Goal: Information Seeking & Learning: Learn about a topic

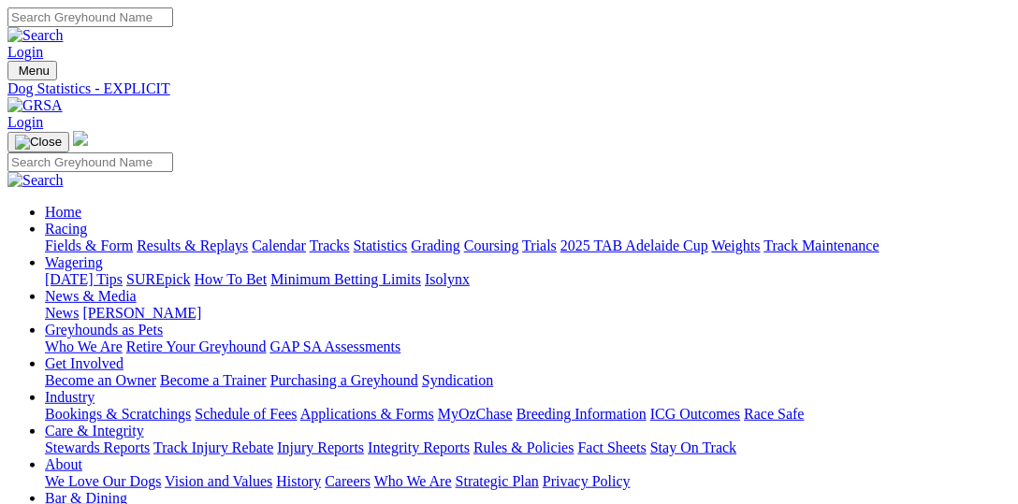
click at [95, 238] on link "Fields & Form" at bounding box center [89, 246] width 88 height 16
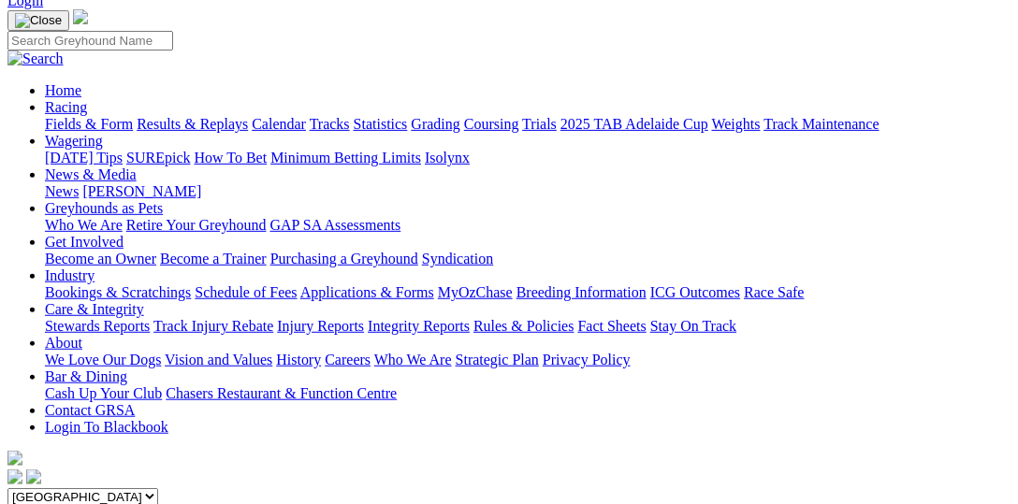
scroll to position [95, 0]
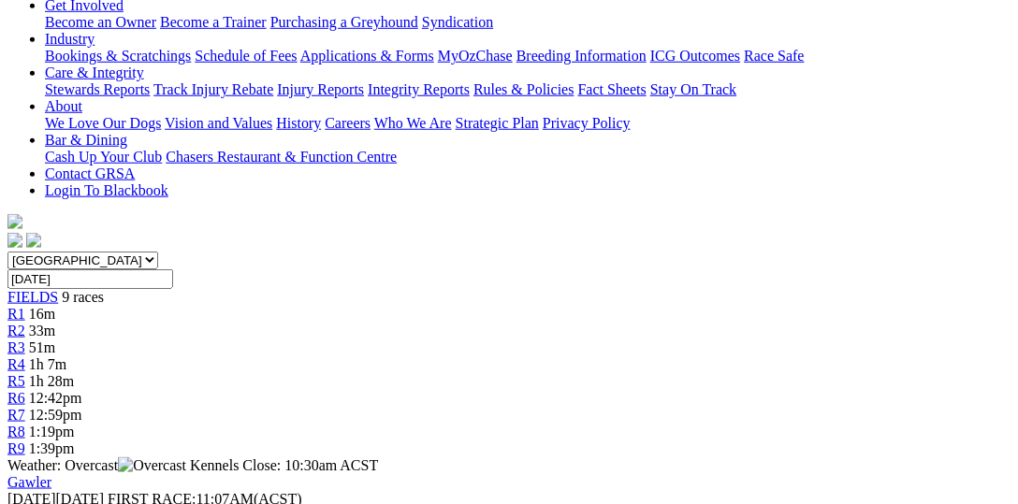
scroll to position [385, 0]
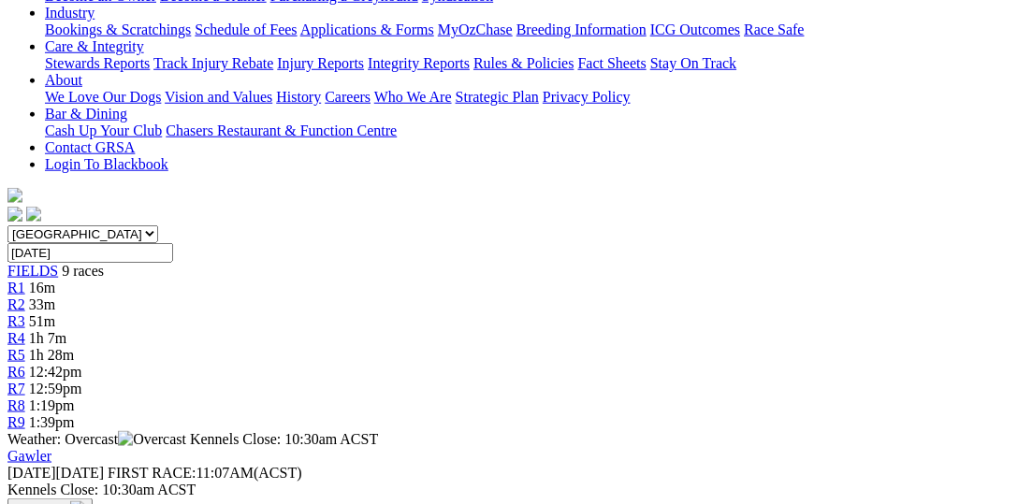
drag, startPoint x: 180, startPoint y: 225, endPoint x: 431, endPoint y: 108, distance: 277.5
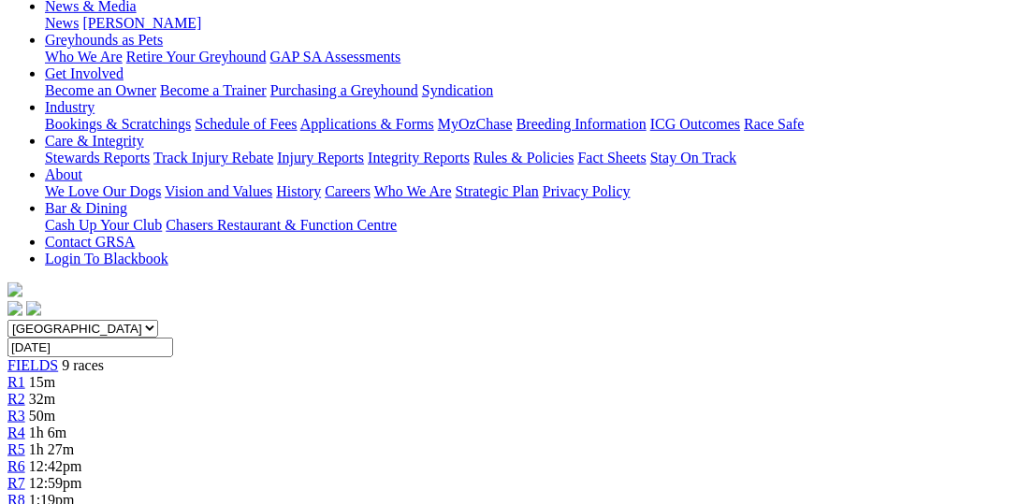
scroll to position [288, 0]
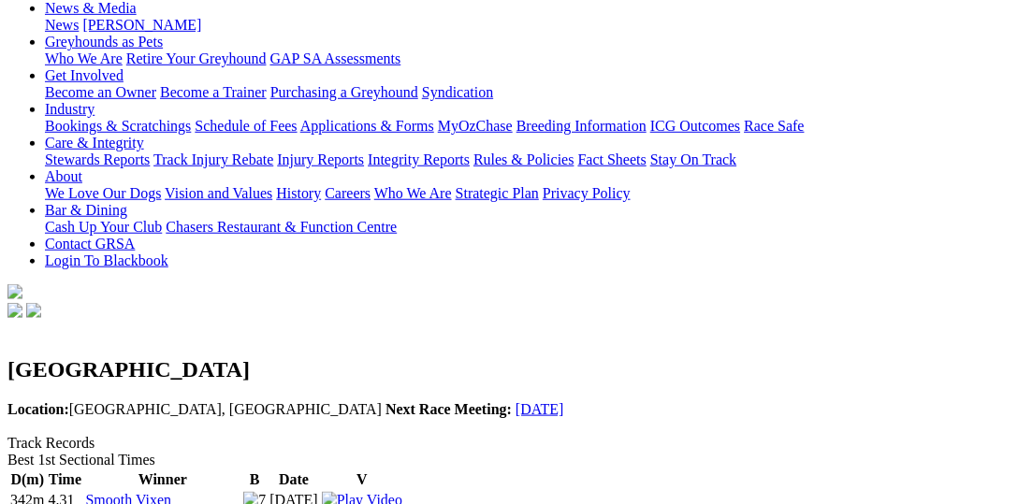
scroll to position [192, 0]
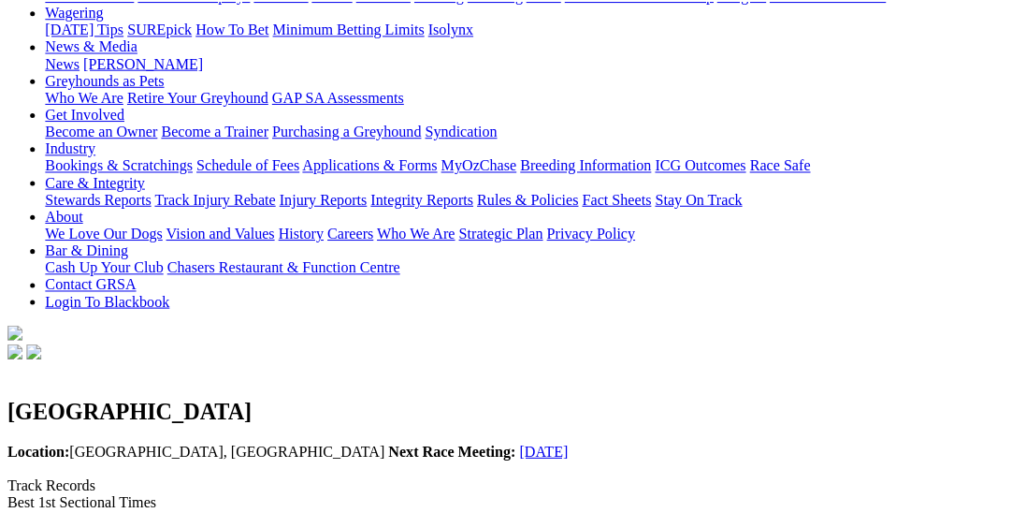
scroll to position [288, 0]
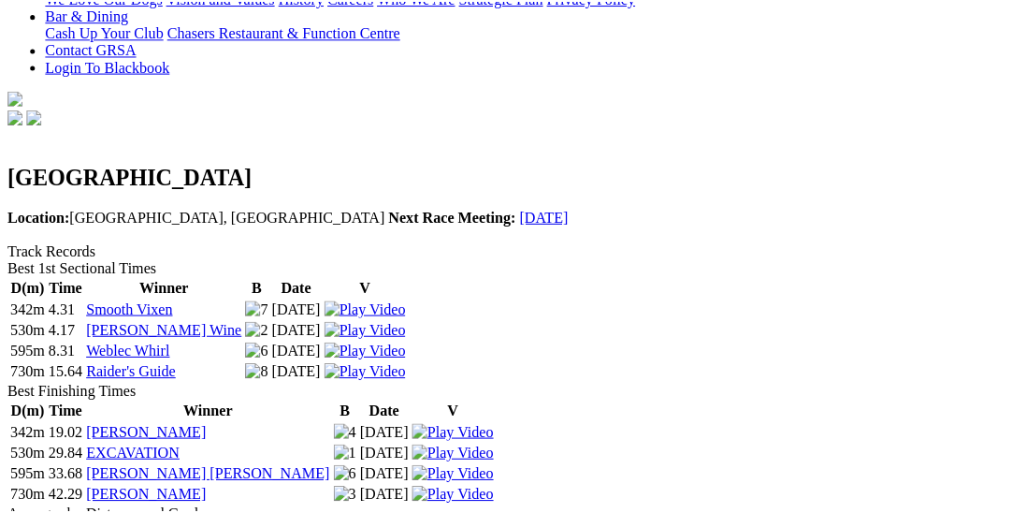
scroll to position [385, 0]
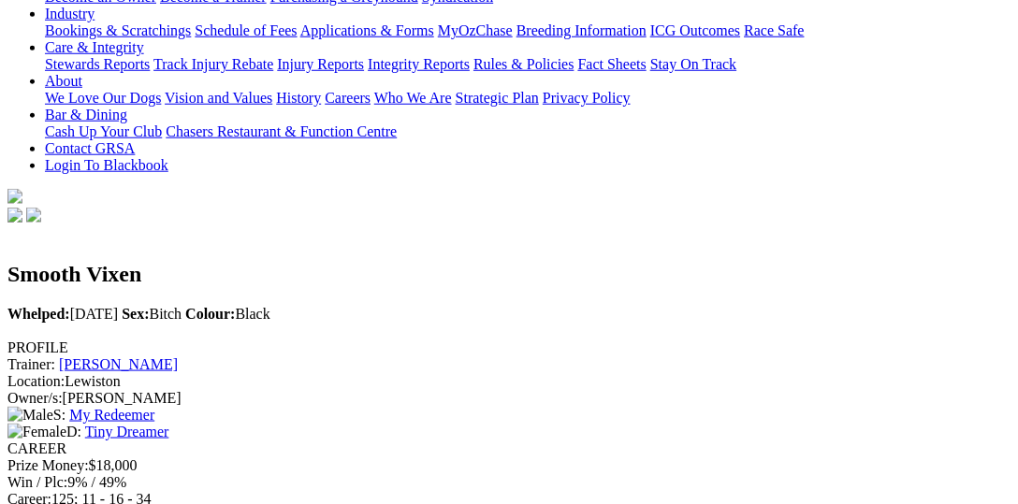
scroll to position [385, 0]
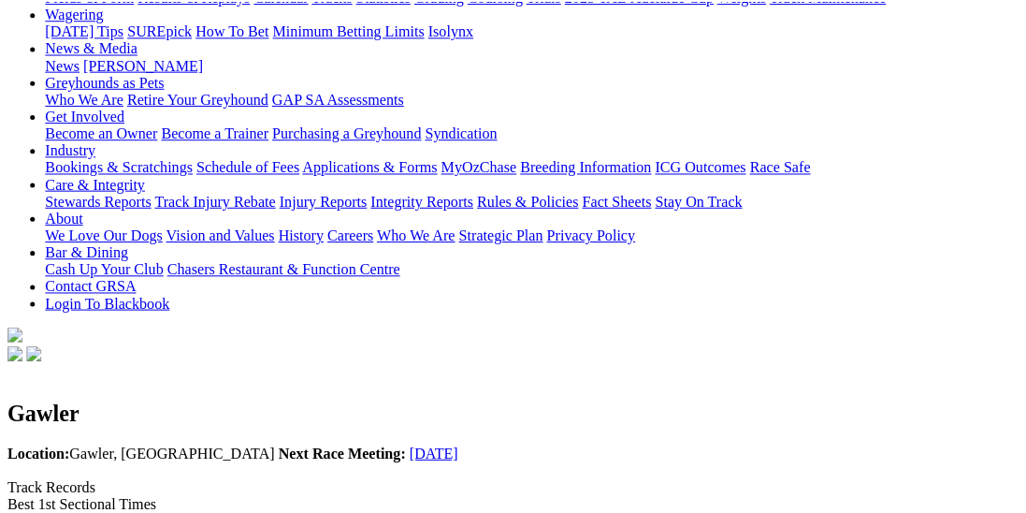
scroll to position [288, 0]
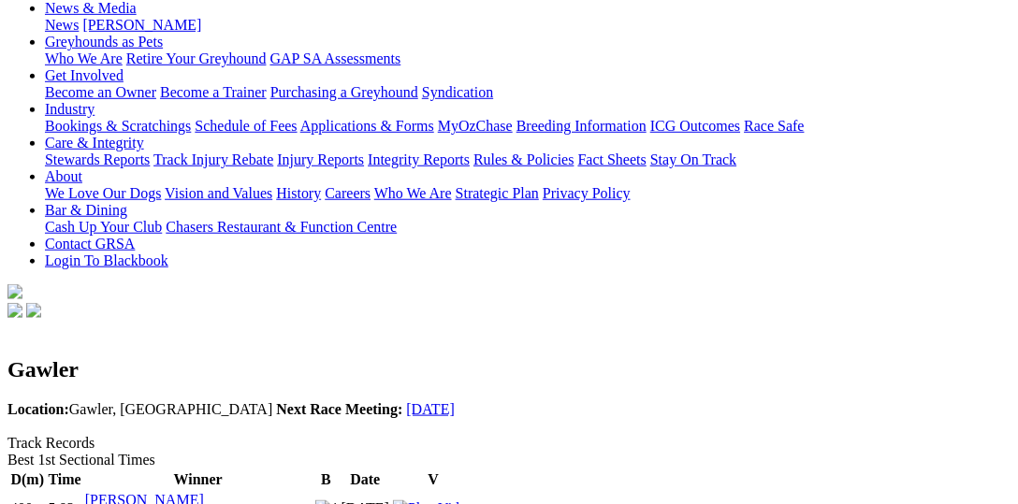
click at [473, 501] on img at bounding box center [433, 509] width 80 height 17
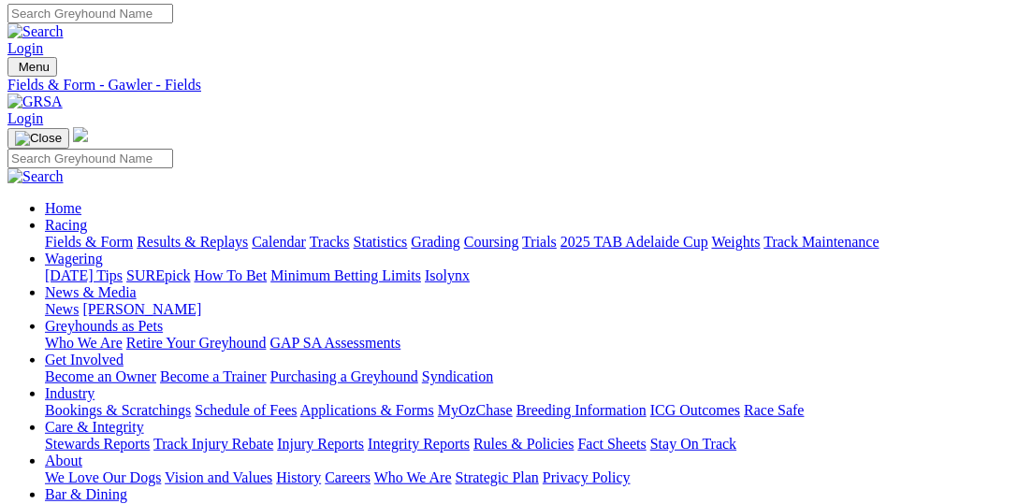
scroll to position [0, 4]
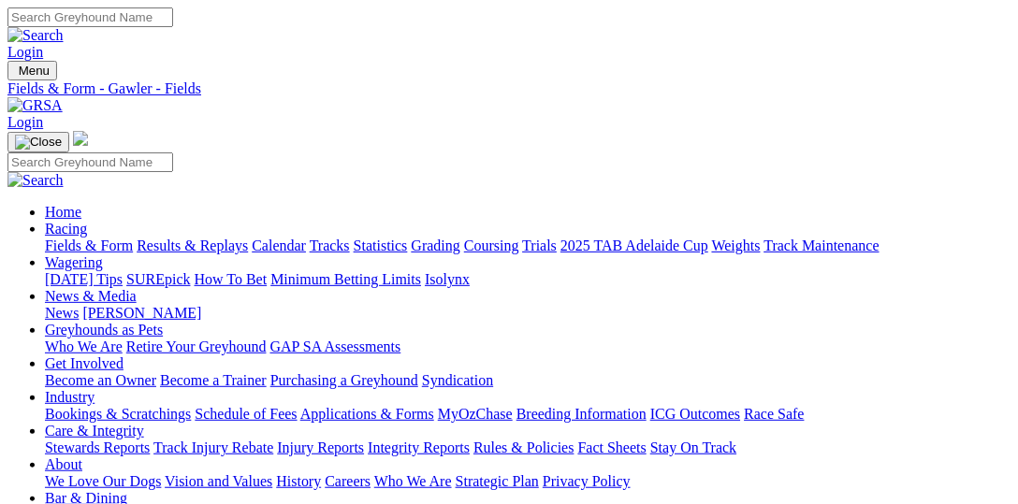
select select "VIC"
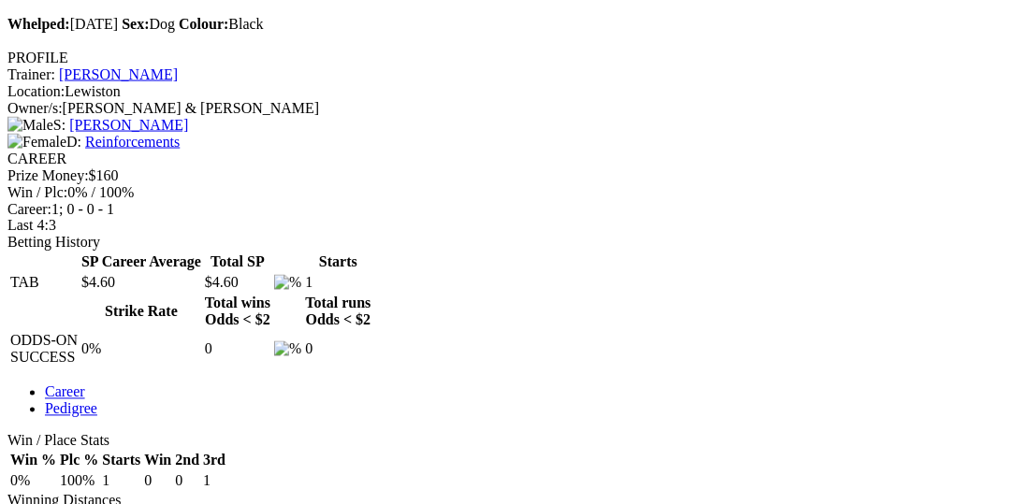
scroll to position [577, 0]
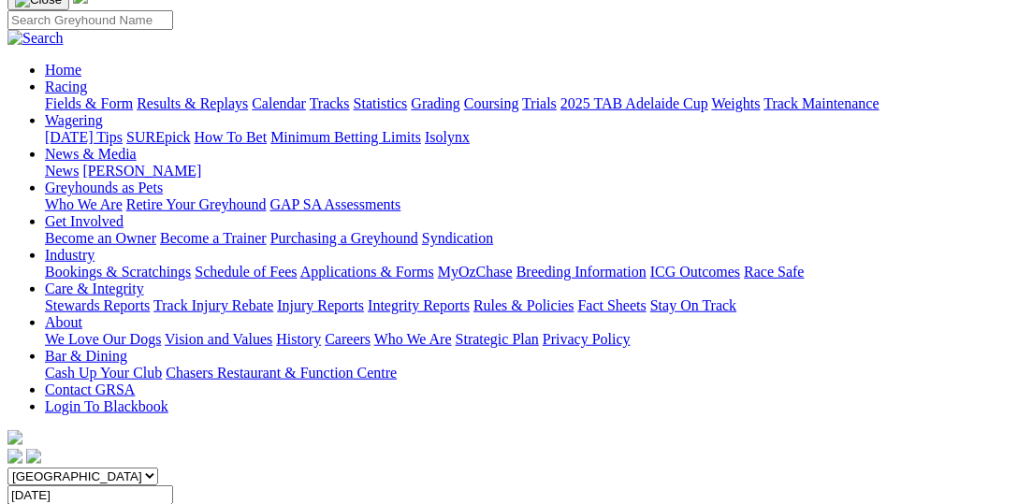
scroll to position [95, 0]
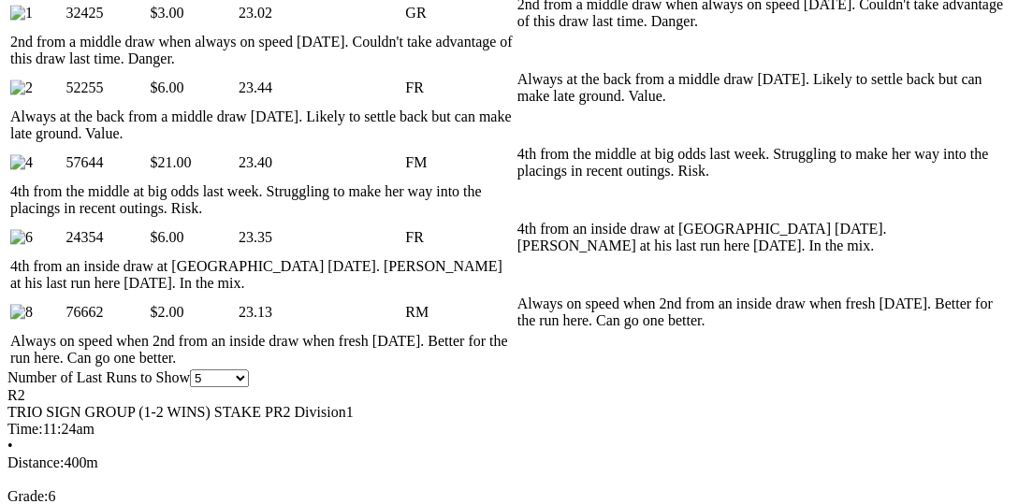
scroll to position [962, 0]
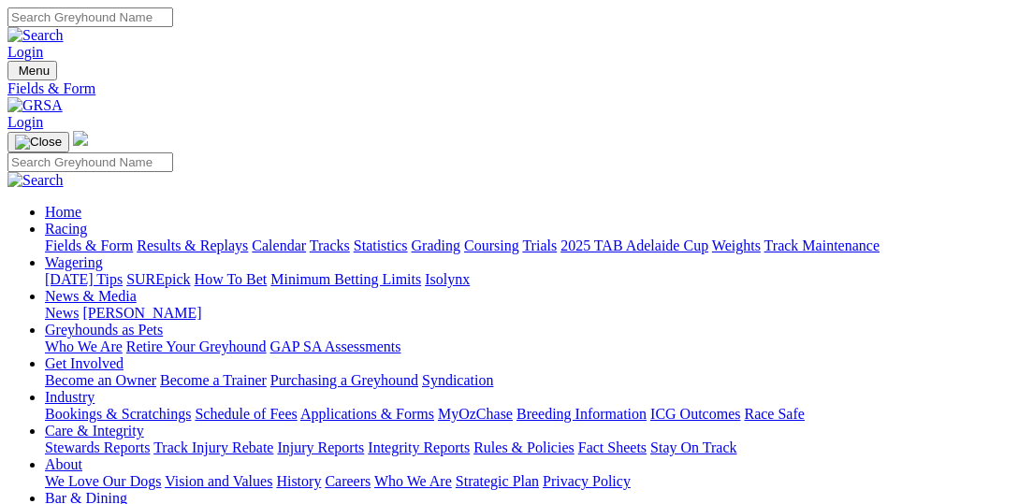
scroll to position [95, 0]
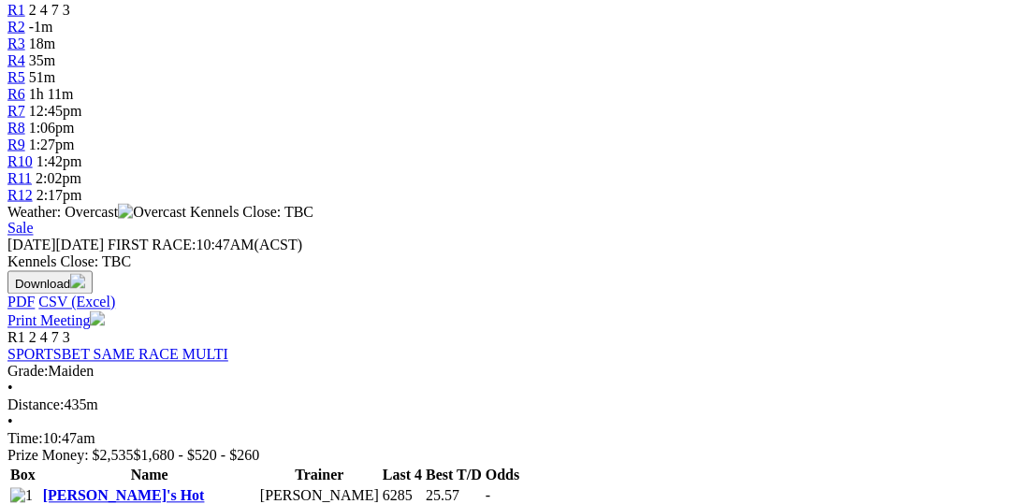
scroll to position [865, 0]
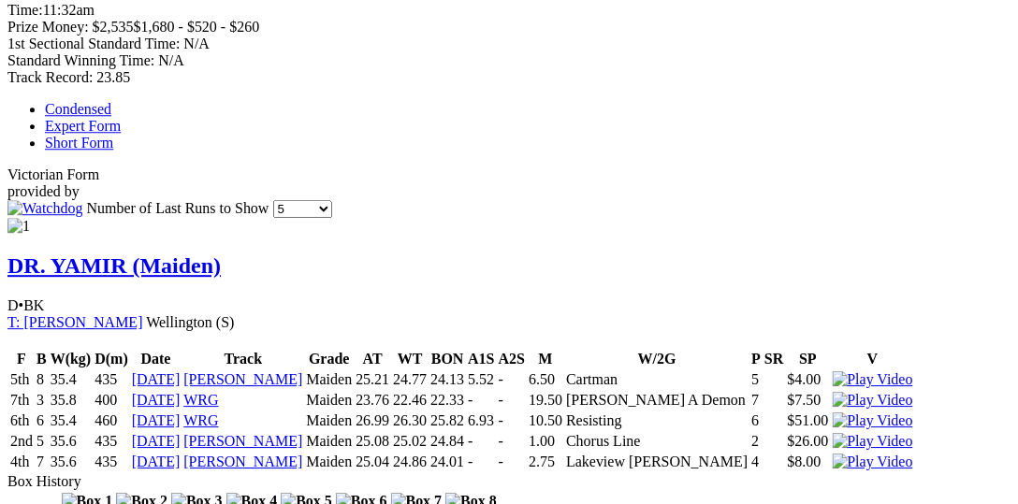
scroll to position [1155, 0]
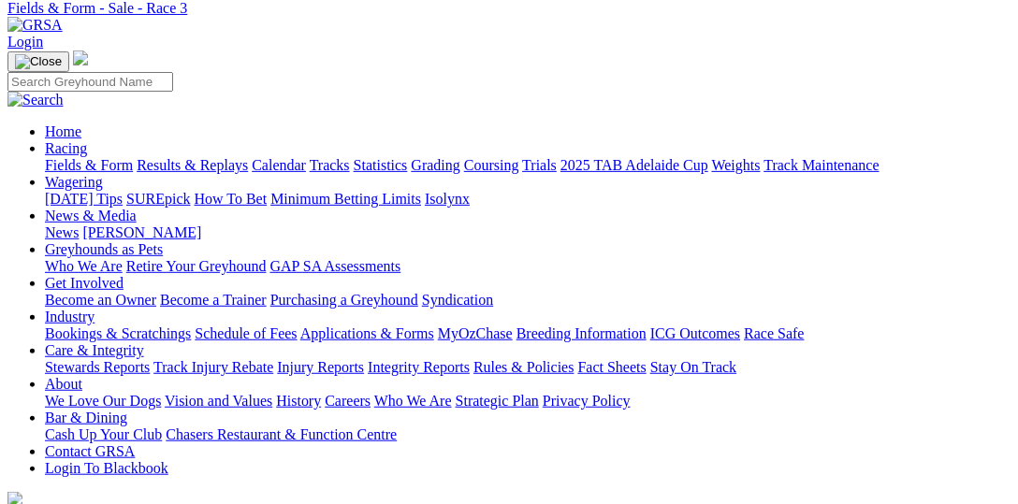
scroll to position [192, 0]
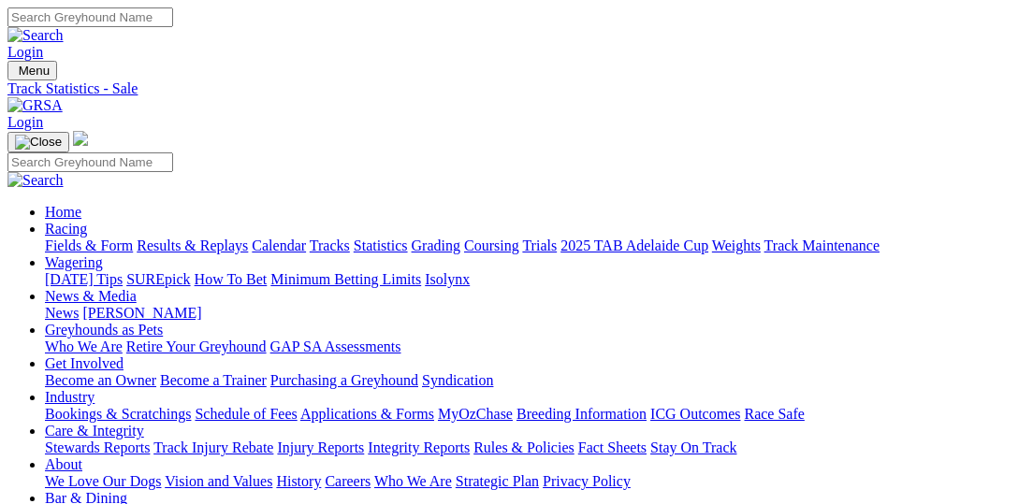
scroll to position [288, 0]
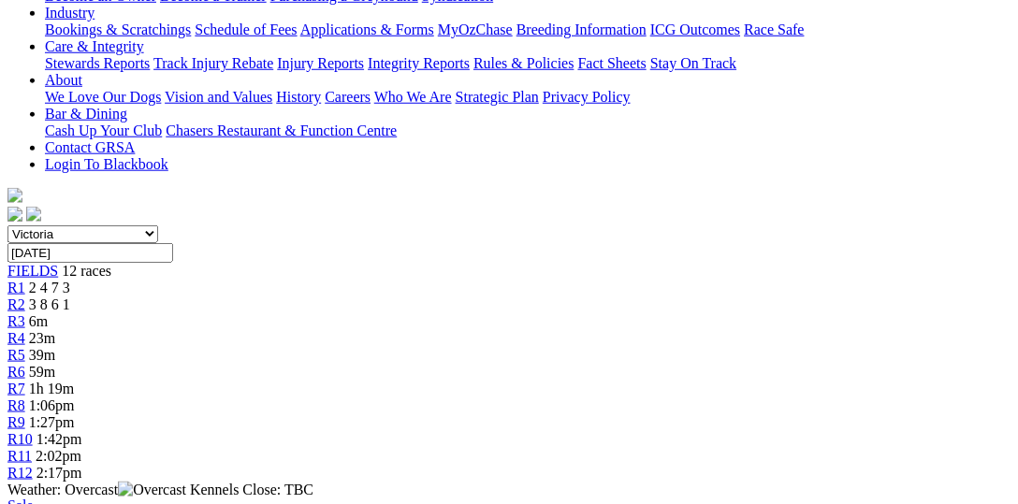
scroll to position [577, 0]
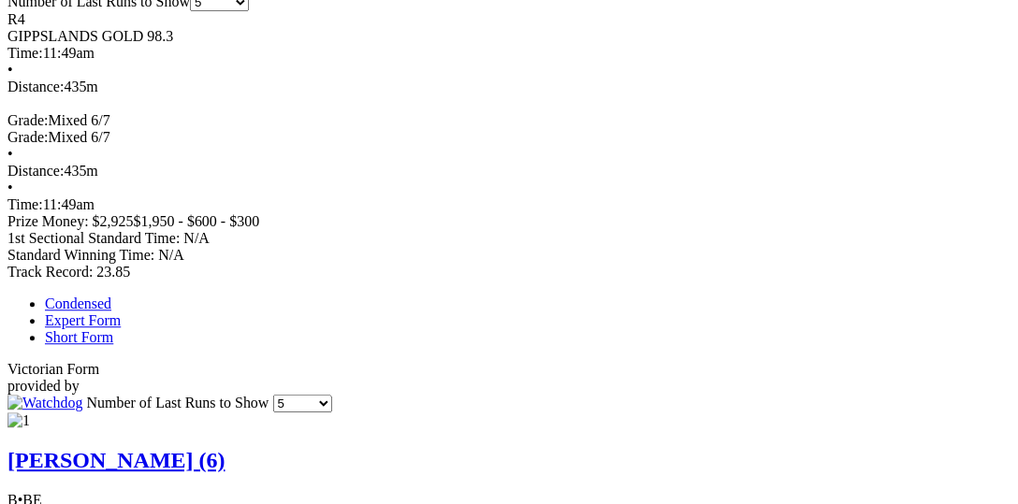
scroll to position [1058, 0]
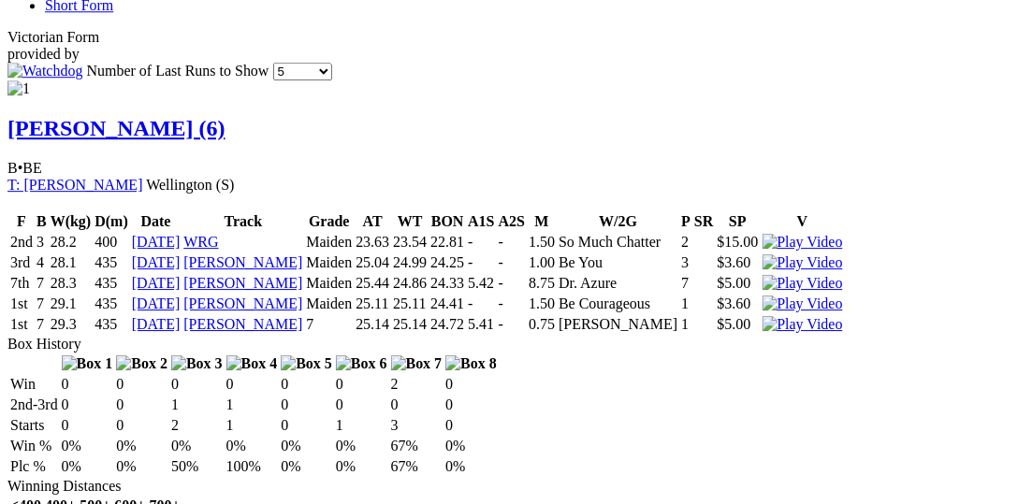
scroll to position [1347, 0]
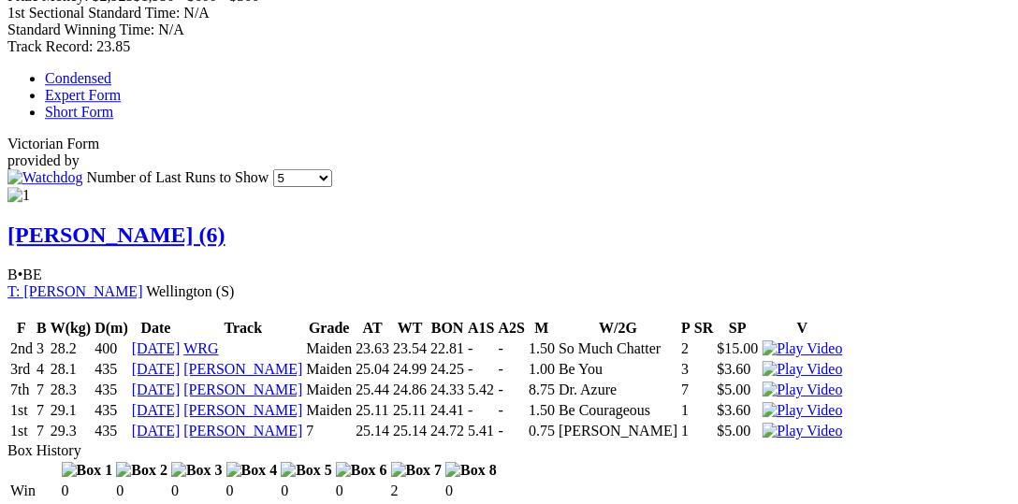
scroll to position [1251, 0]
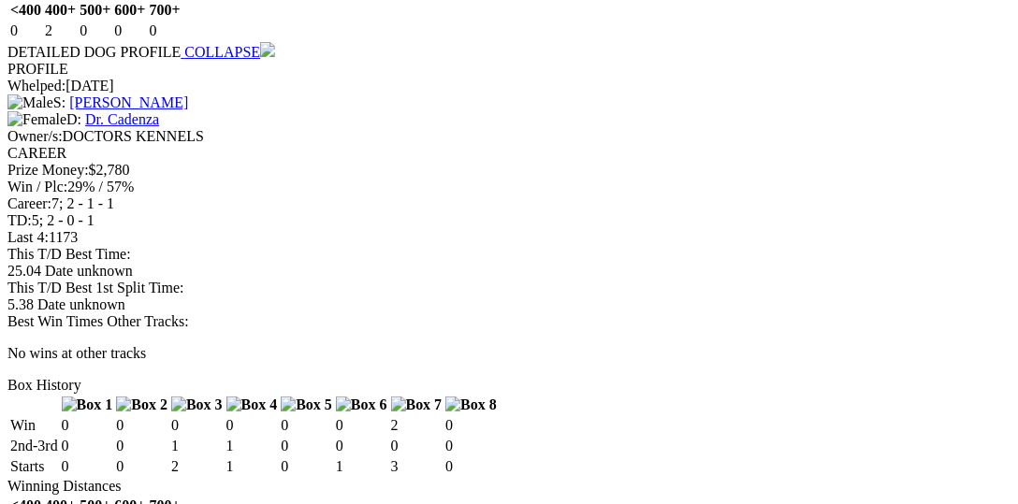
scroll to position [1828, 0]
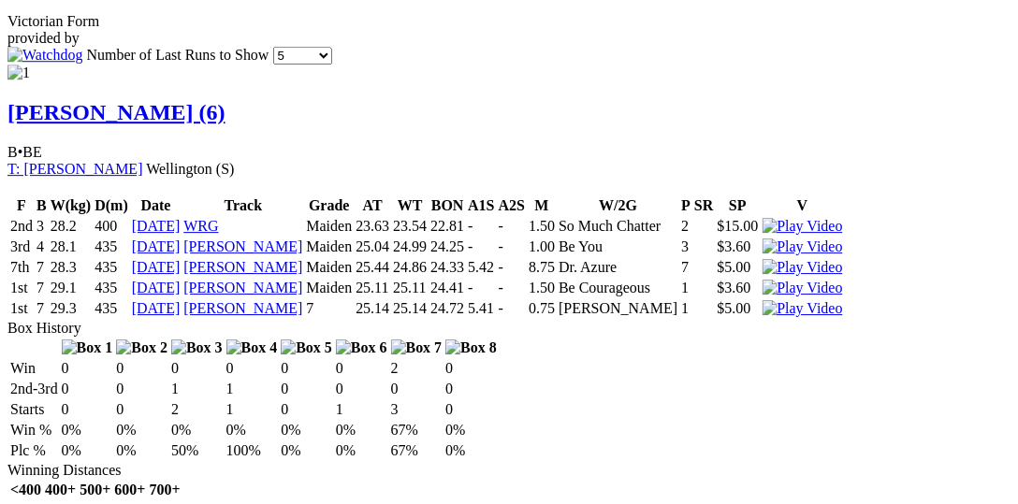
scroll to position [1251, 0]
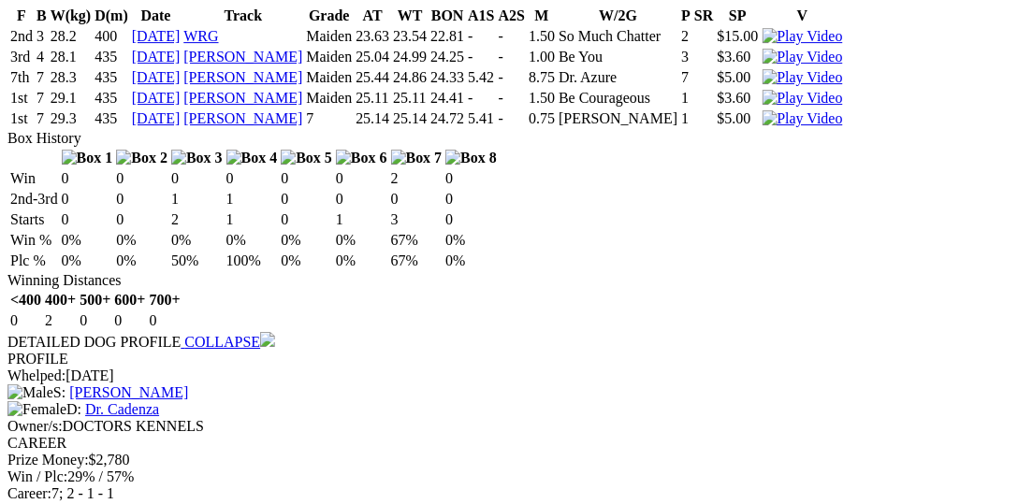
scroll to position [1539, 0]
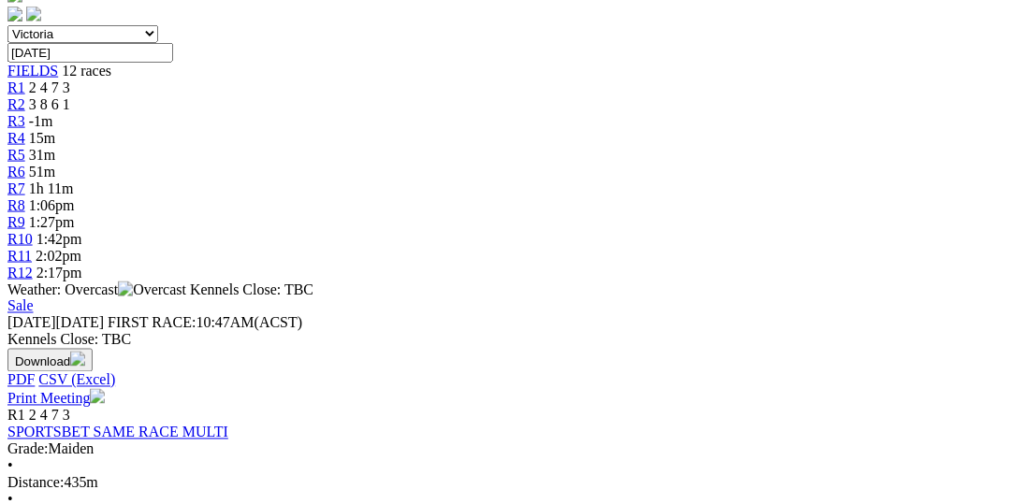
scroll to position [769, 0]
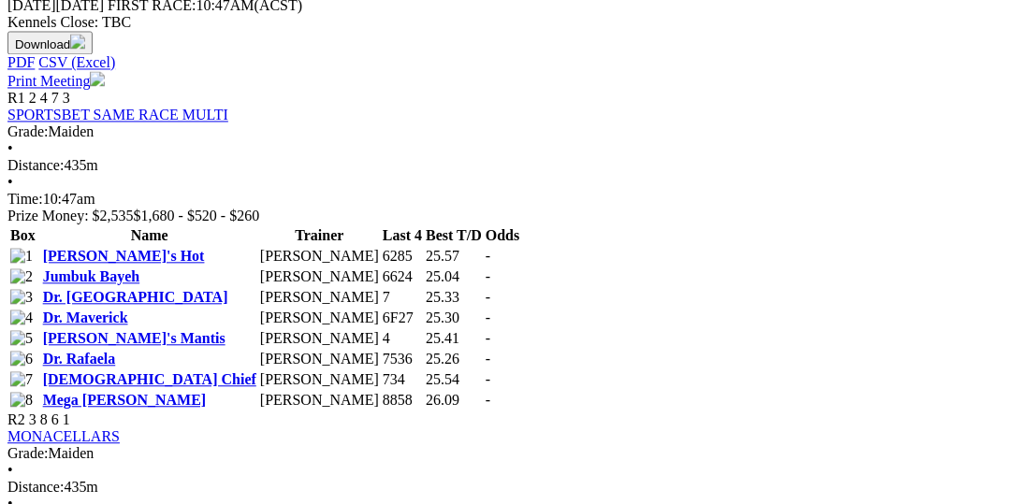
scroll to position [865, 0]
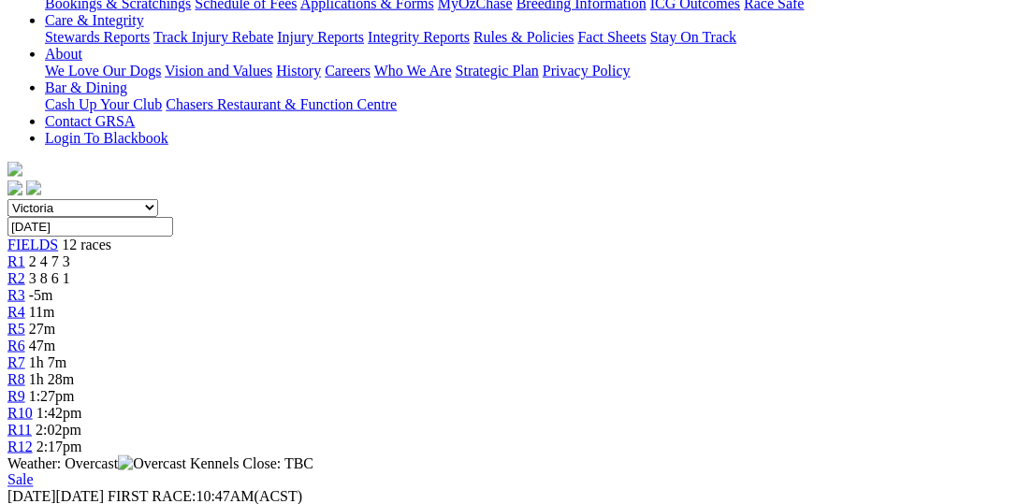
scroll to position [385, 0]
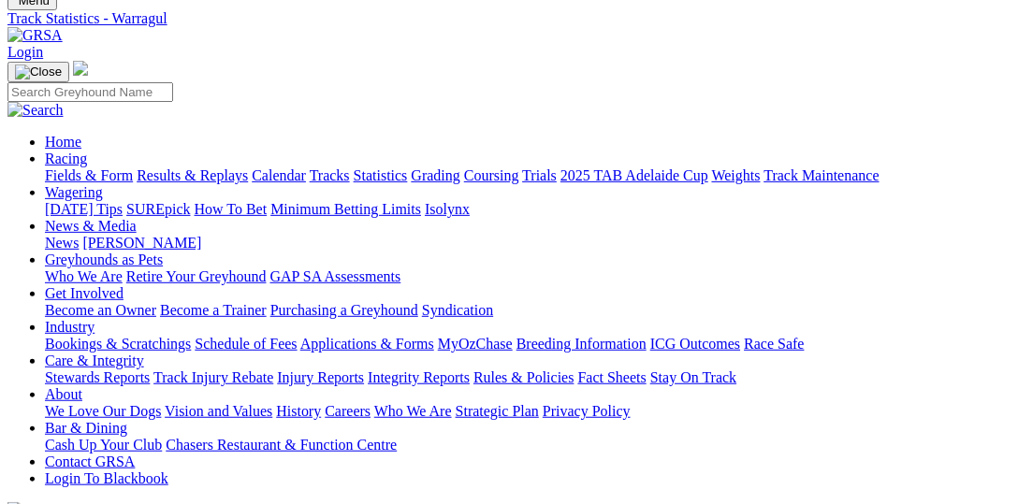
scroll to position [95, 0]
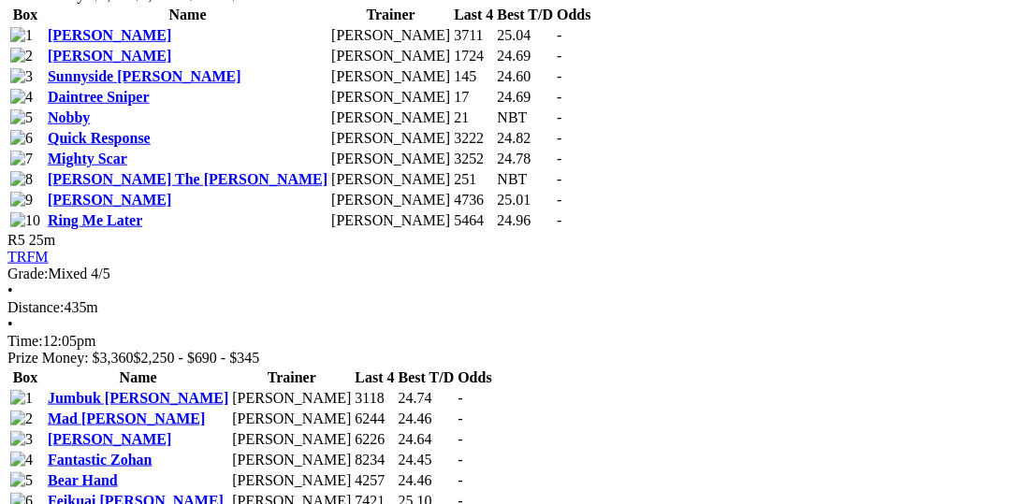
scroll to position [2116, 0]
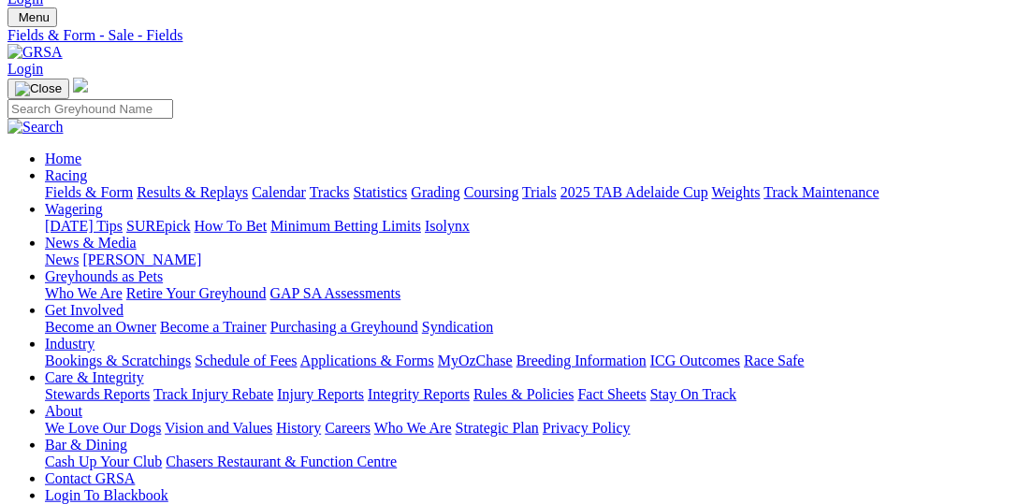
scroll to position [0, 0]
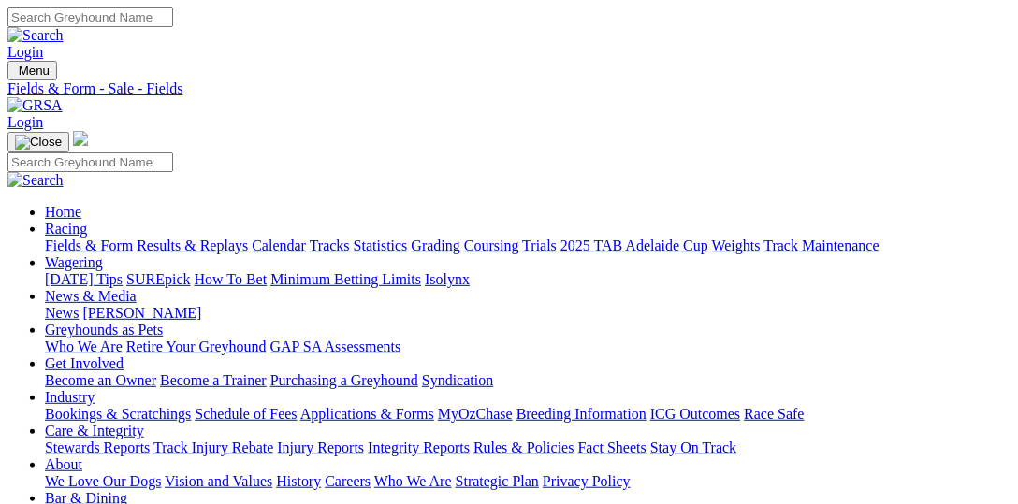
click at [408, 238] on link "Statistics" at bounding box center [381, 246] width 54 height 16
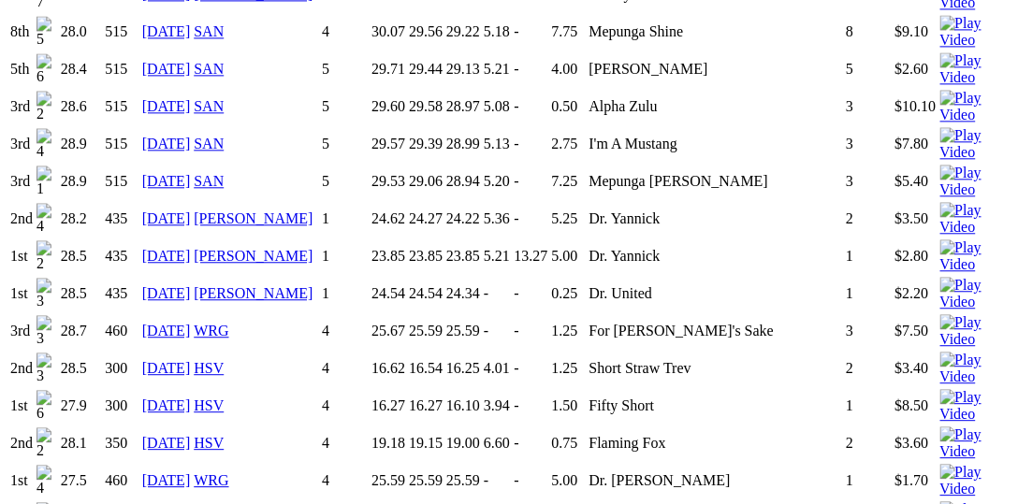
scroll to position [2790, 0]
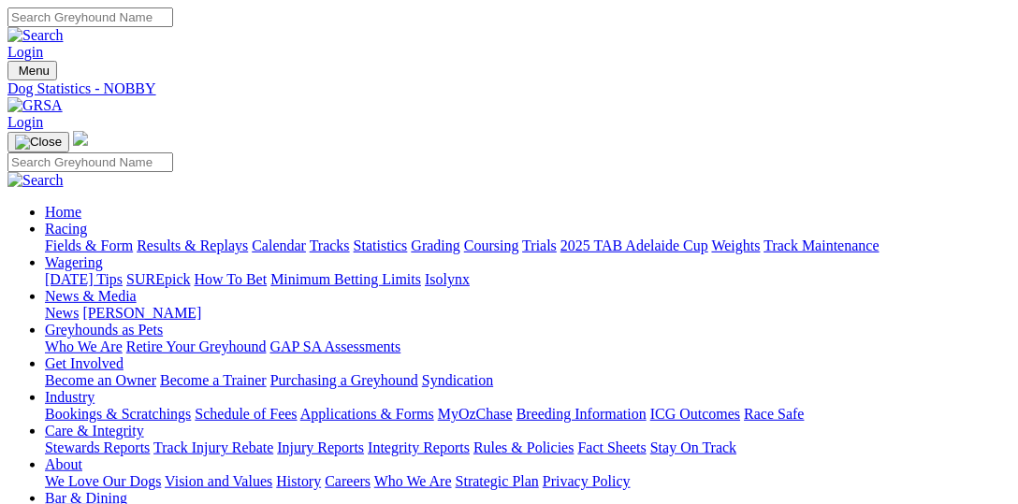
click at [61, 238] on link "Fields & Form" at bounding box center [89, 246] width 88 height 16
select select "VIC"
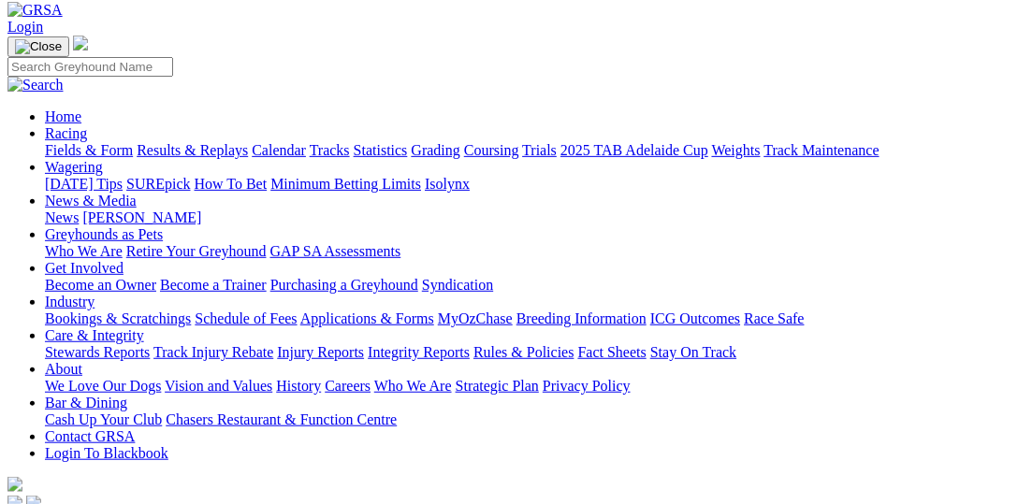
scroll to position [288, 0]
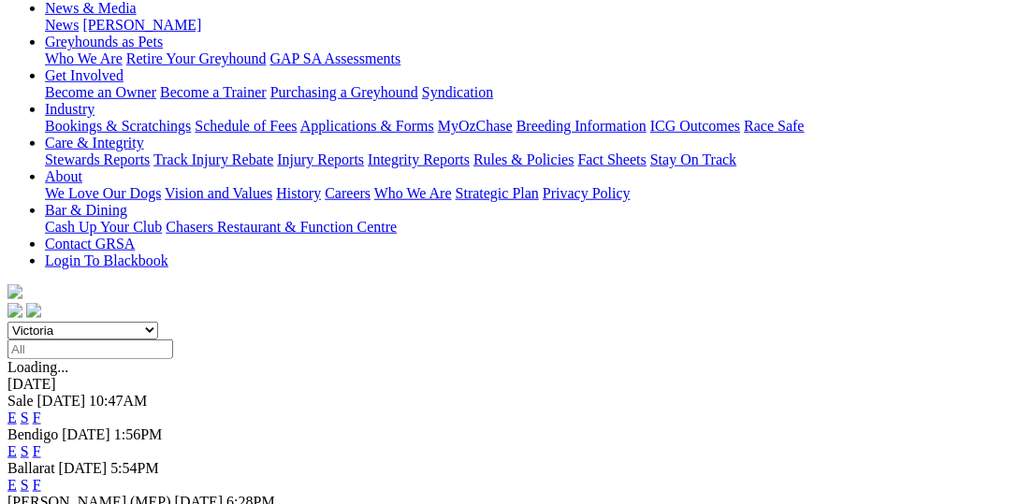
click at [41, 477] on link "F" at bounding box center [37, 485] width 8 height 16
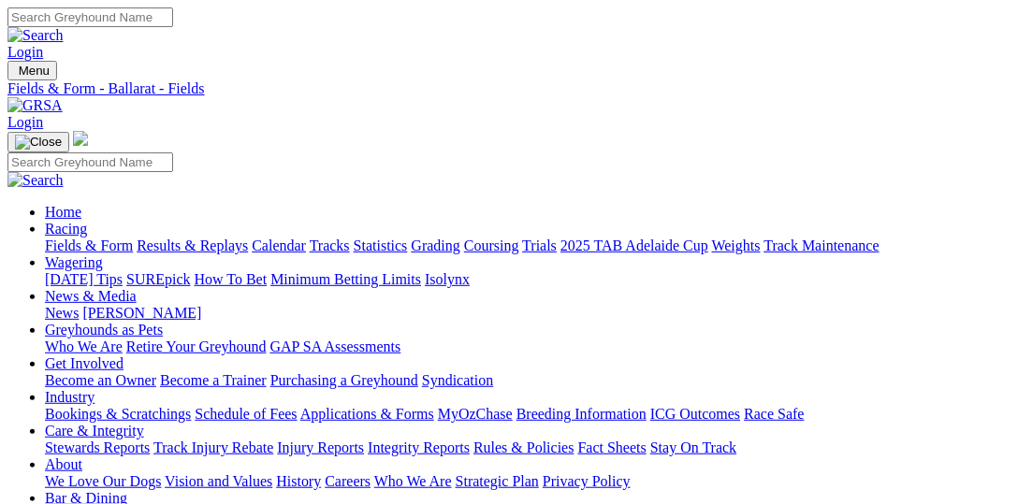
click at [408, 238] on link "Statistics" at bounding box center [381, 246] width 54 height 16
select select "ballarat"
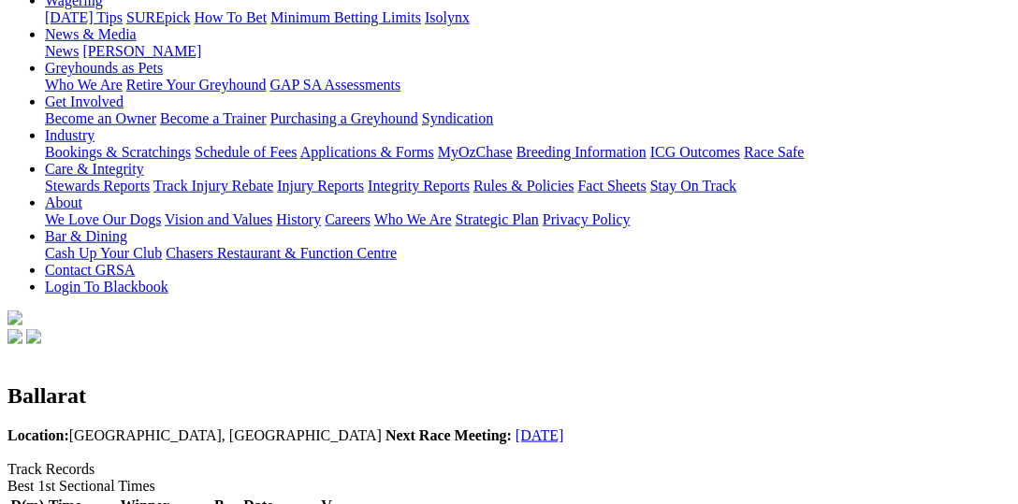
scroll to position [288, 0]
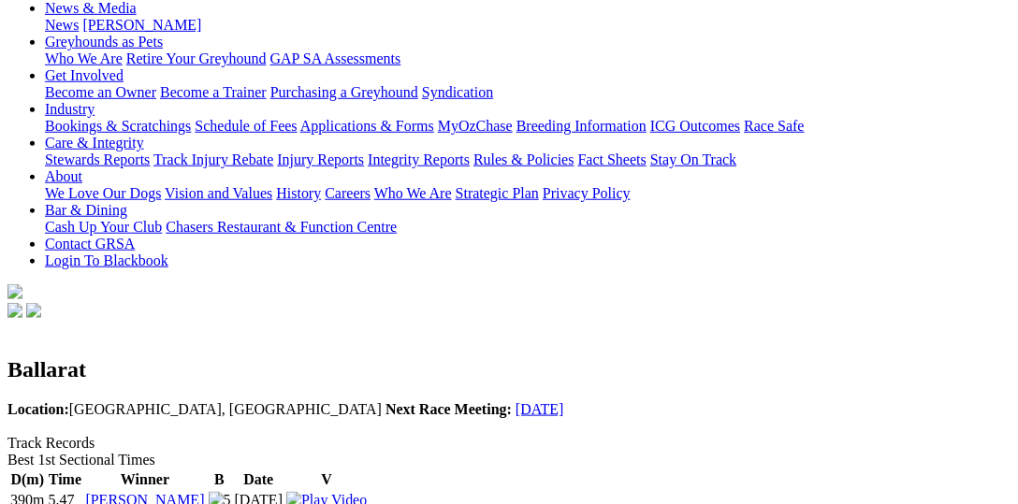
click at [367, 492] on img at bounding box center [326, 500] width 80 height 17
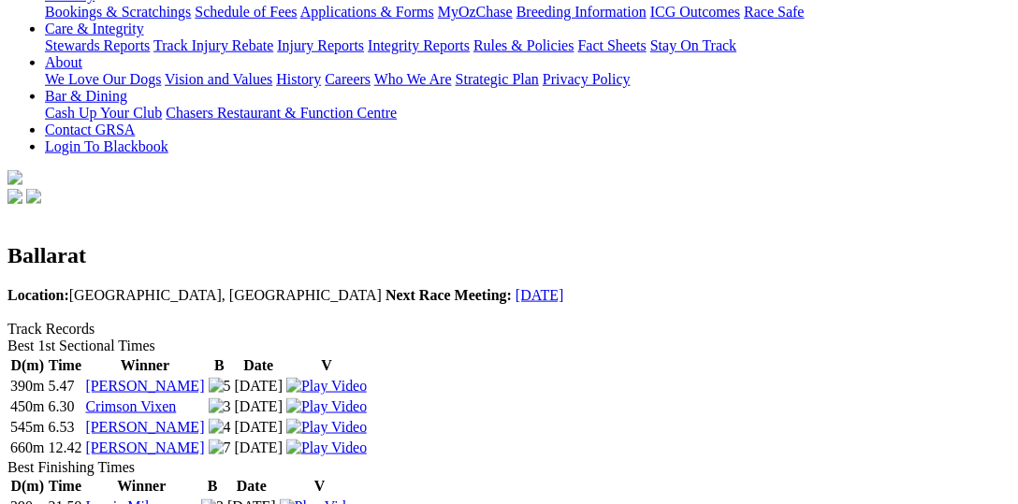
scroll to position [481, 0]
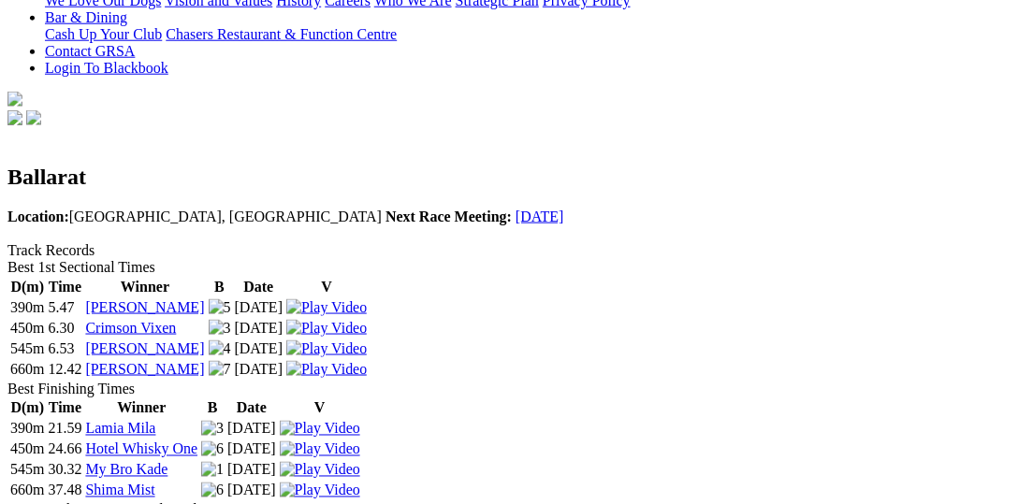
click at [360, 483] on img at bounding box center [320, 491] width 80 height 17
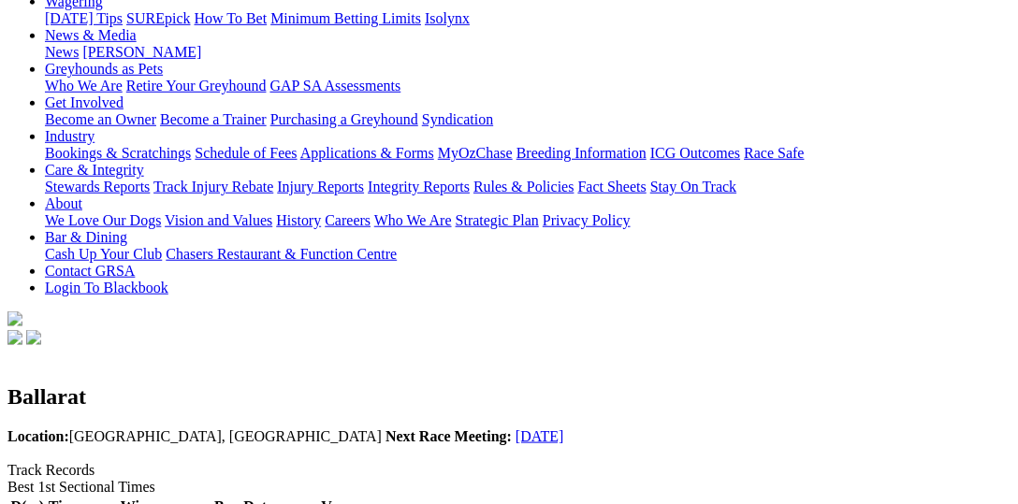
scroll to position [0, 0]
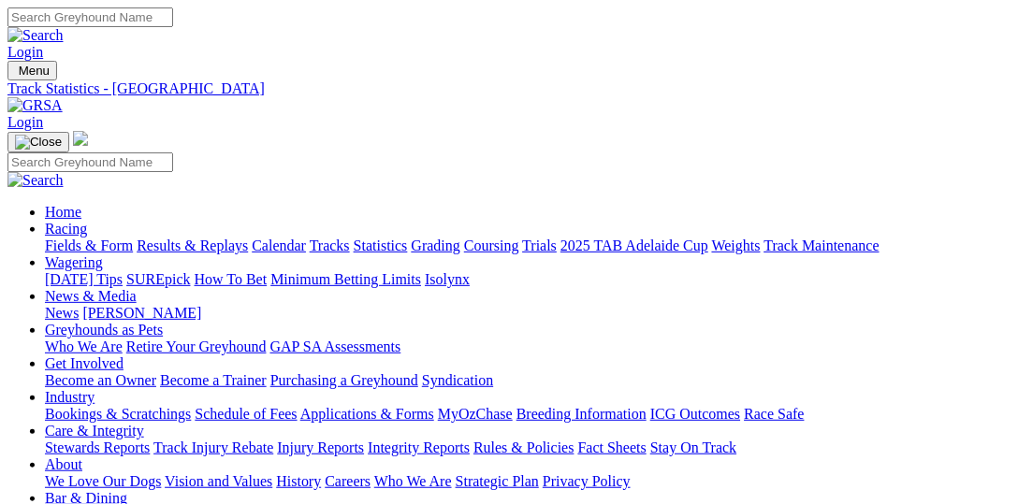
click at [408, 238] on link "Statistics" at bounding box center [381, 246] width 54 height 16
select select "bendigo"
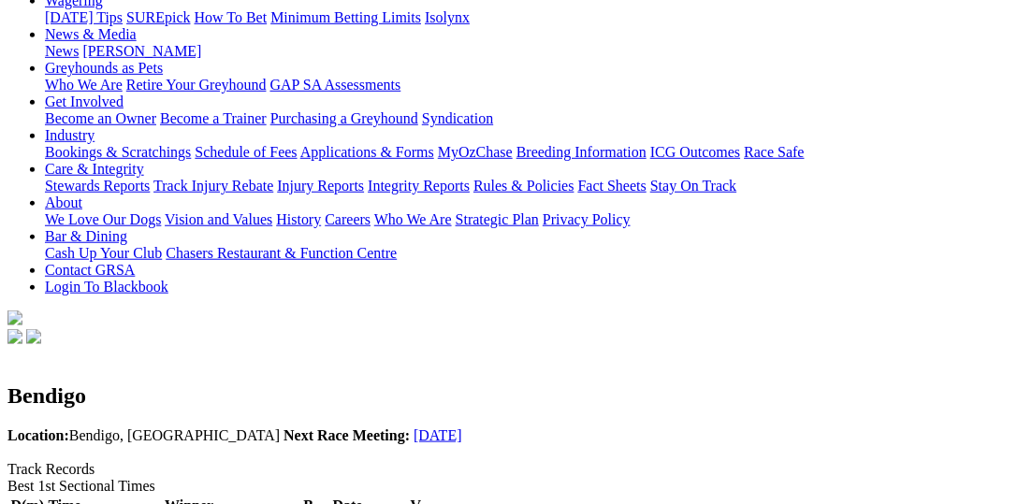
scroll to position [288, 0]
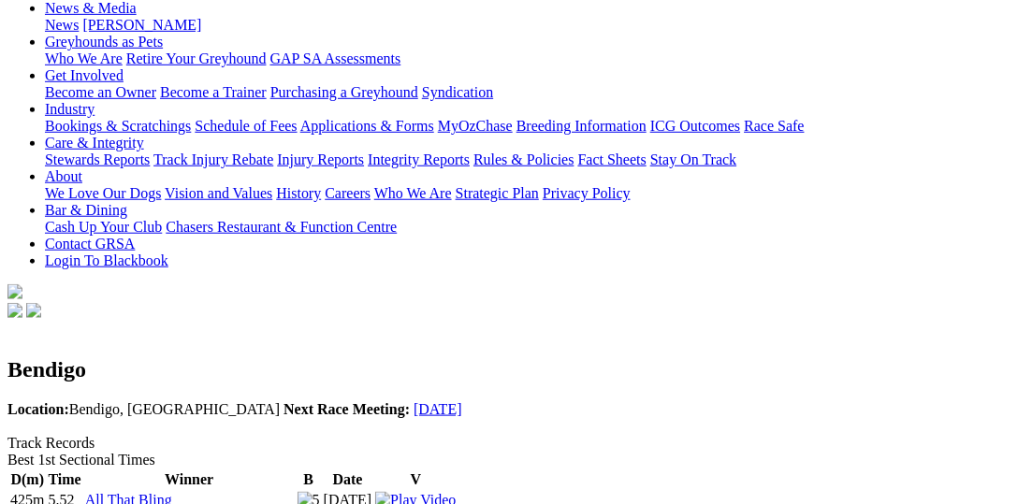
click at [456, 492] on img at bounding box center [415, 500] width 80 height 17
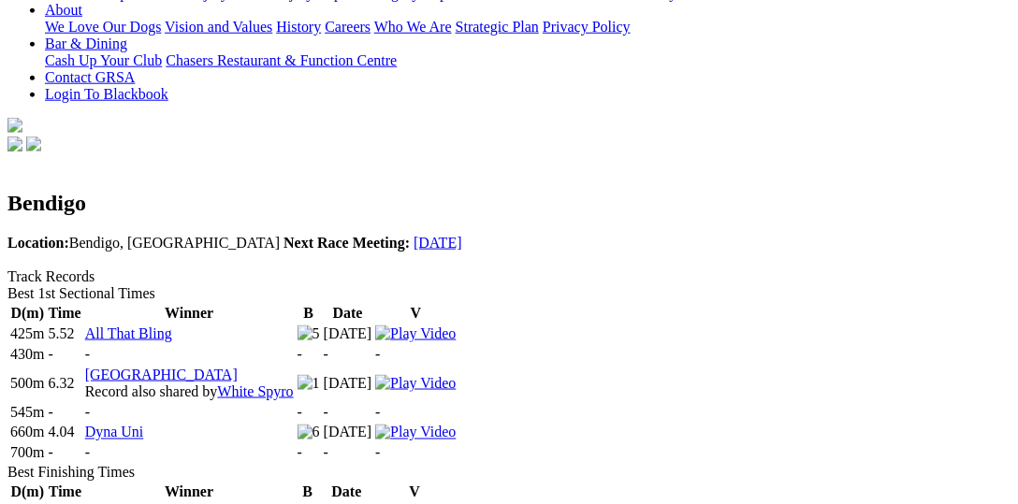
scroll to position [481, 0]
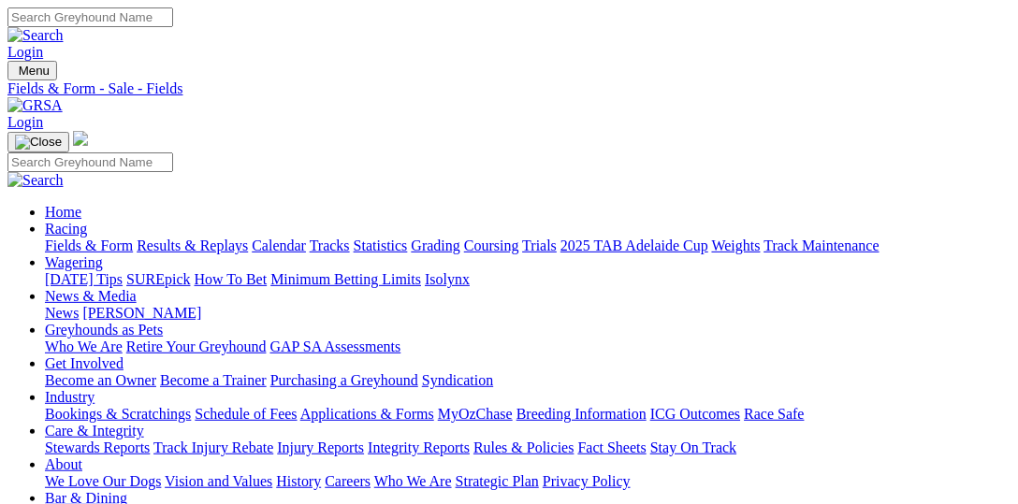
type input "[DATE], [DATE]"
click at [408, 238] on link "Statistics" at bounding box center [381, 246] width 54 height 16
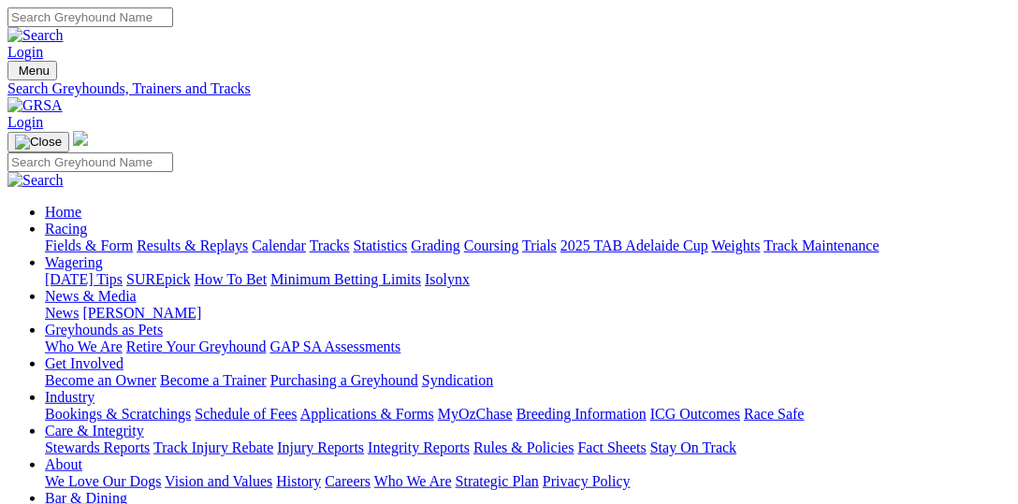
select select "geelong"
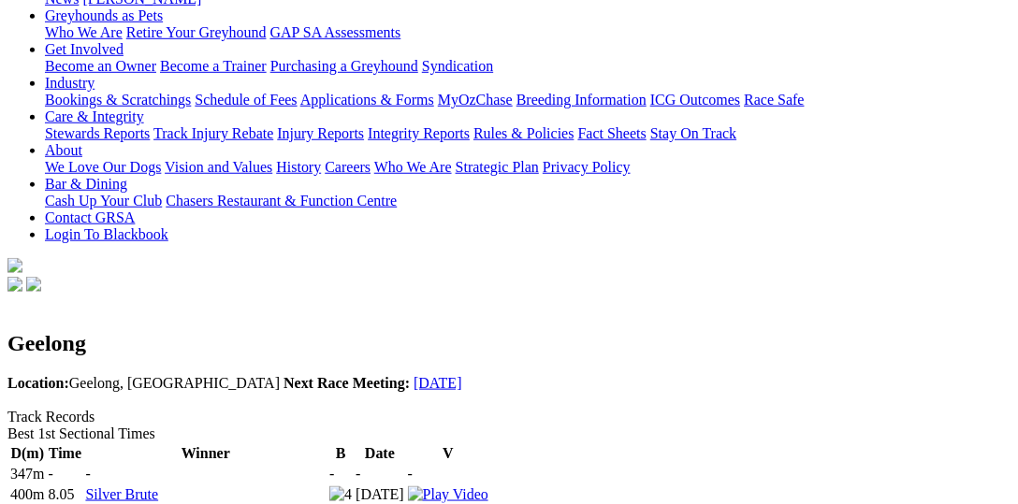
scroll to position [288, 0]
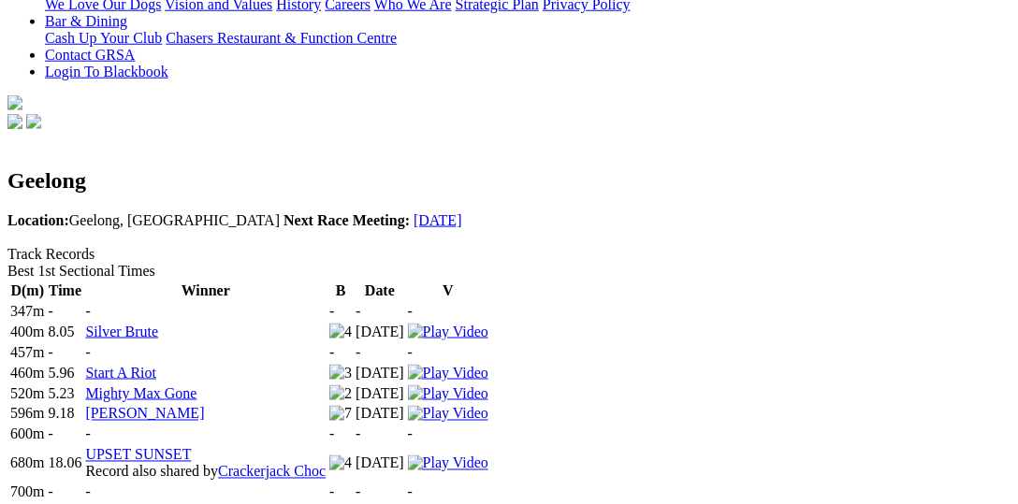
scroll to position [481, 0]
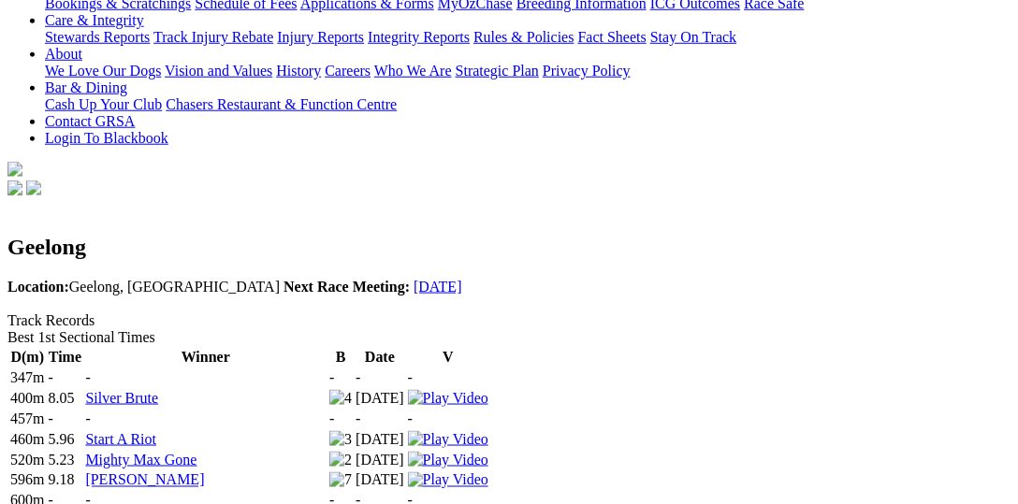
scroll to position [385, 0]
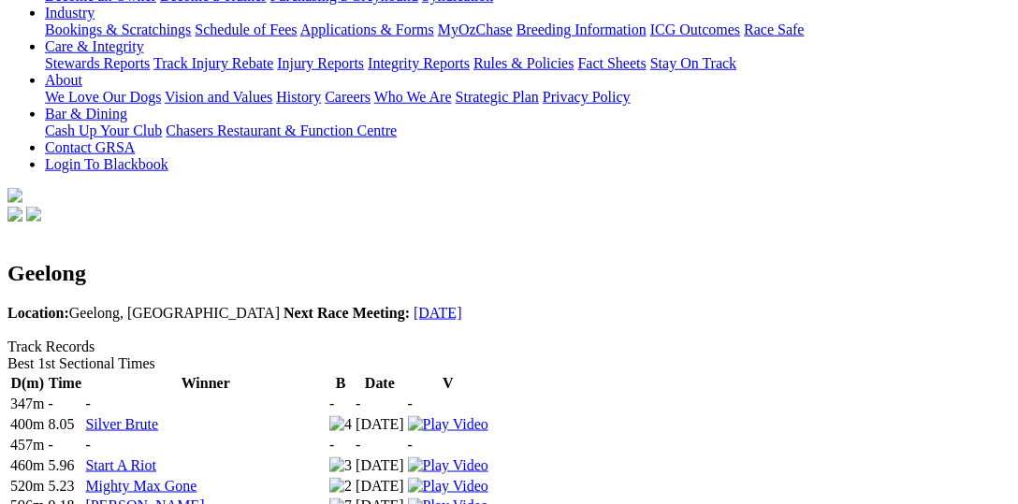
click at [488, 458] on img at bounding box center [448, 466] width 80 height 17
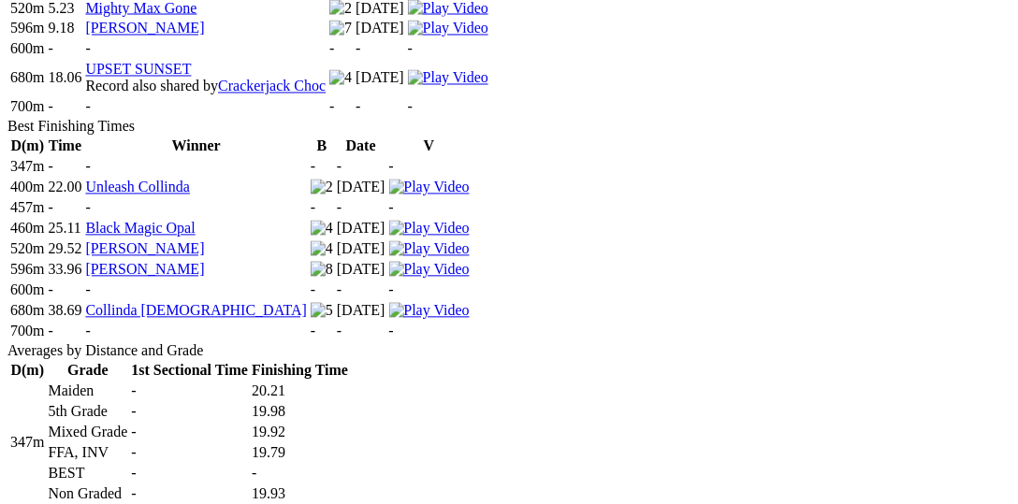
scroll to position [865, 0]
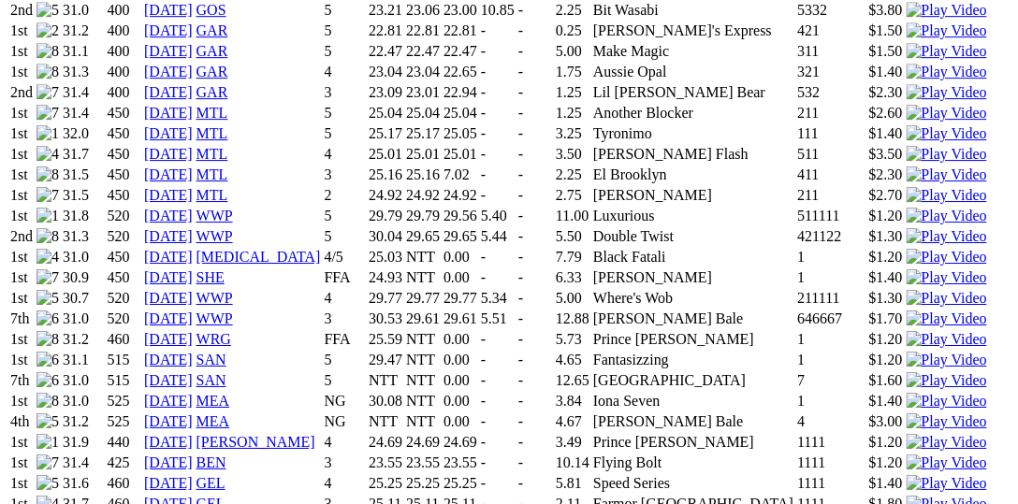
scroll to position [1443, 0]
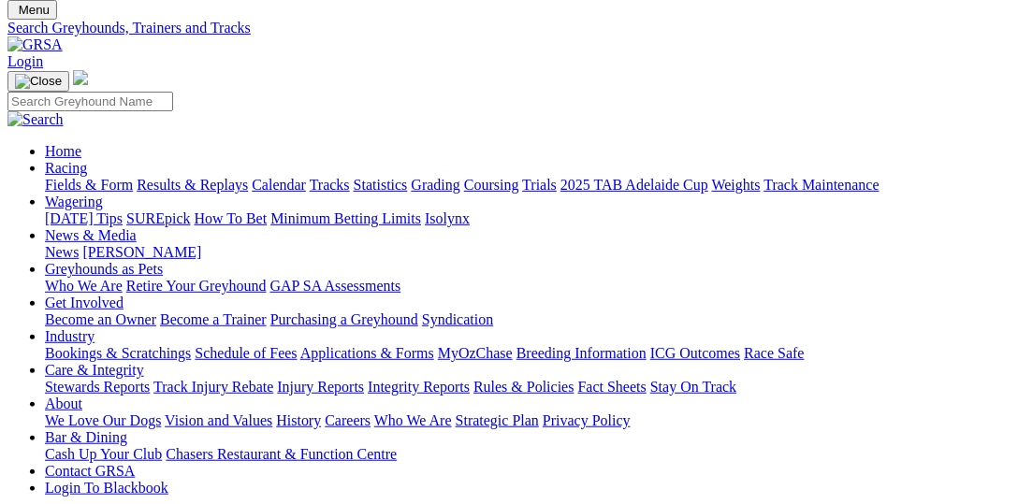
scroll to position [95, 0]
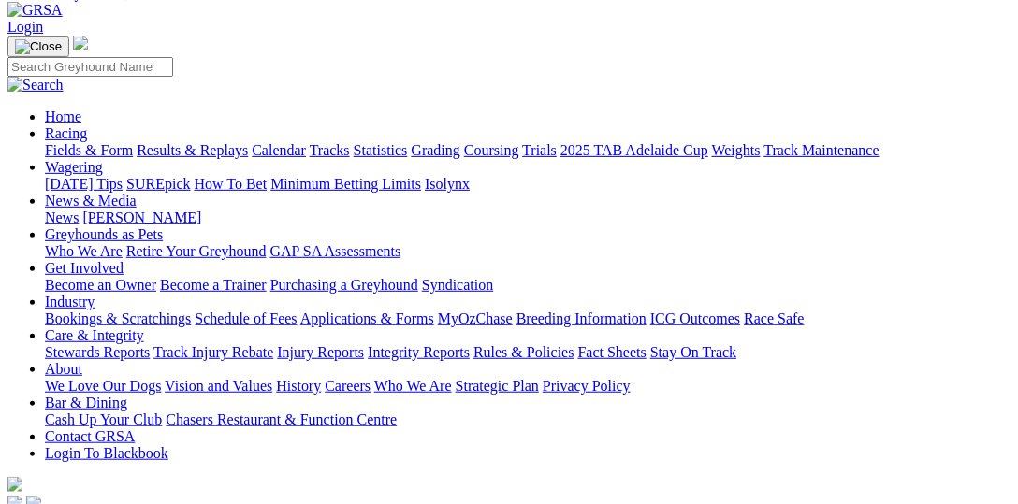
select select "healesville"
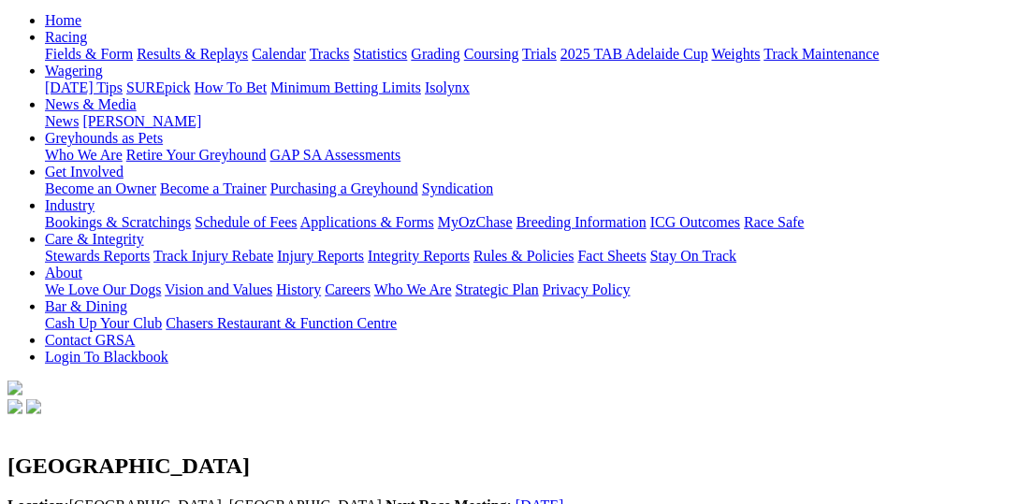
scroll to position [288, 0]
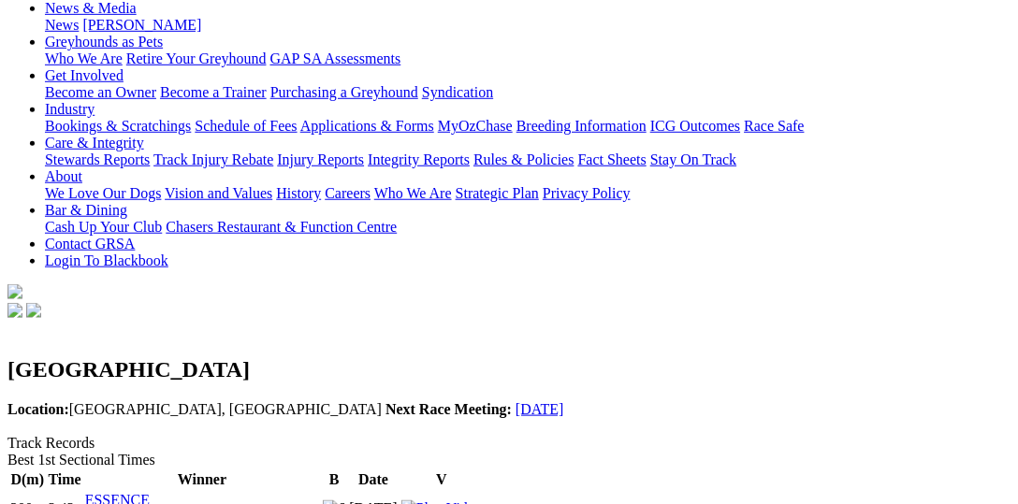
click at [482, 501] on img at bounding box center [441, 509] width 80 height 17
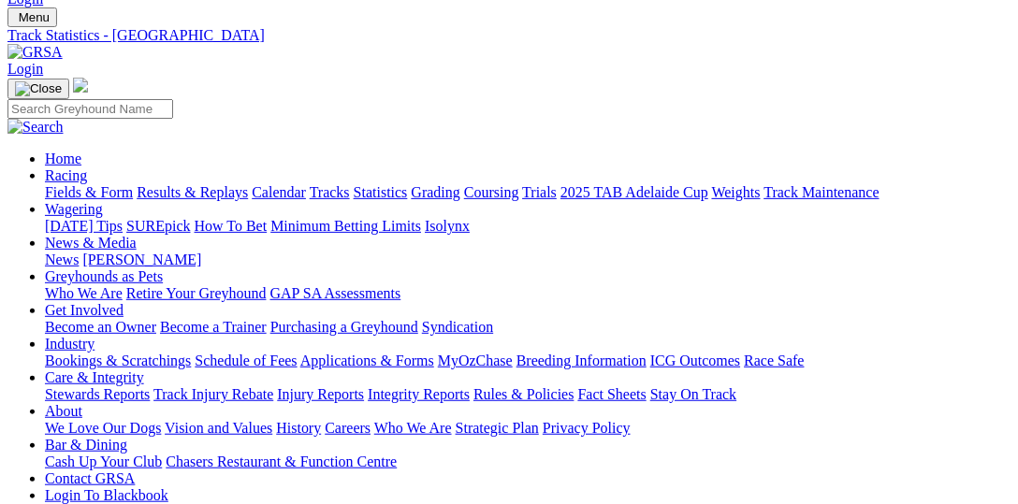
scroll to position [0, 0]
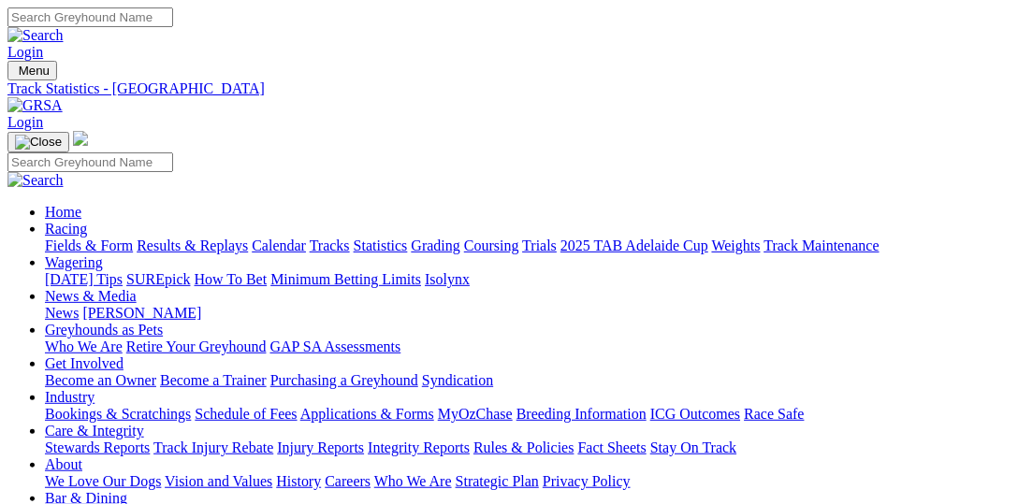
click at [408, 238] on link "Statistics" at bounding box center [381, 246] width 54 height 16
select select "horsham"
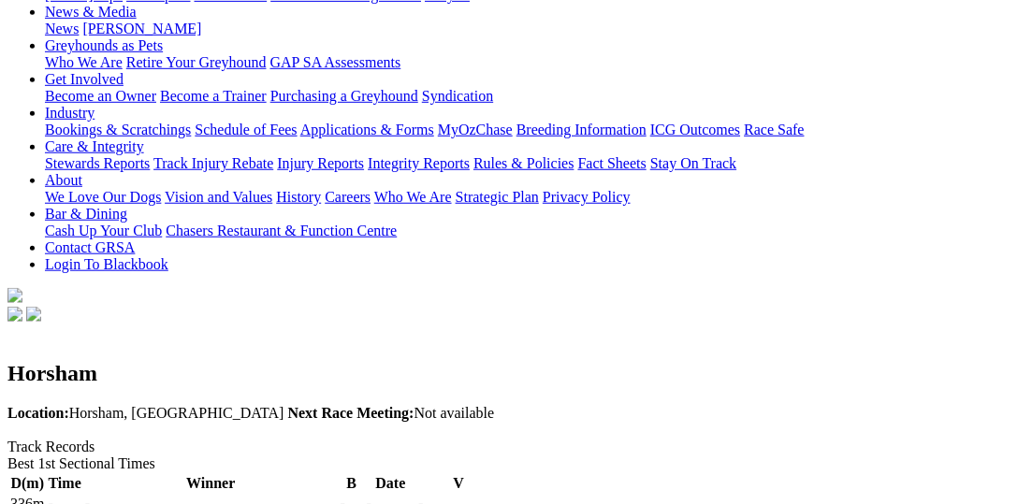
scroll to position [288, 0]
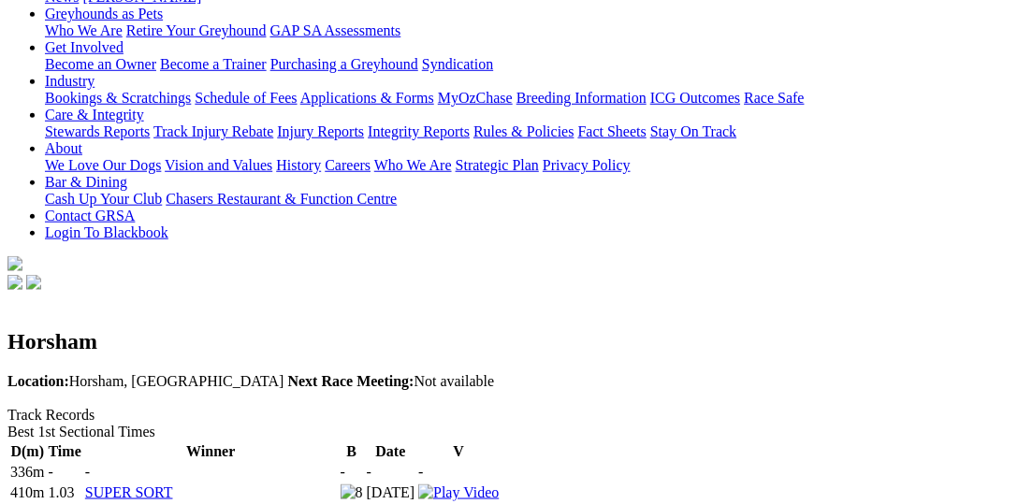
scroll to position [385, 0]
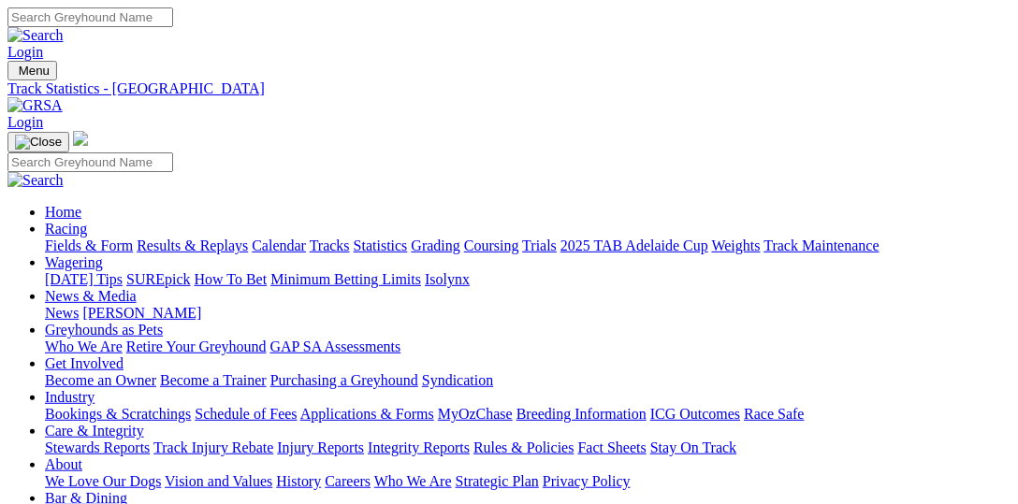
click at [408, 238] on link "Statistics" at bounding box center [381, 246] width 54 height 16
select select "[PERSON_NAME]"
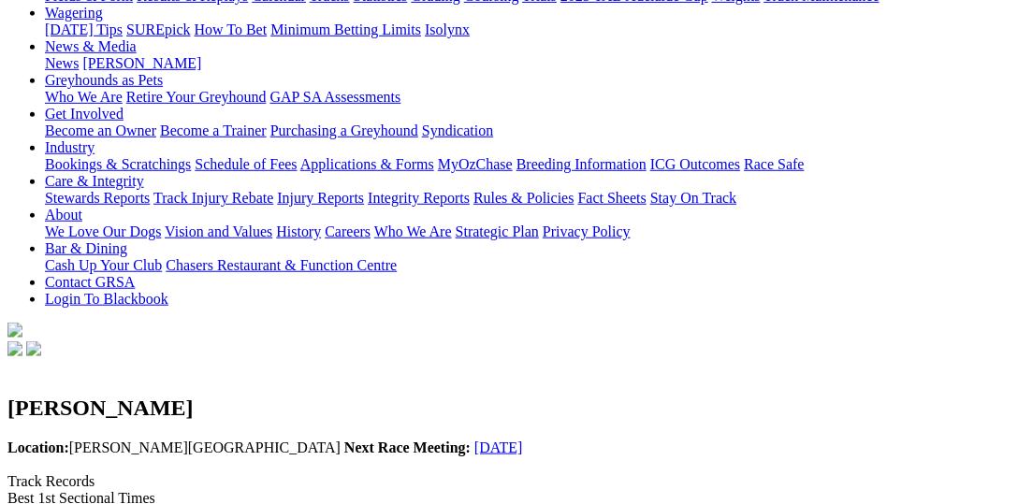
scroll to position [288, 0]
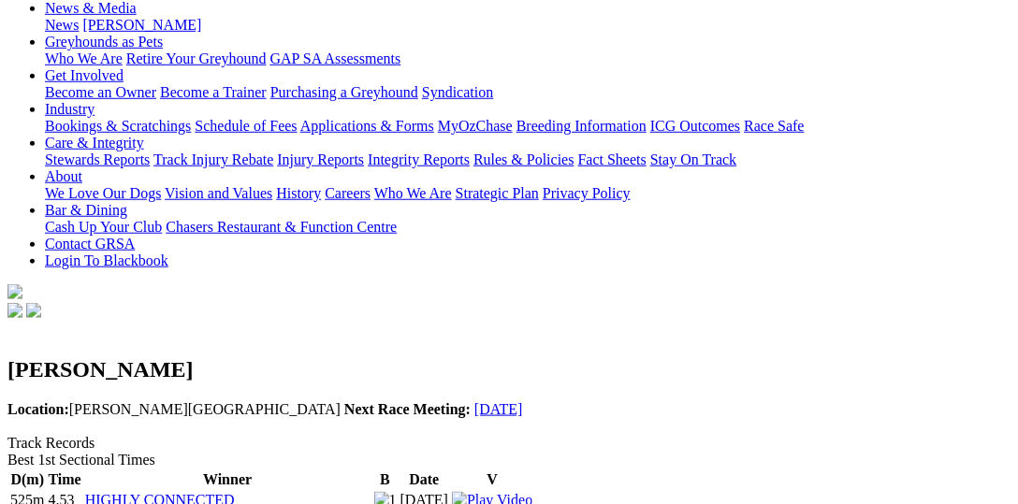
click at [532, 492] on img at bounding box center [492, 500] width 80 height 17
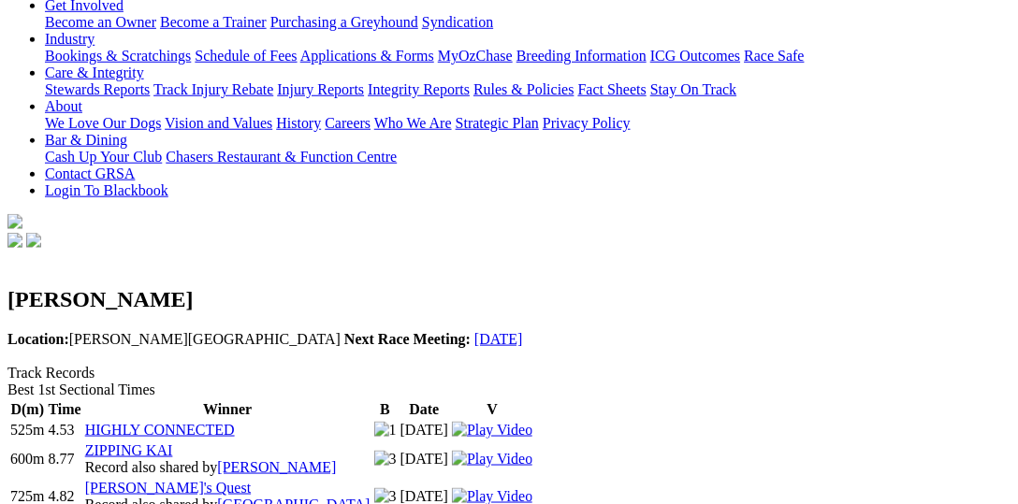
scroll to position [385, 0]
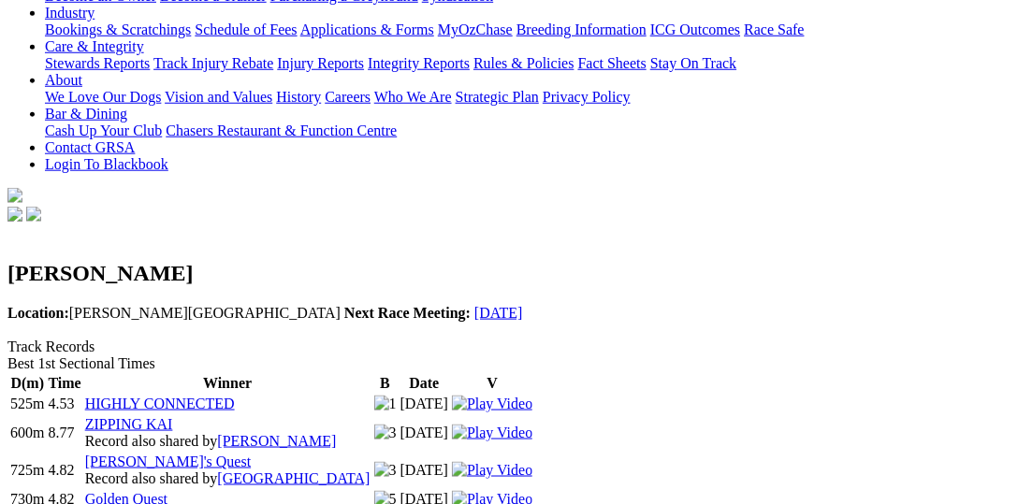
click at [532, 491] on img at bounding box center [492, 499] width 80 height 17
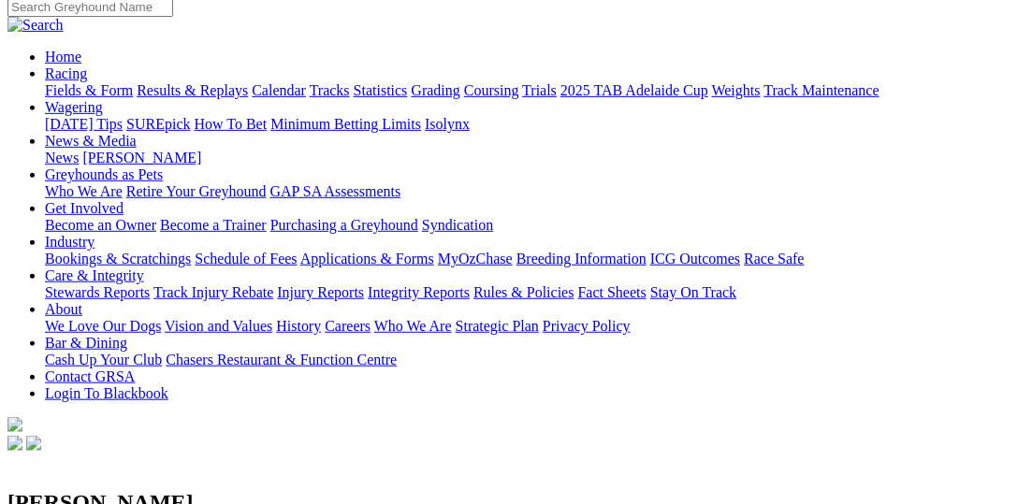
scroll to position [0, 0]
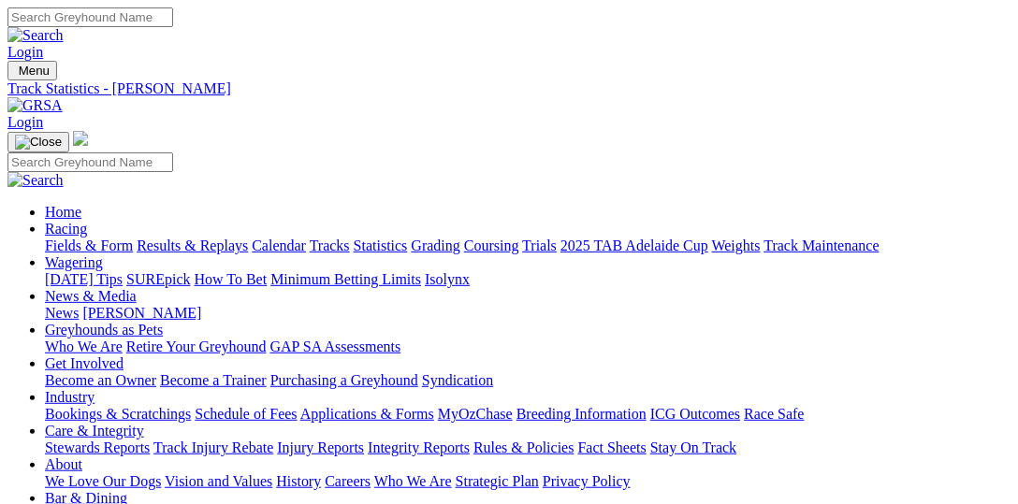
click at [408, 238] on link "Statistics" at bounding box center [381, 246] width 54 height 16
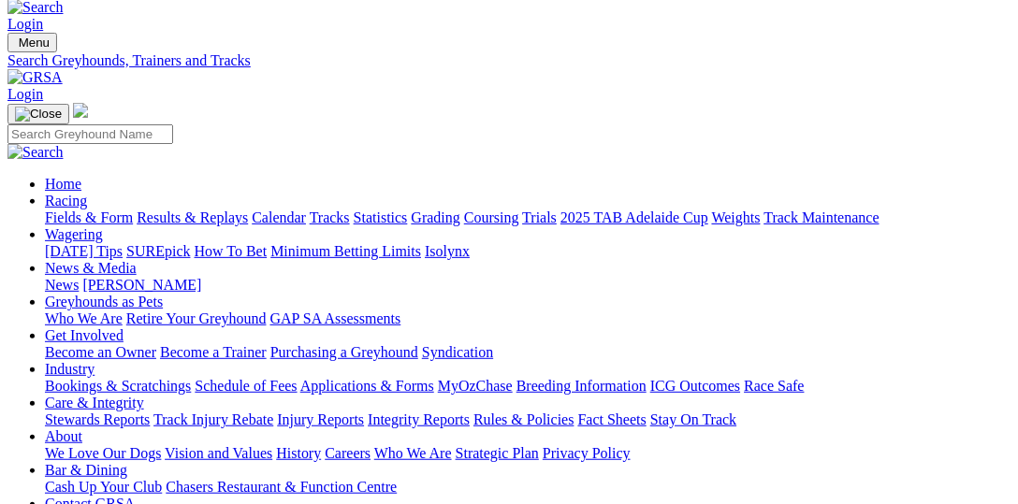
scroll to position [95, 0]
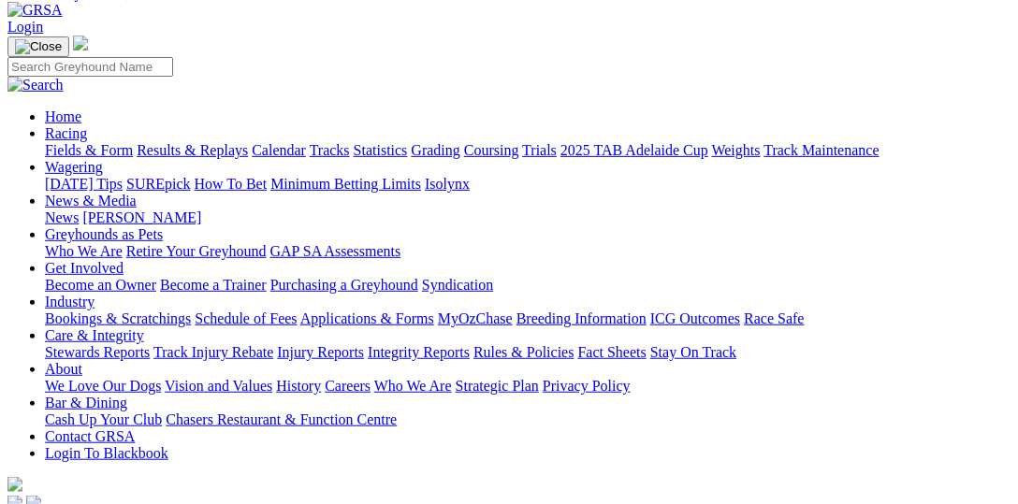
select select "sale"
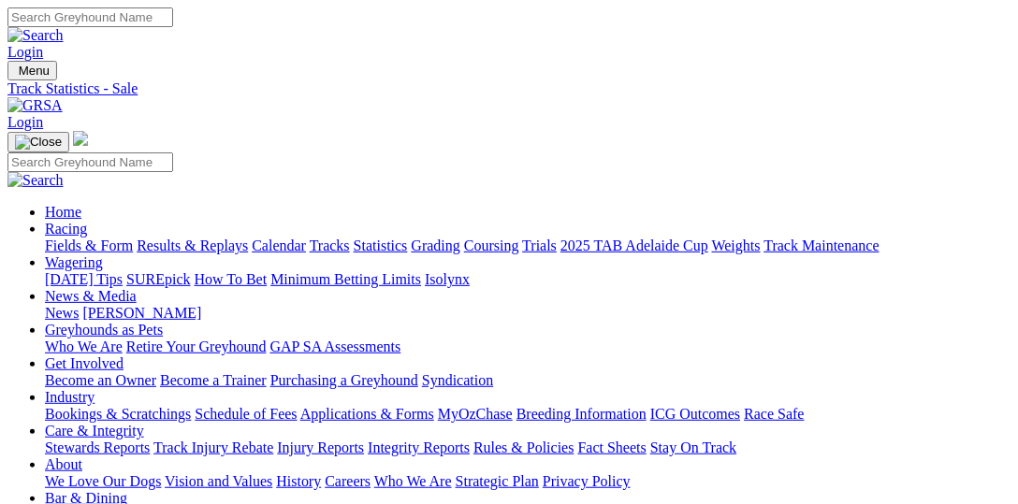
click at [75, 238] on link "Fields & Form" at bounding box center [89, 246] width 88 height 16
select select "VIC"
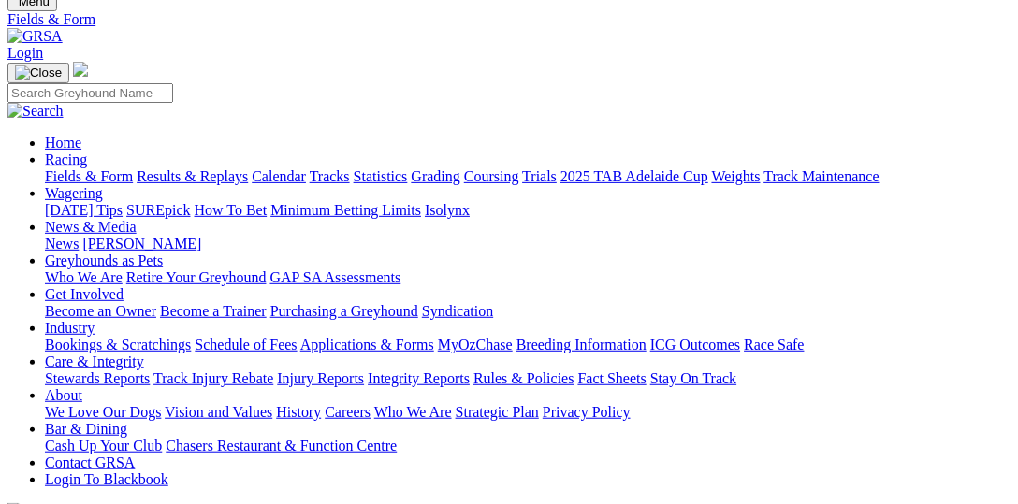
scroll to position [95, 0]
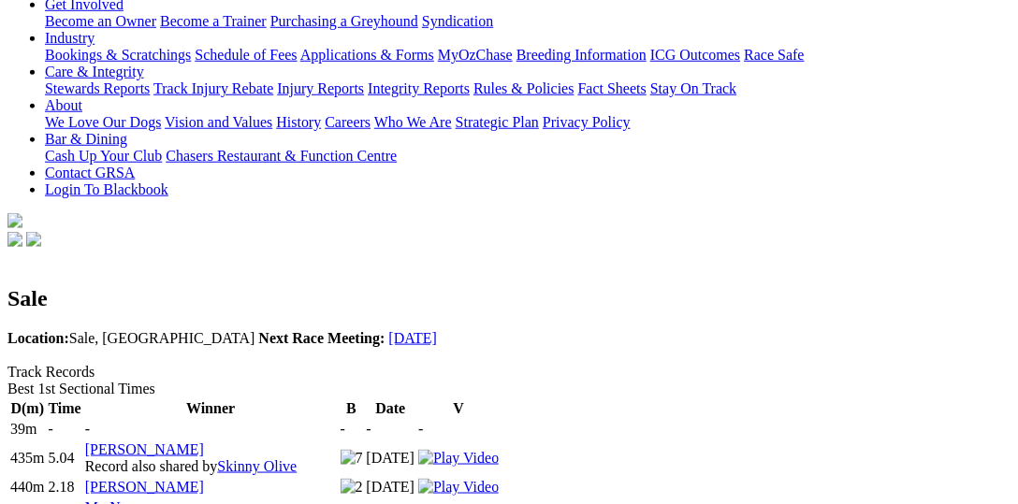
scroll to position [385, 0]
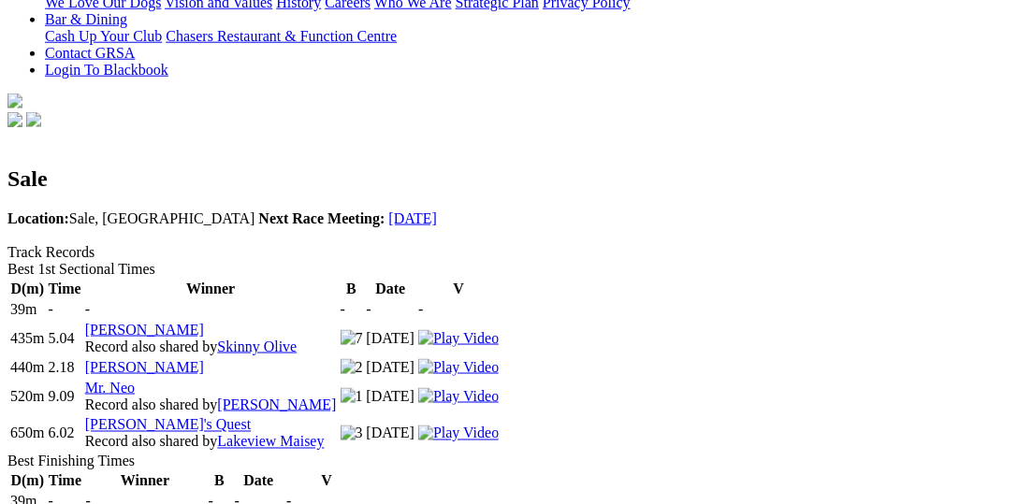
scroll to position [481, 0]
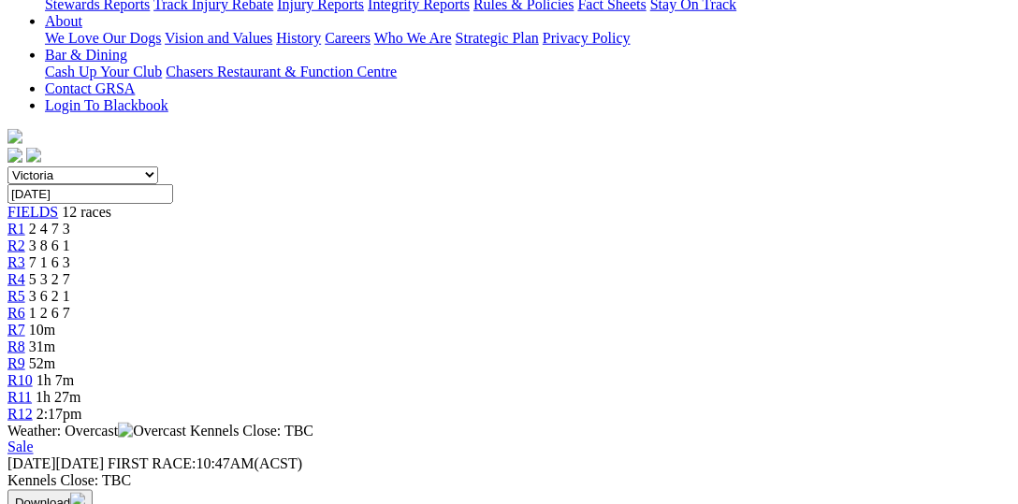
scroll to position [481, 0]
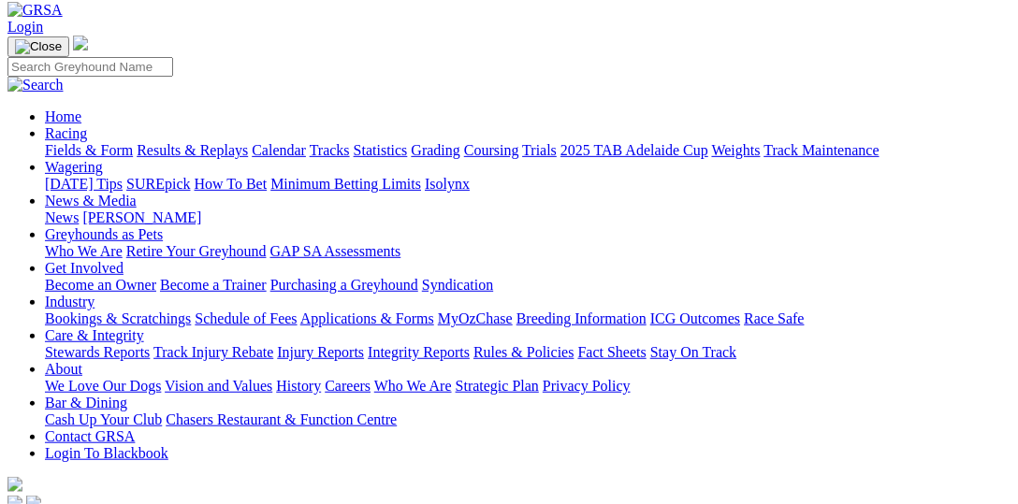
scroll to position [0, 0]
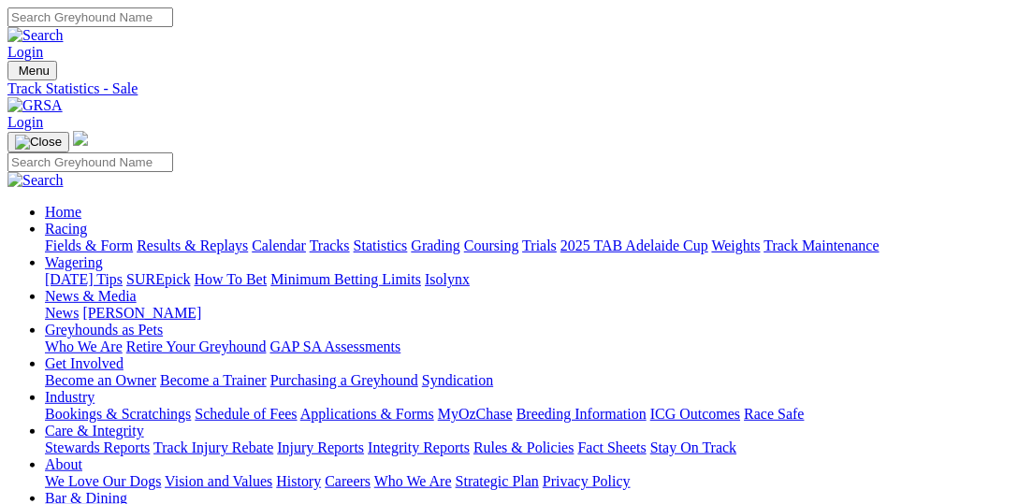
click at [408, 238] on link "Statistics" at bounding box center [381, 246] width 54 height 16
select select "sandown"
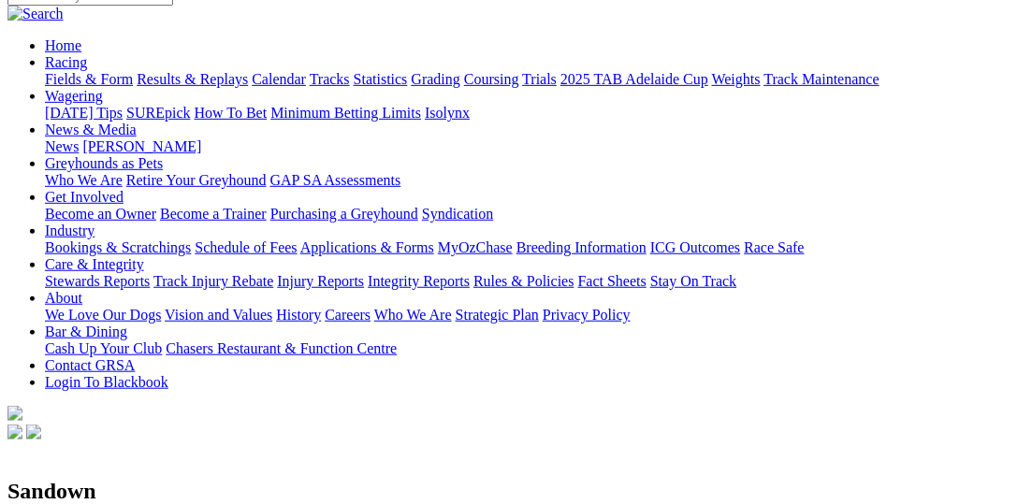
scroll to position [288, 0]
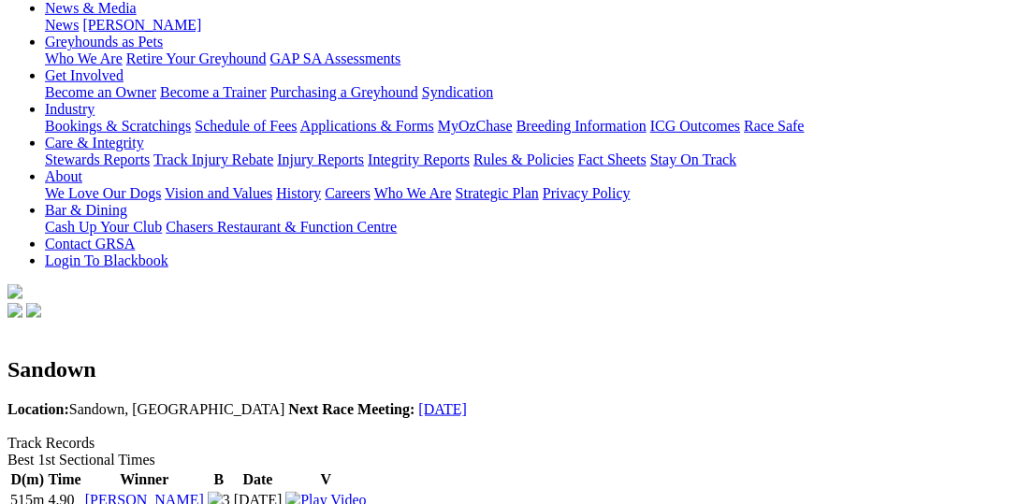
click at [366, 492] on img at bounding box center [325, 500] width 80 height 17
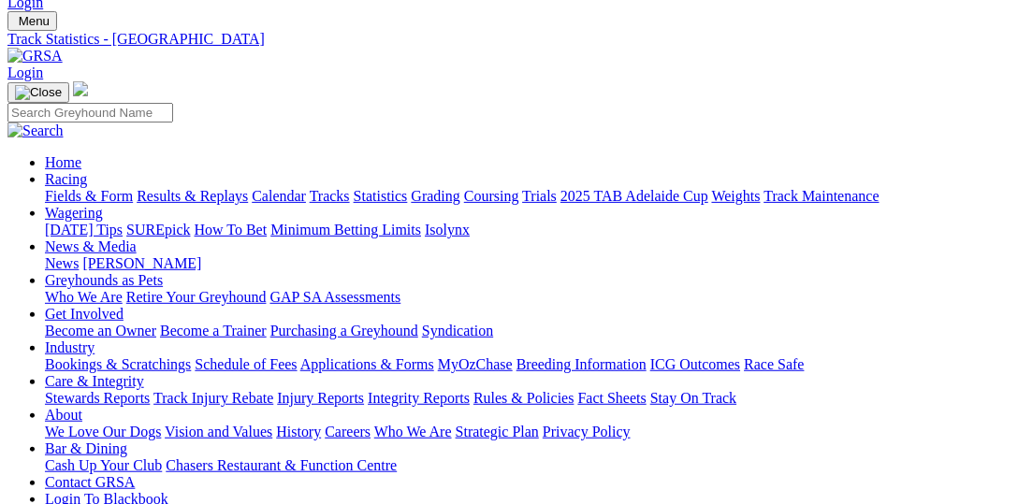
scroll to position [0, 0]
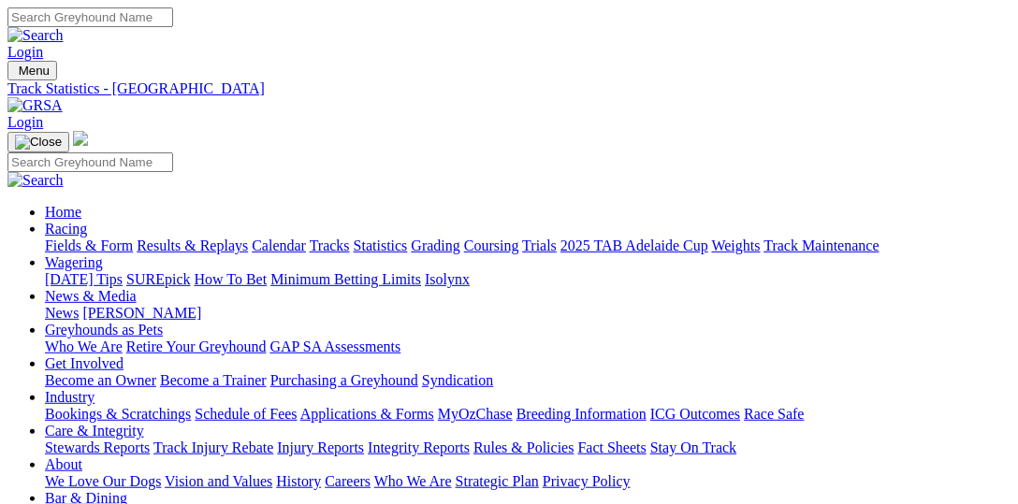
click at [408, 238] on link "Statistics" at bounding box center [381, 246] width 54 height 16
select select "shepparton"
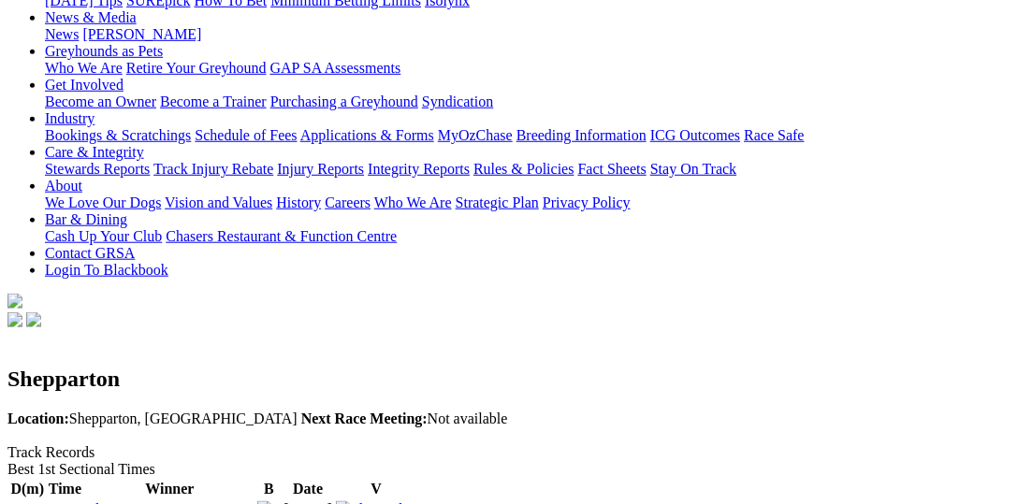
click at [416, 502] on img at bounding box center [376, 510] width 80 height 17
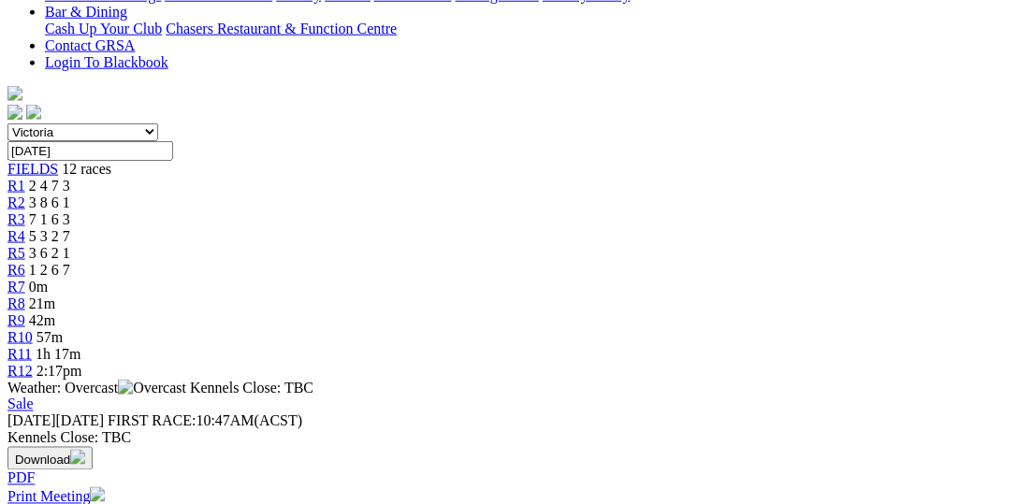
scroll to position [288, 0]
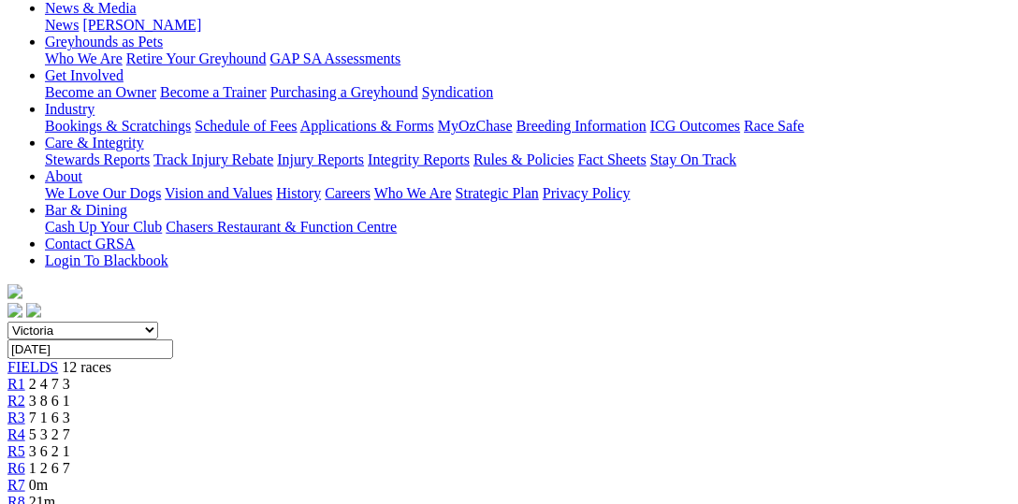
click at [48, 477] on span "0m" at bounding box center [38, 485] width 19 height 16
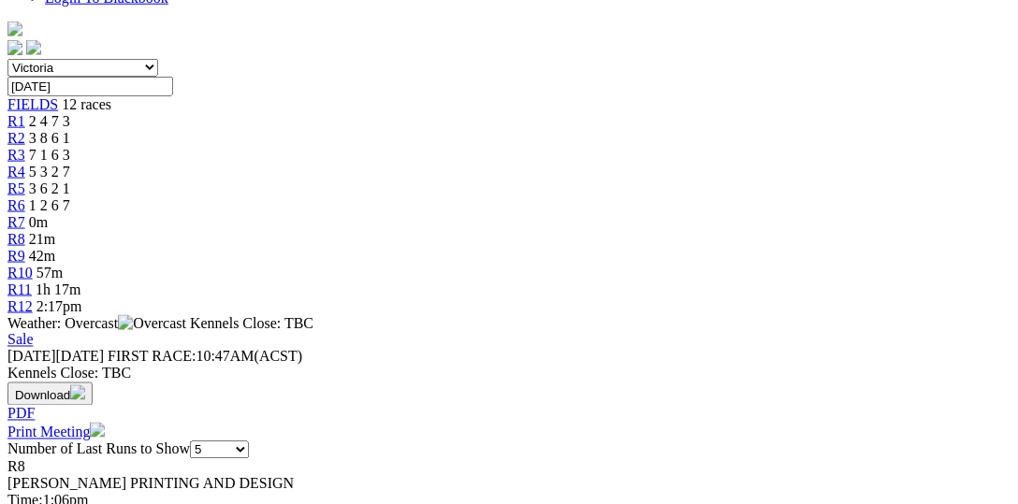
scroll to position [577, 0]
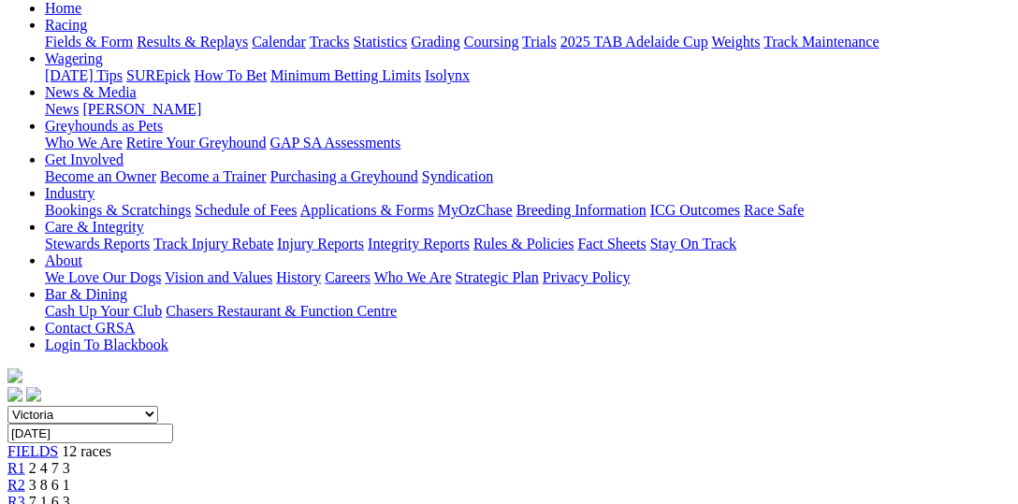
scroll to position [0, 0]
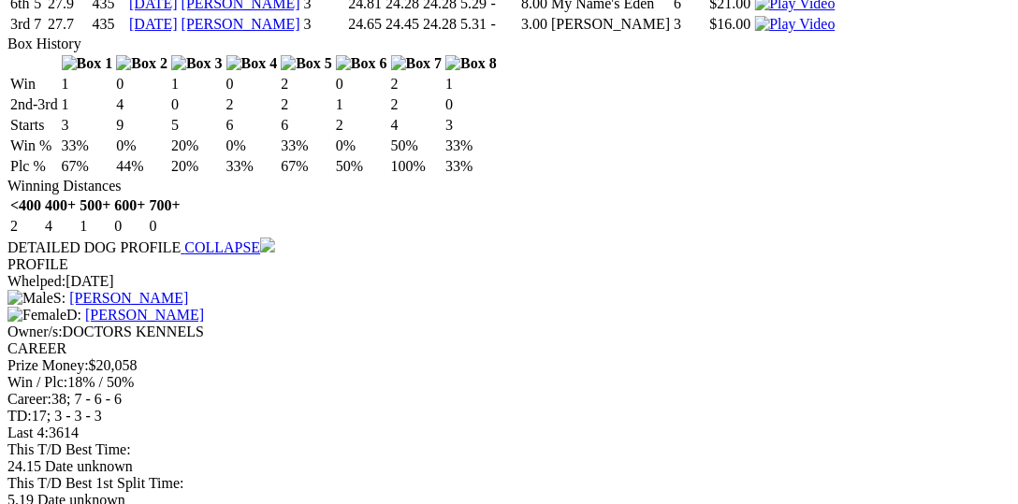
scroll to position [1636, 0]
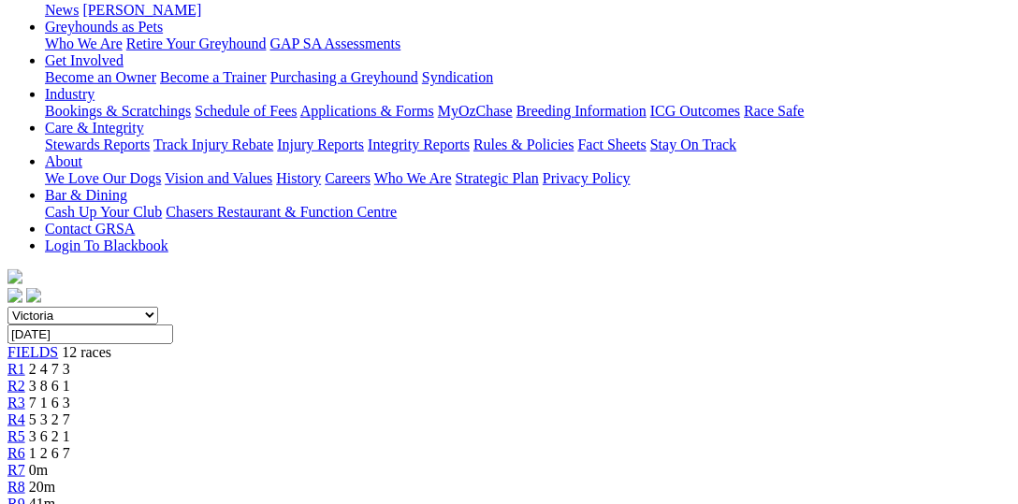
scroll to position [0, 0]
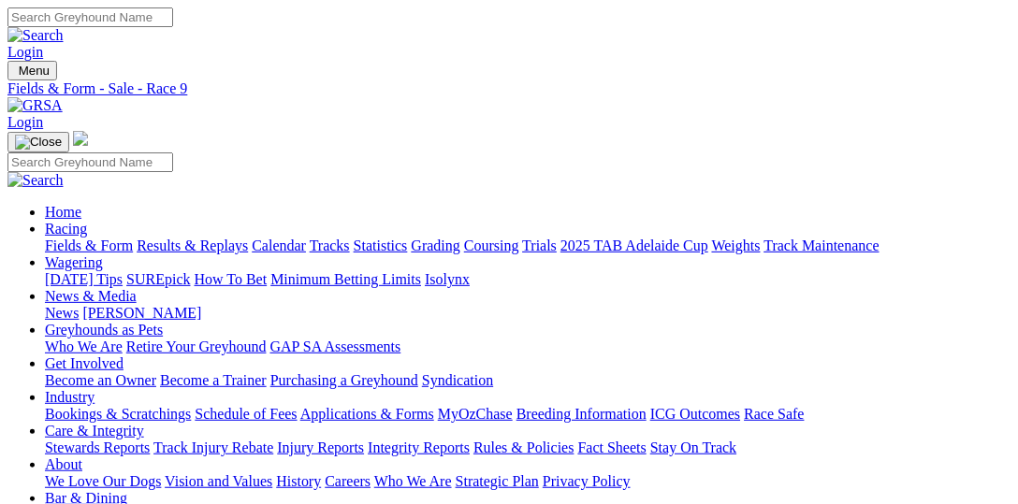
click at [408, 238] on link "Statistics" at bounding box center [381, 246] width 54 height 16
select select "sale"
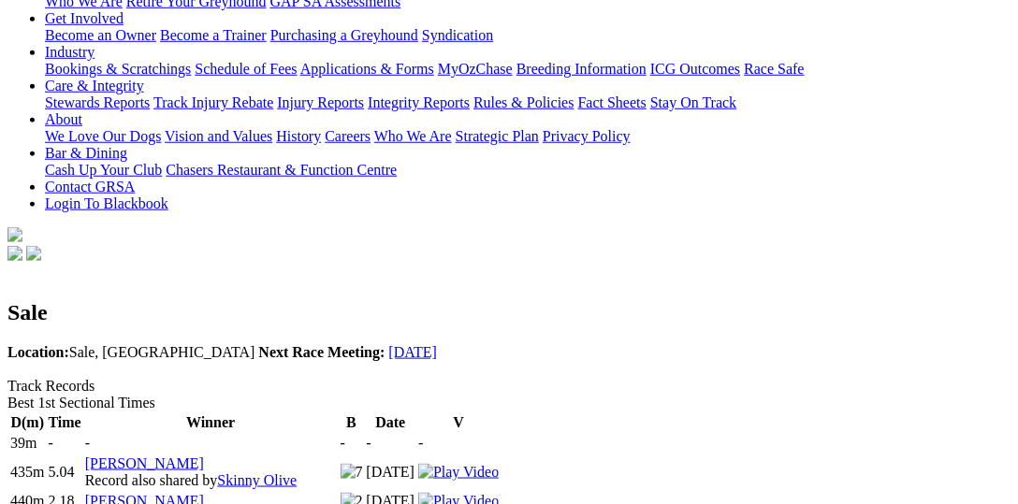
scroll to position [385, 0]
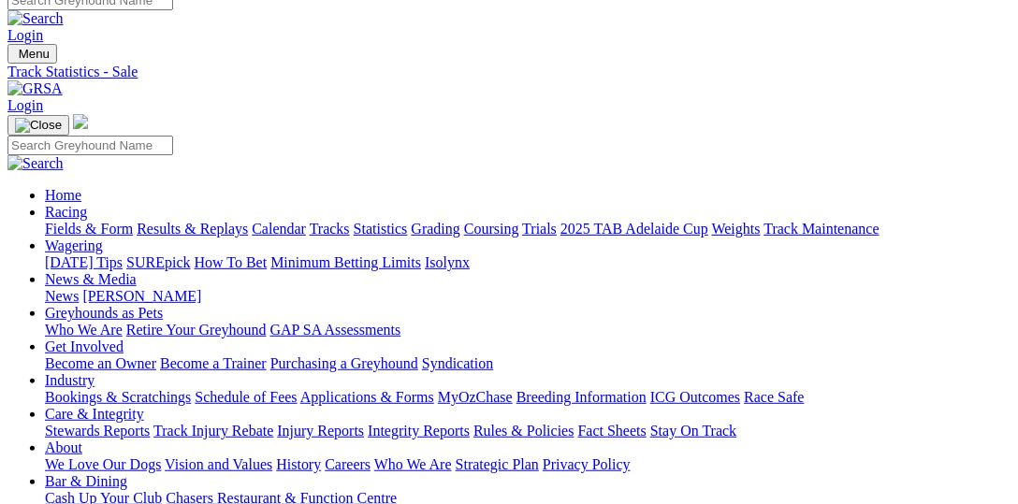
scroll to position [0, 0]
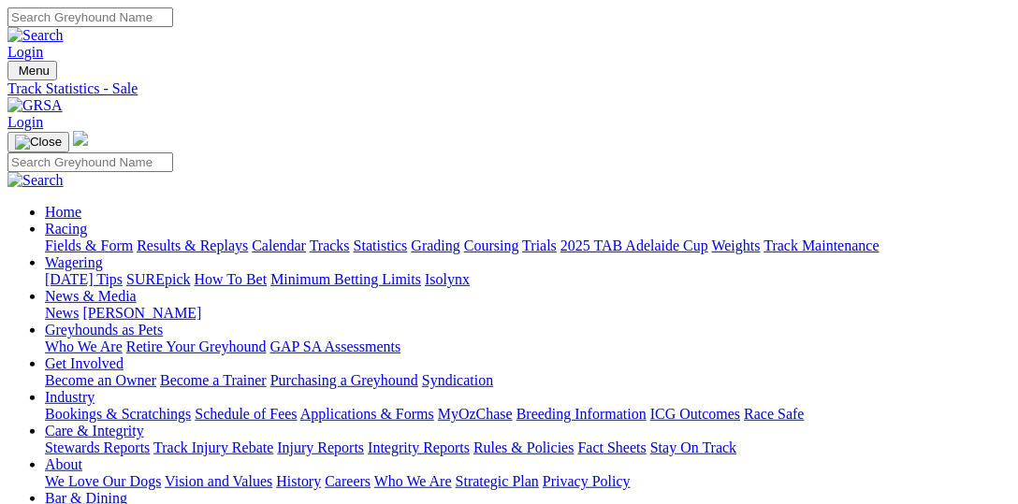
click at [350, 238] on link "Tracks" at bounding box center [330, 246] width 40 height 16
click at [77, 238] on link "Fields & Form" at bounding box center [89, 246] width 88 height 16
select select "VIC"
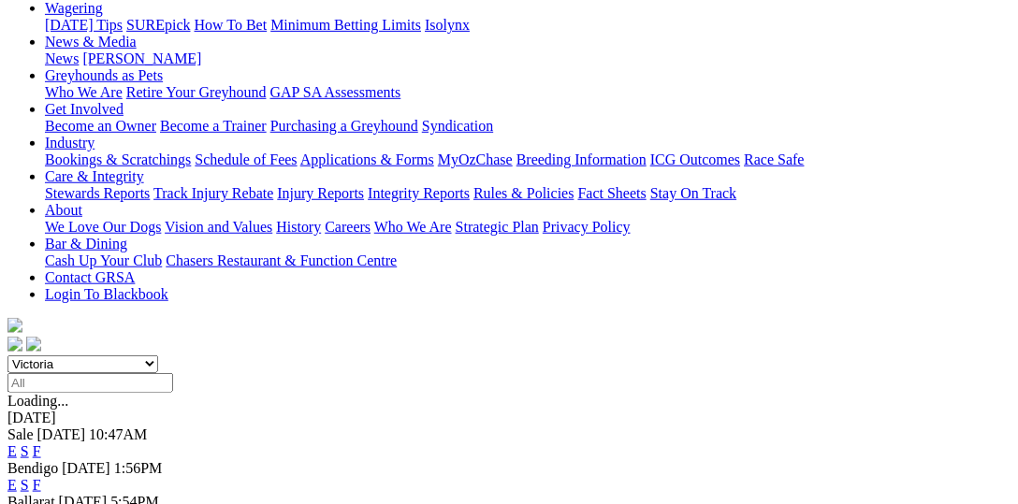
scroll to position [288, 0]
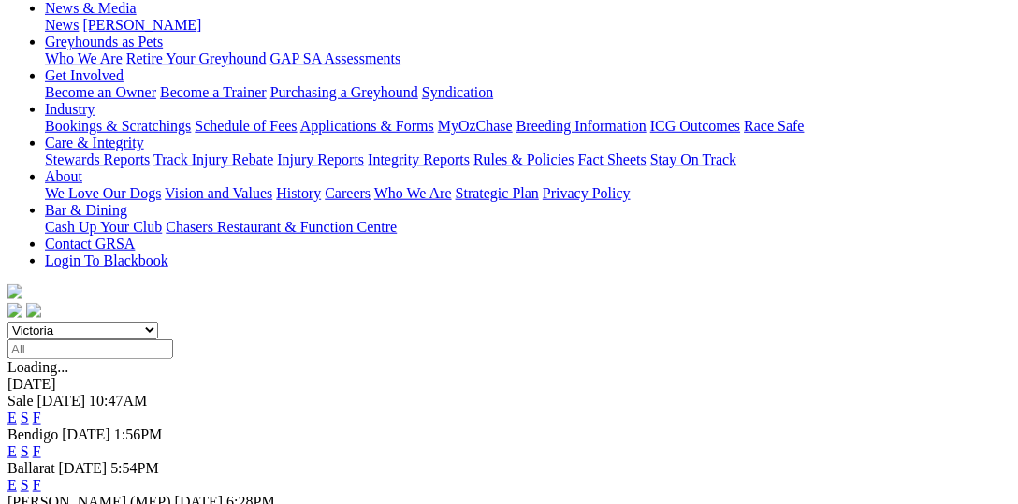
click at [41, 410] on link "F" at bounding box center [37, 418] width 8 height 16
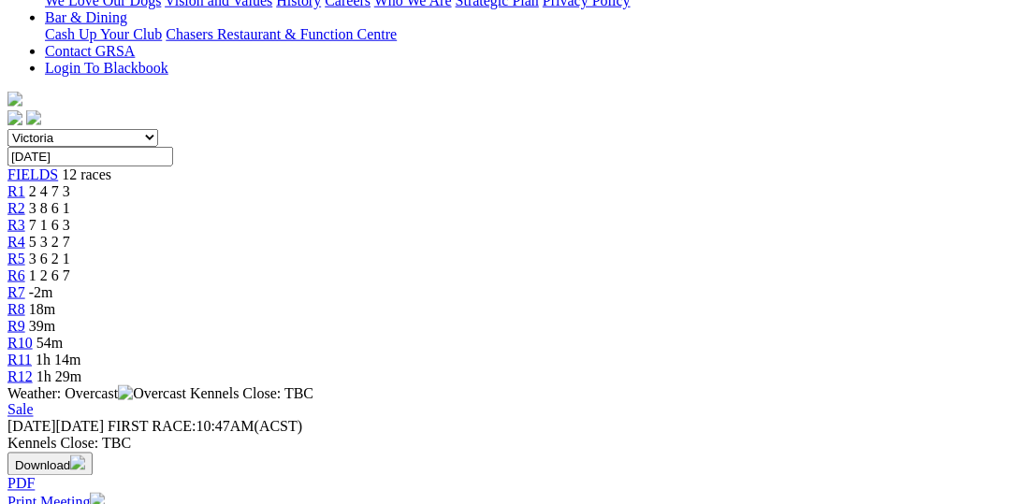
scroll to position [481, 0]
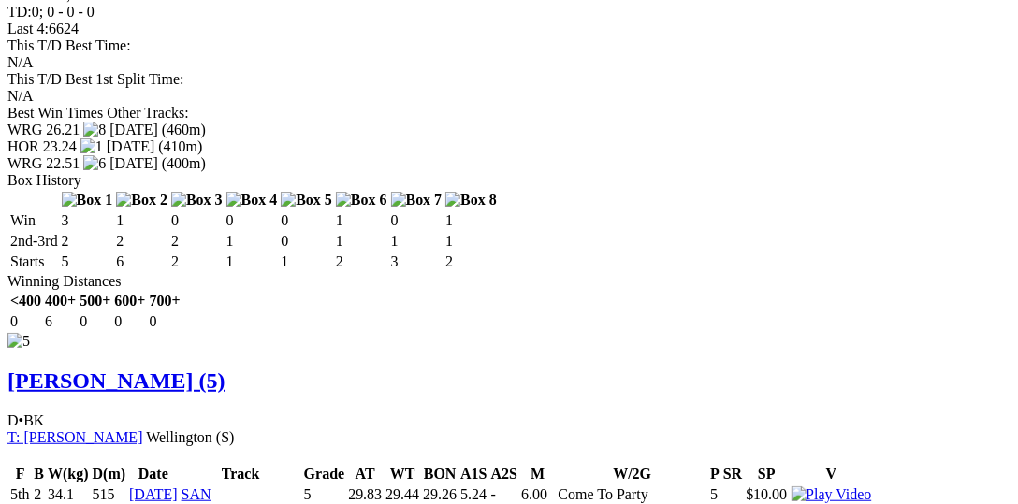
scroll to position [4811, 0]
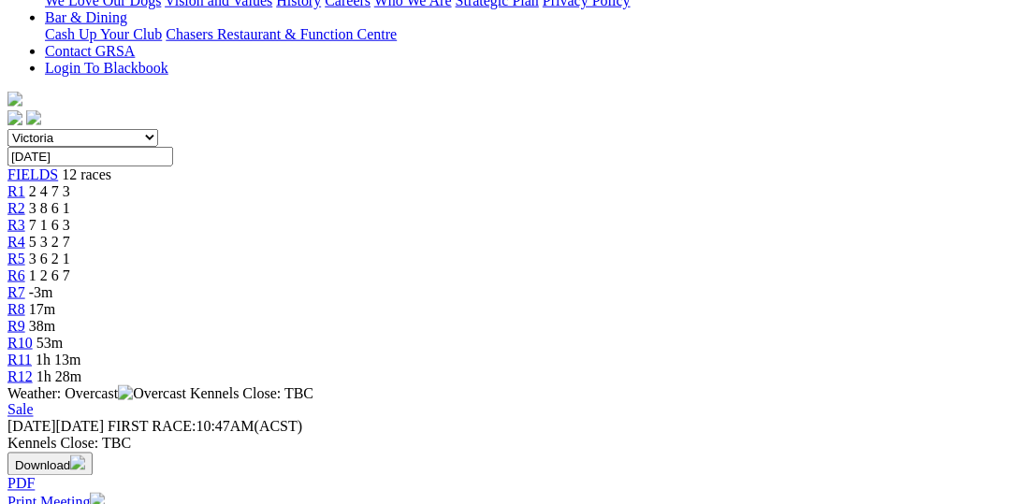
scroll to position [481, 0]
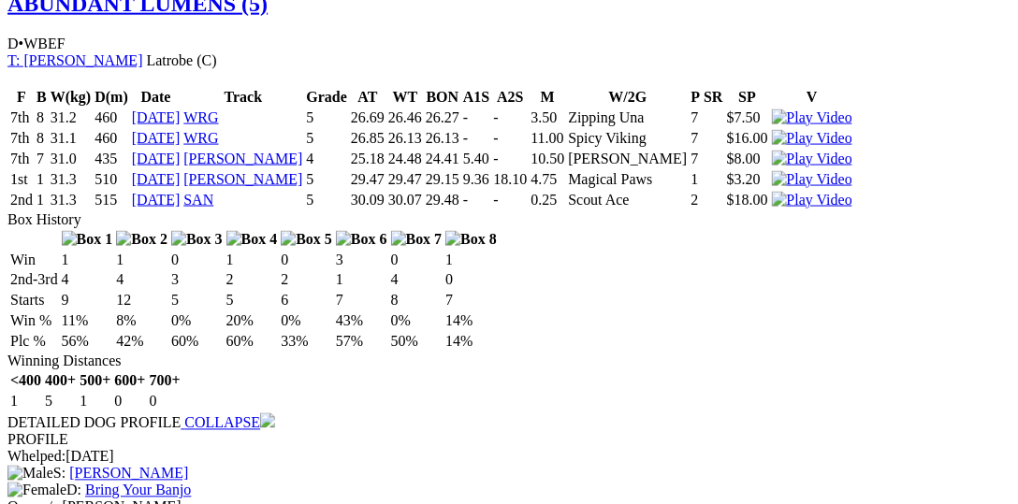
scroll to position [2406, 0]
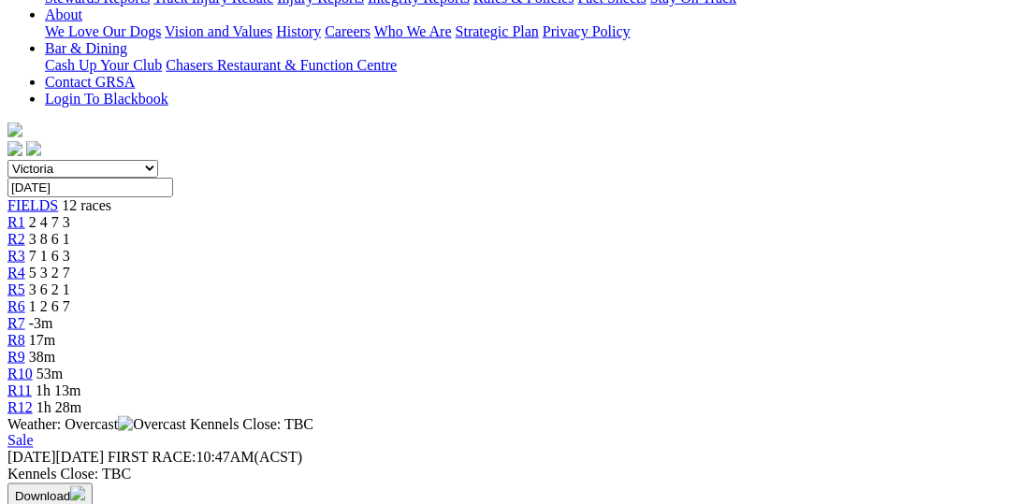
scroll to position [192, 0]
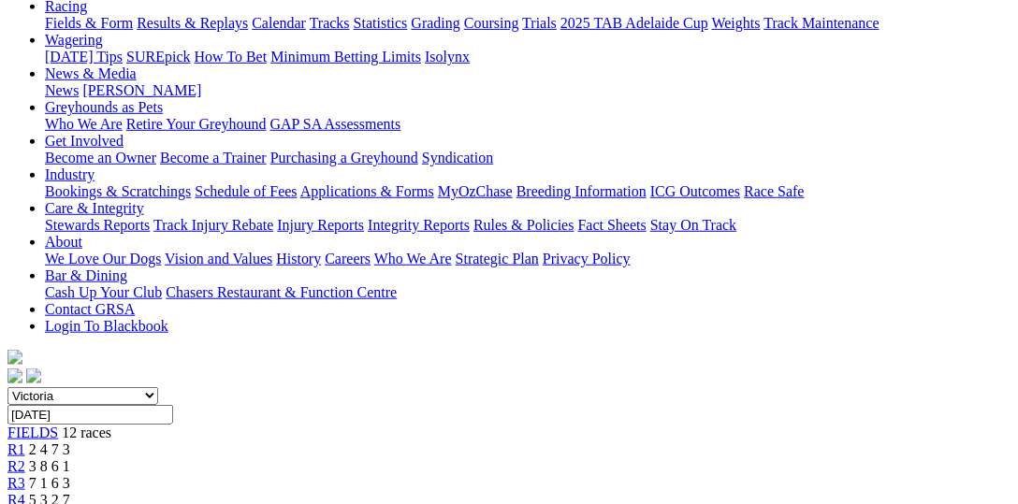
scroll to position [385, 0]
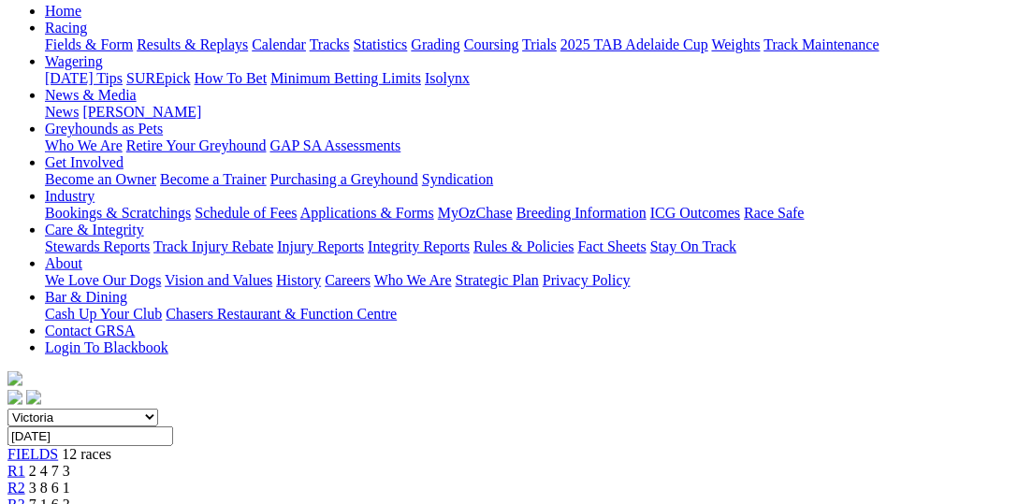
scroll to position [192, 0]
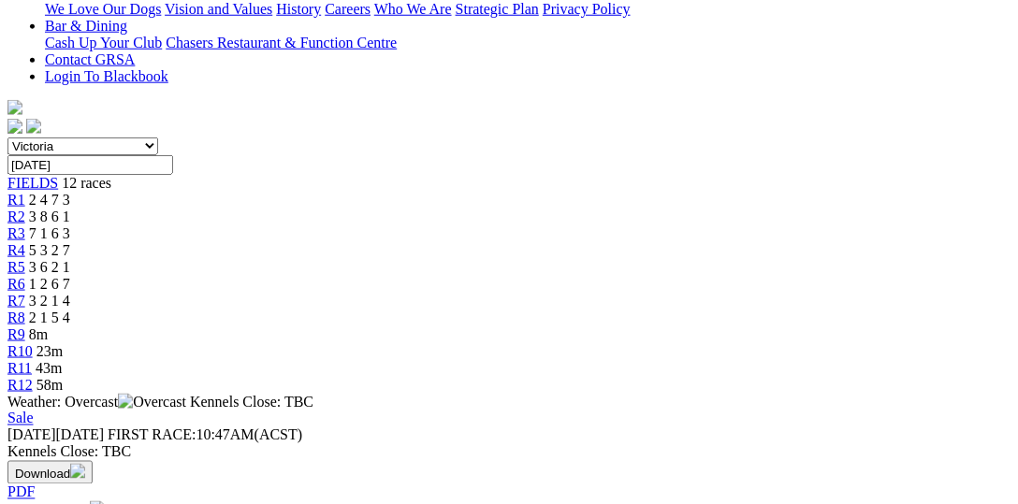
scroll to position [577, 0]
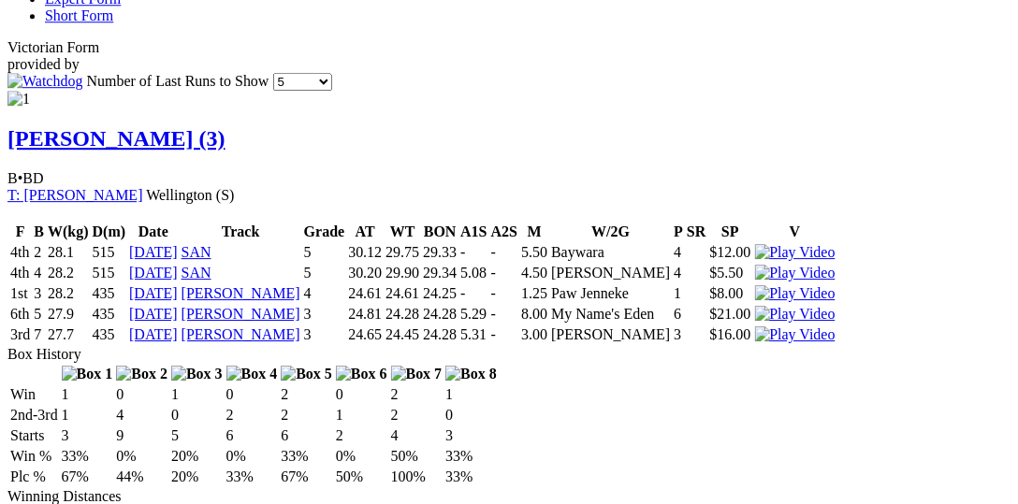
scroll to position [1347, 0]
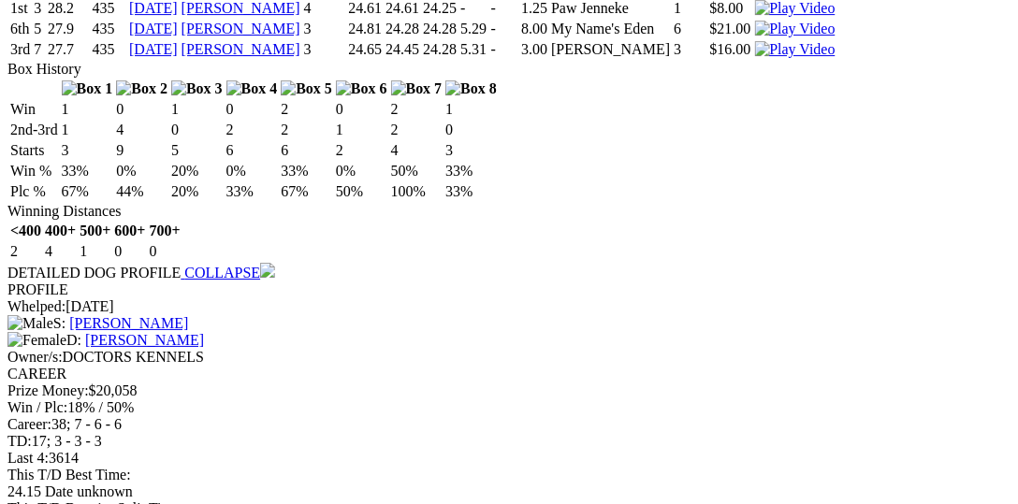
scroll to position [1636, 0]
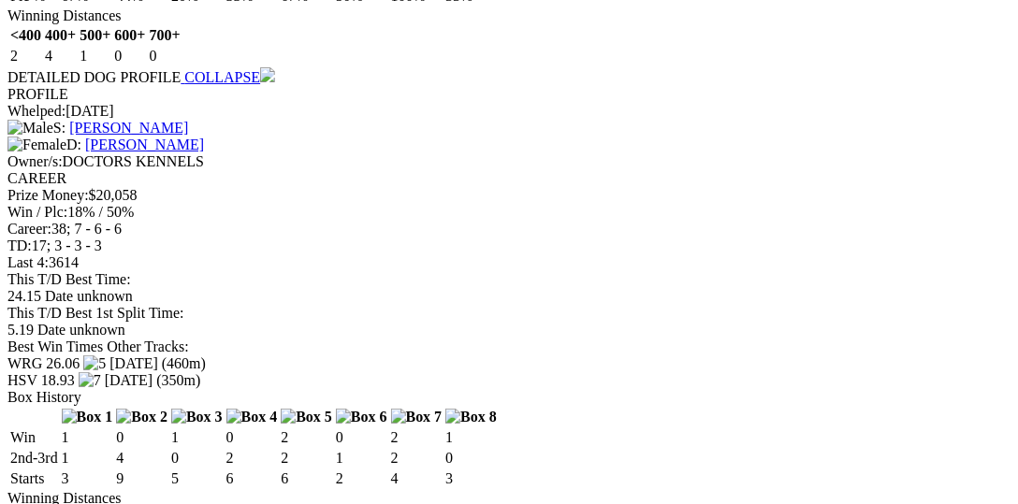
scroll to position [1828, 0]
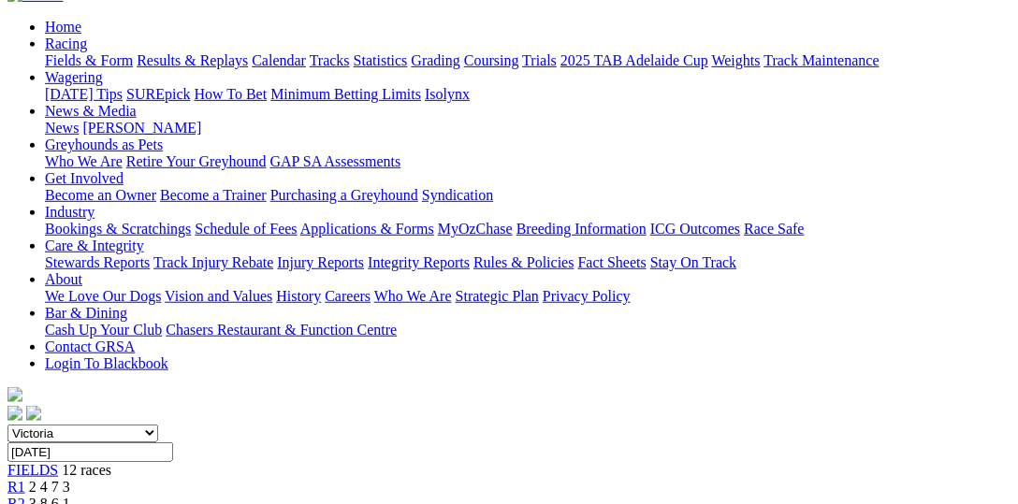
scroll to position [288, 0]
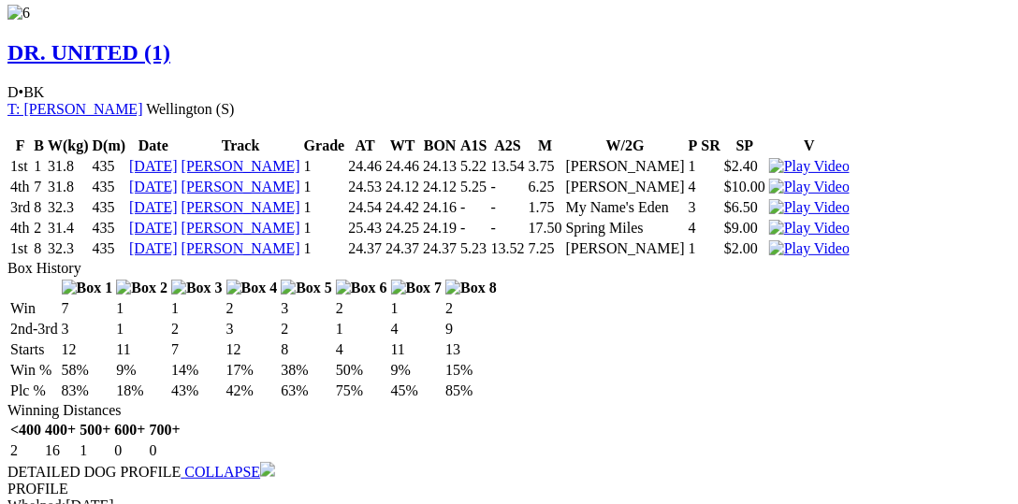
scroll to position [6255, 0]
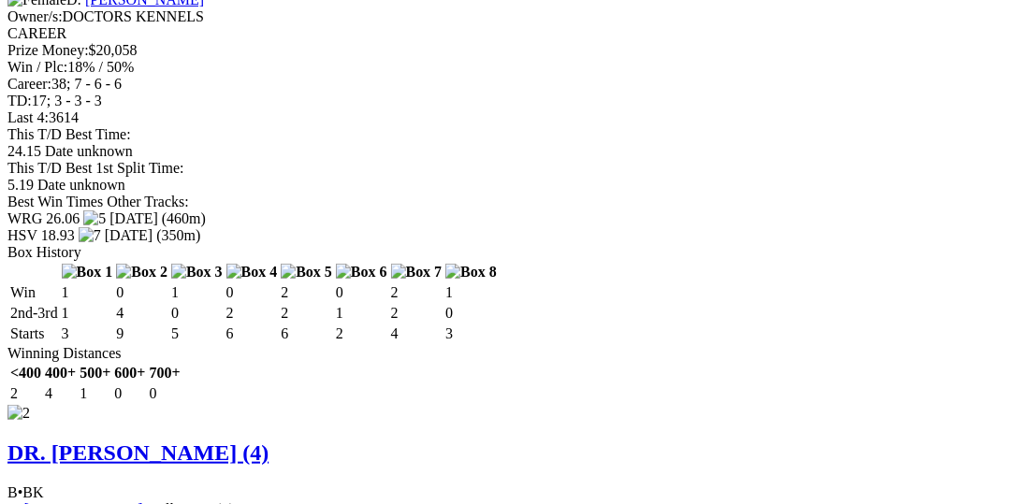
scroll to position [1732, 0]
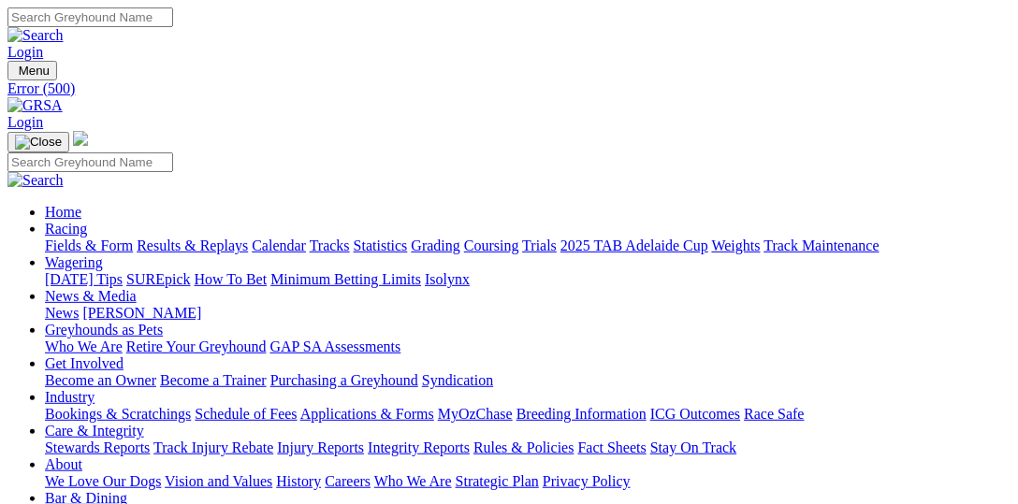
click at [87, 221] on link "Racing" at bounding box center [66, 229] width 42 height 16
click at [73, 238] on link "Fields & Form" at bounding box center [89, 246] width 88 height 16
select select "VIC"
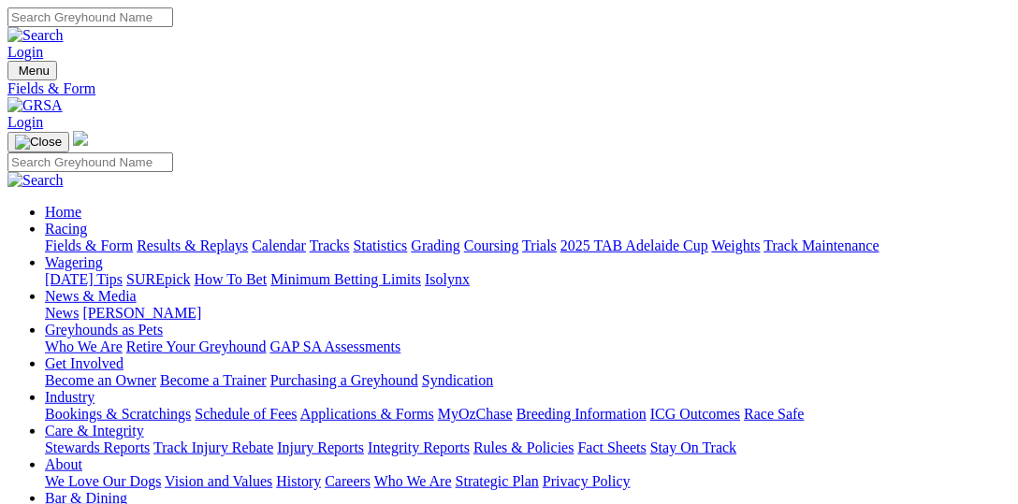
scroll to position [95, 0]
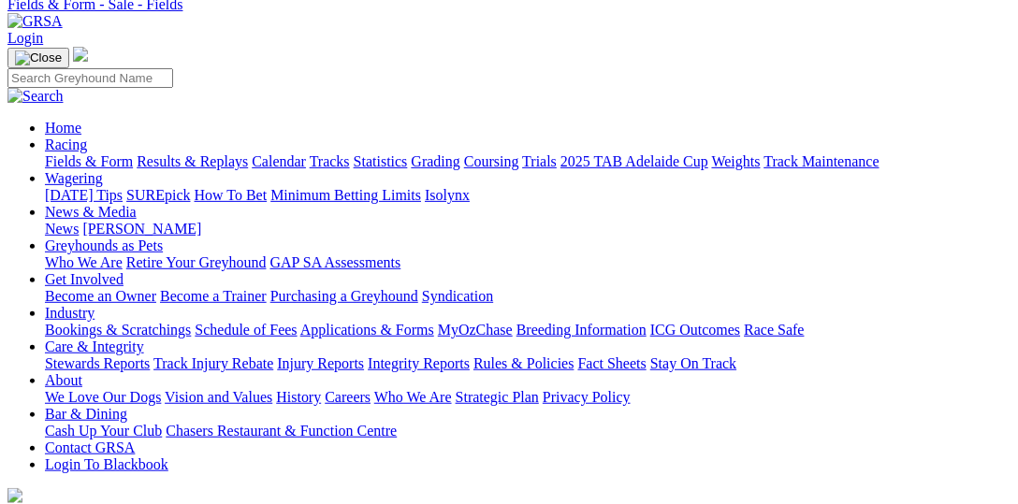
scroll to position [95, 0]
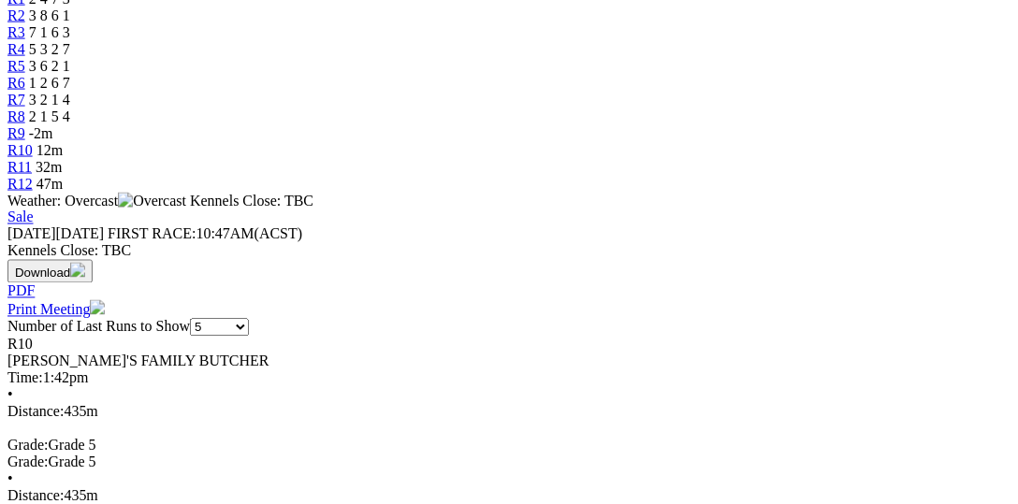
scroll to position [674, 0]
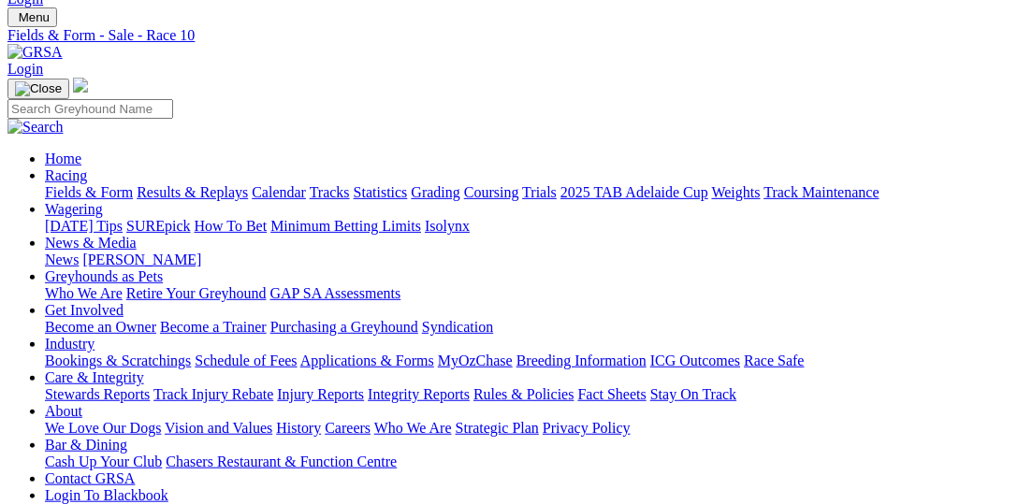
scroll to position [0, 0]
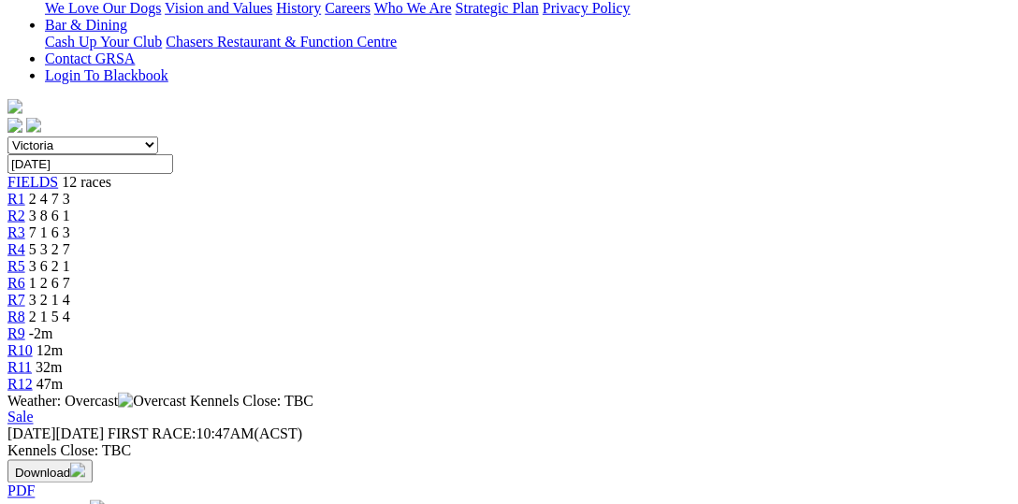
scroll to position [481, 0]
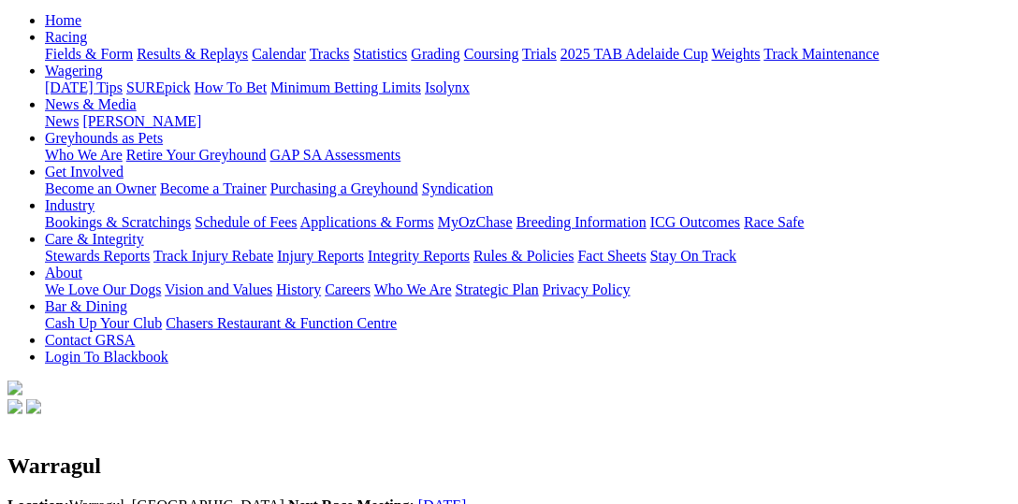
scroll to position [288, 0]
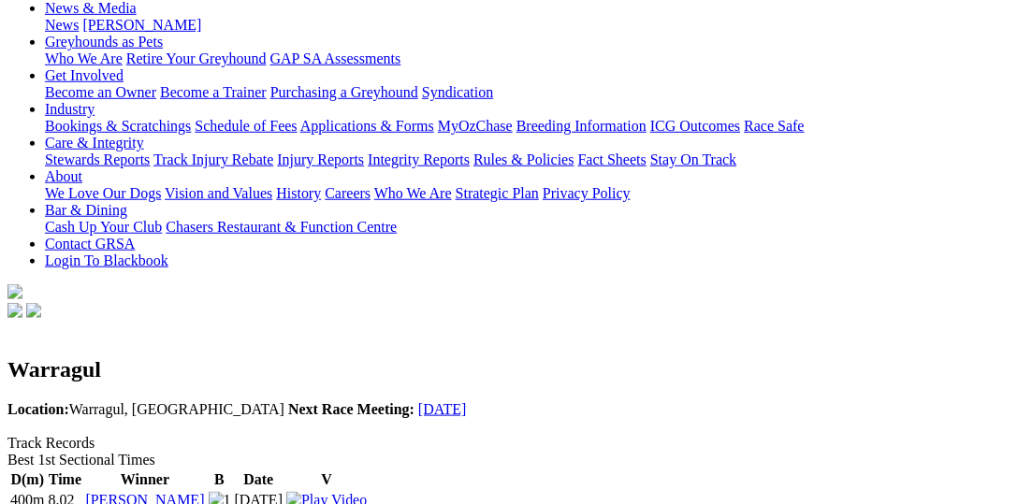
click at [367, 492] on img at bounding box center [326, 500] width 80 height 17
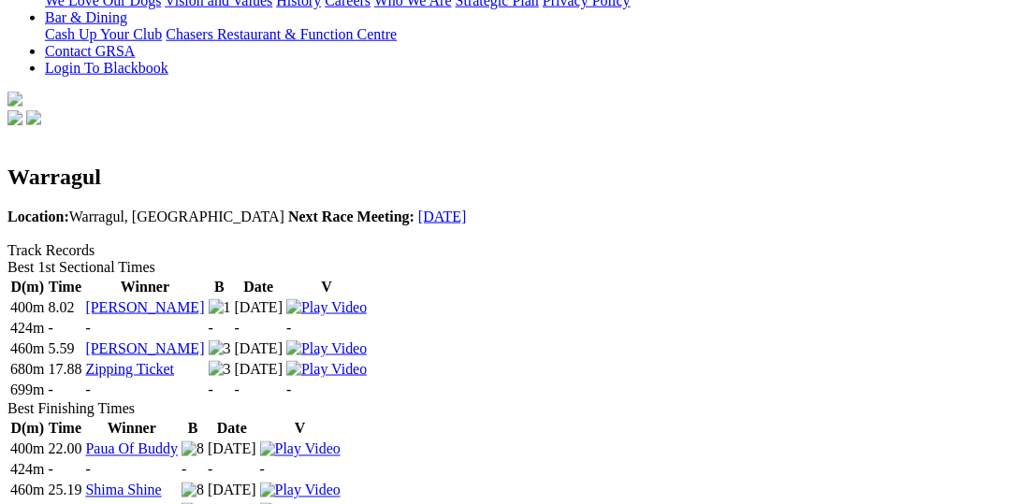
scroll to position [385, 0]
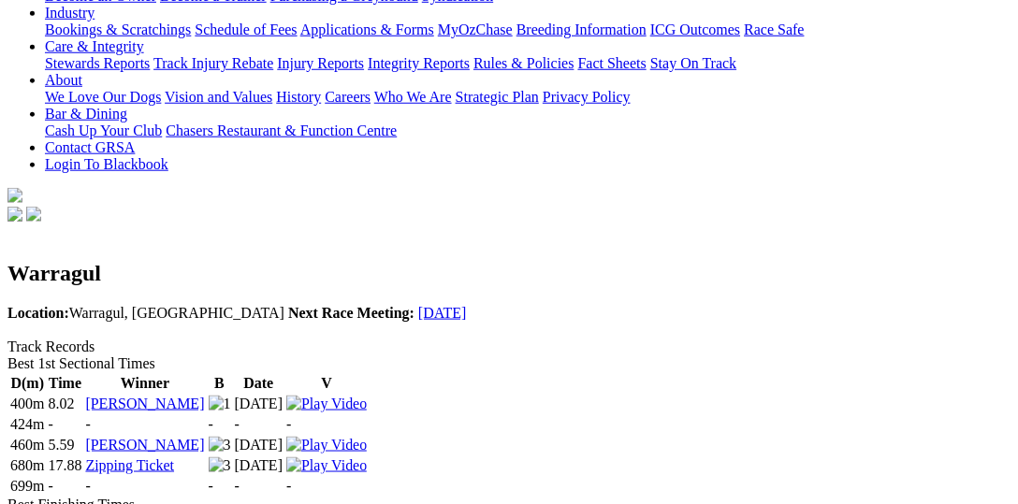
click at [367, 458] on img at bounding box center [326, 466] width 80 height 17
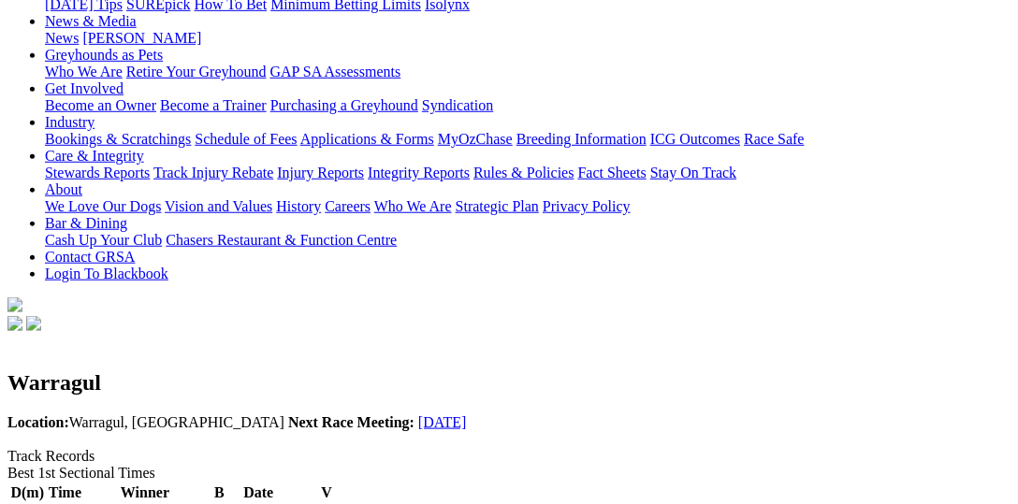
scroll to position [0, 0]
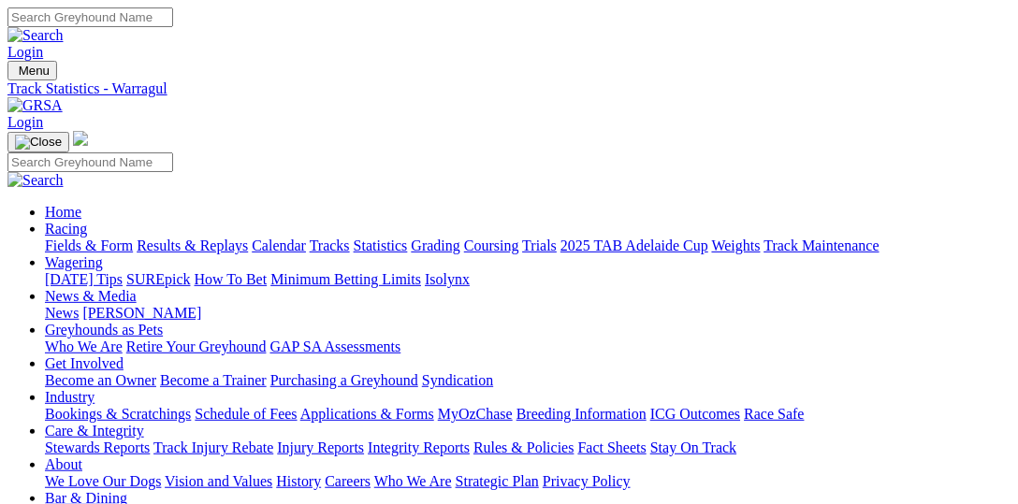
click at [67, 238] on link "Fields & Form" at bounding box center [89, 246] width 88 height 16
select select "VIC"
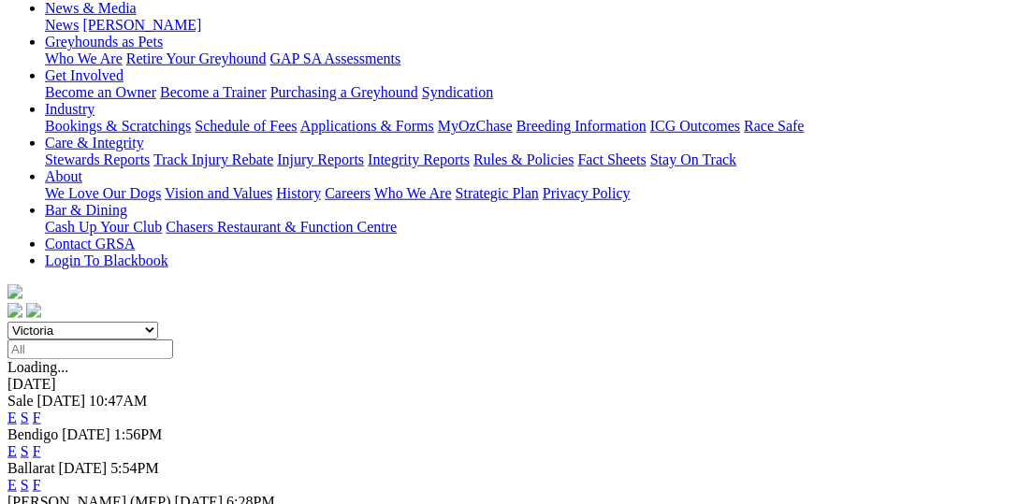
scroll to position [288, 0]
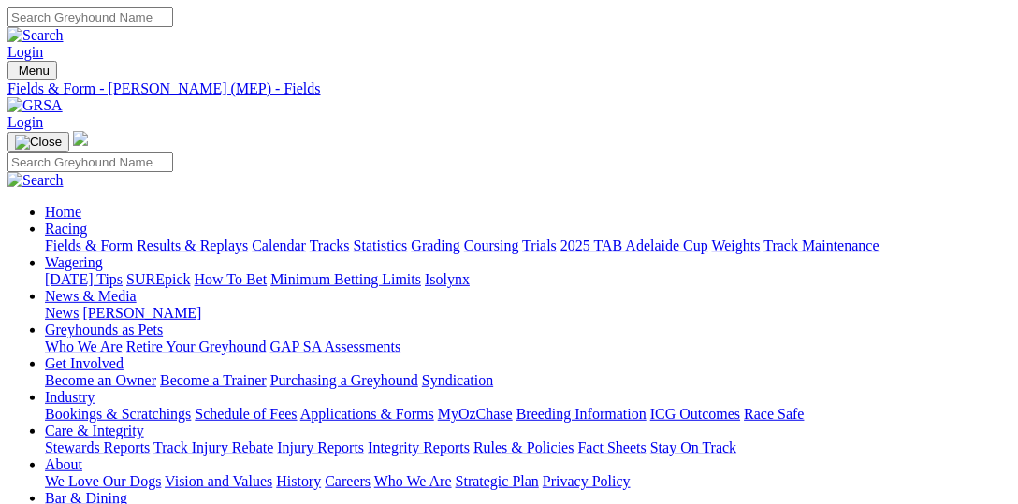
select select "[GEOGRAPHIC_DATA]"
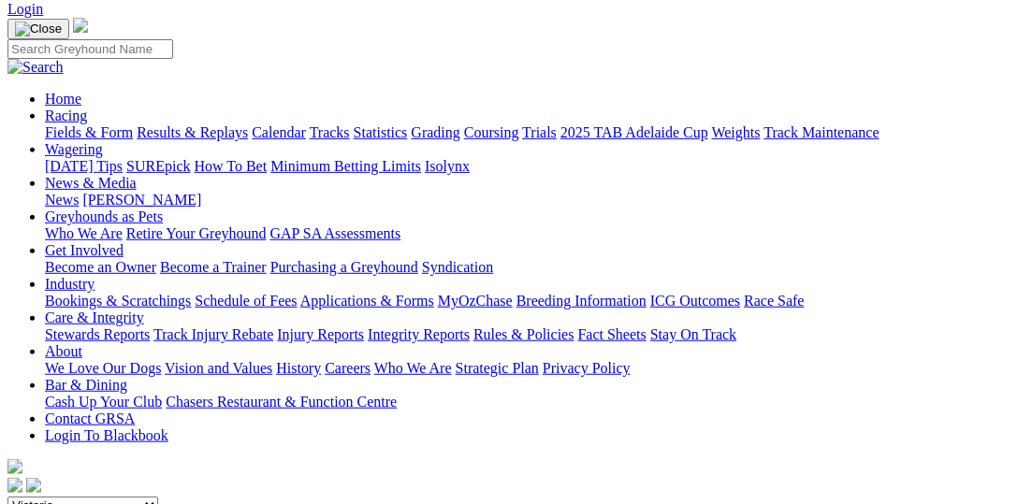
scroll to position [95, 0]
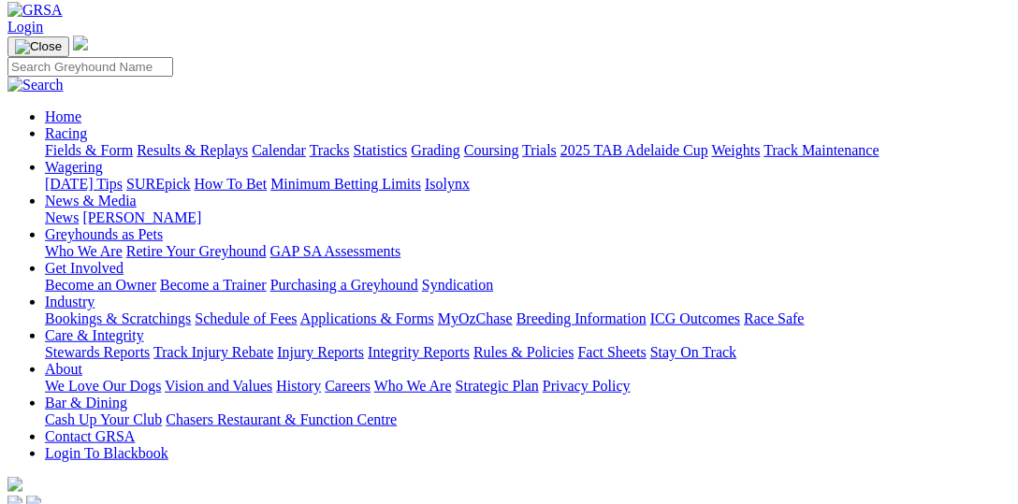
select select "SA"
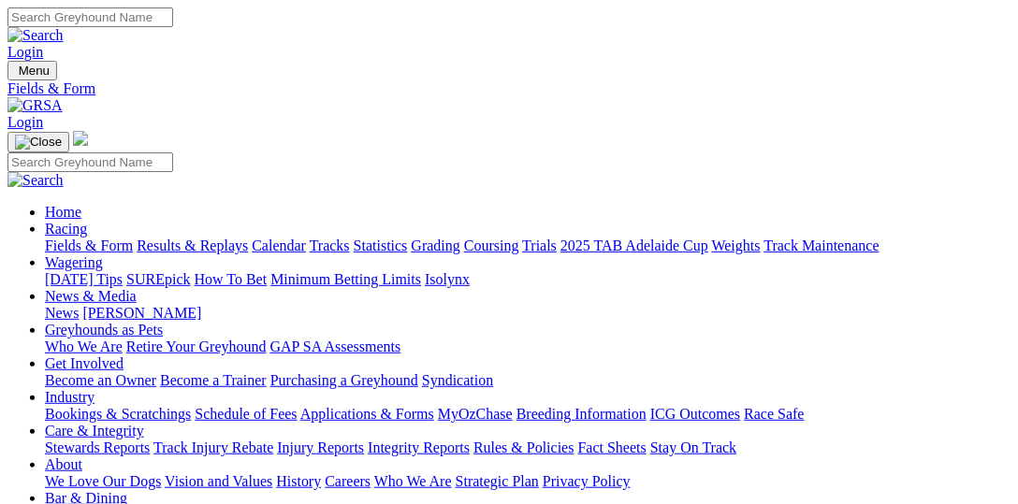
select select "VIC"
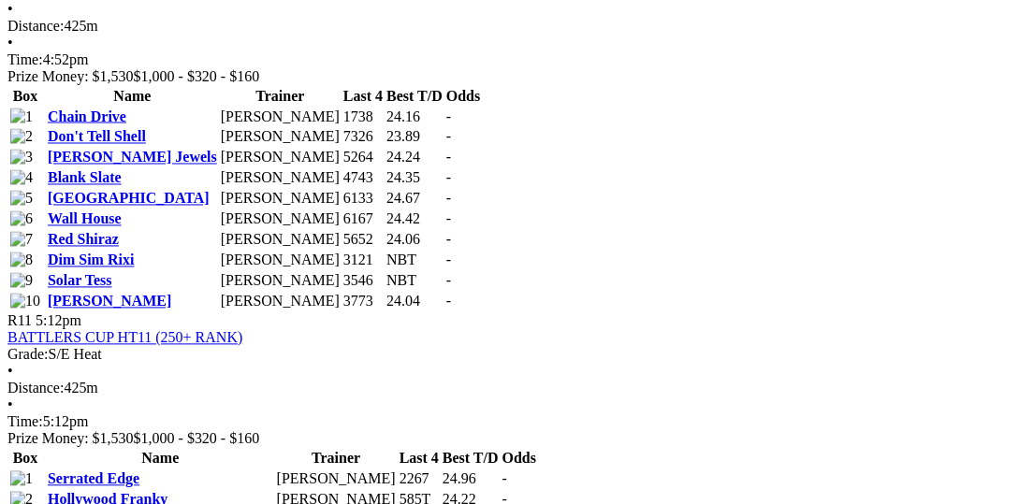
scroll to position [4330, 0]
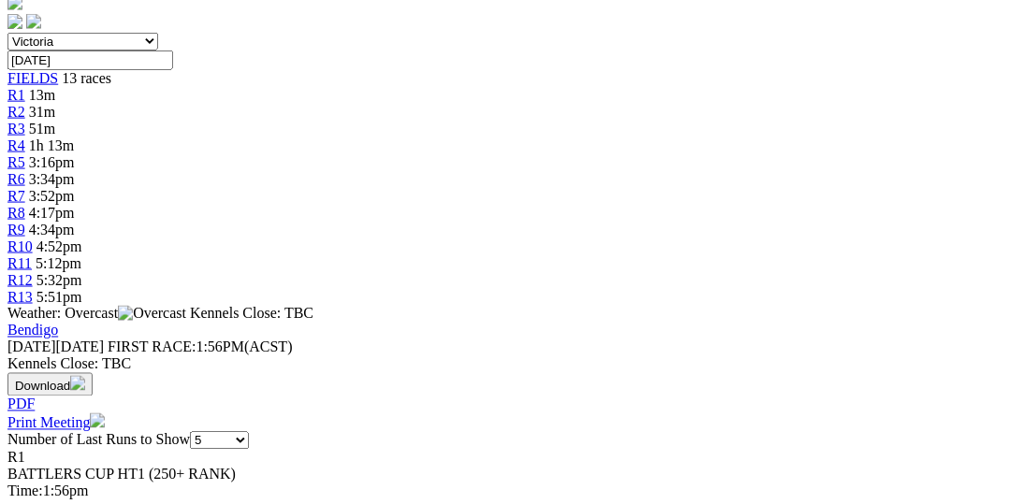
scroll to position [769, 0]
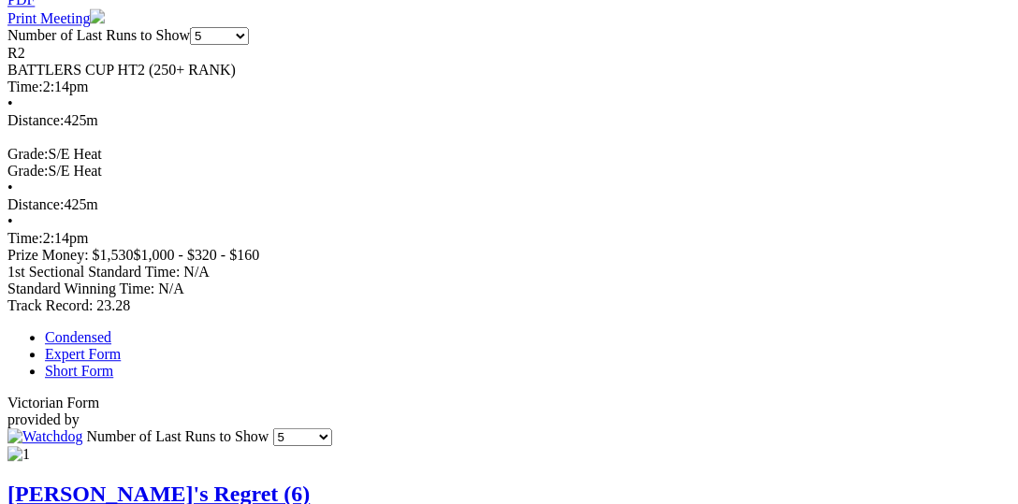
scroll to position [1155, 0]
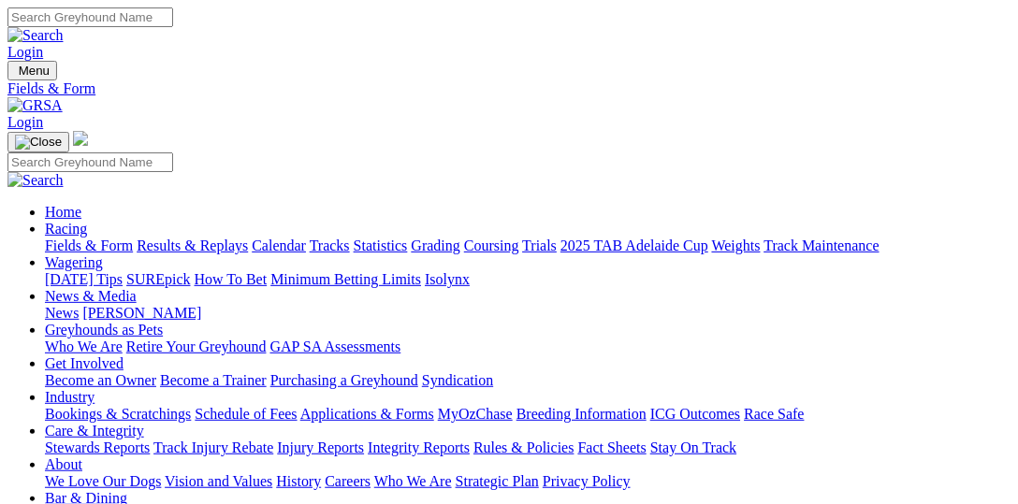
type input "[DATE]"
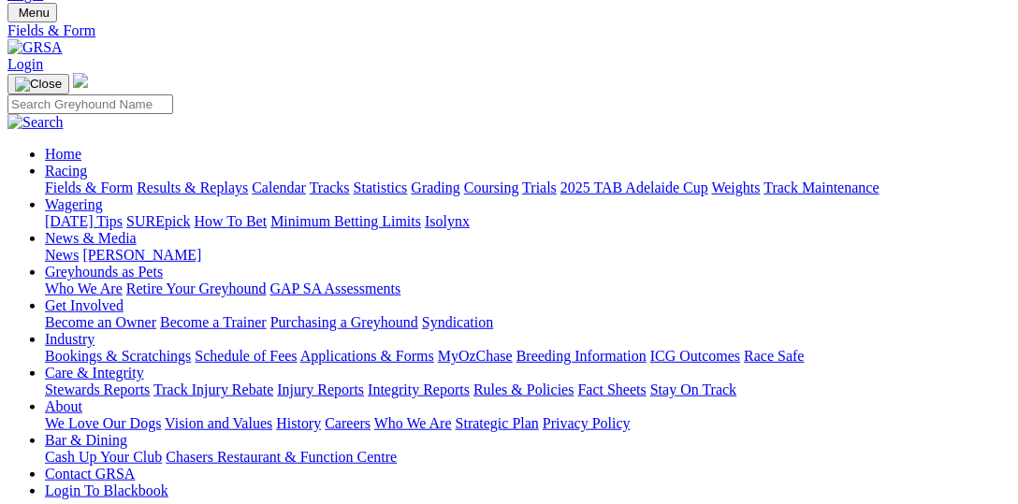
scroll to position [95, 0]
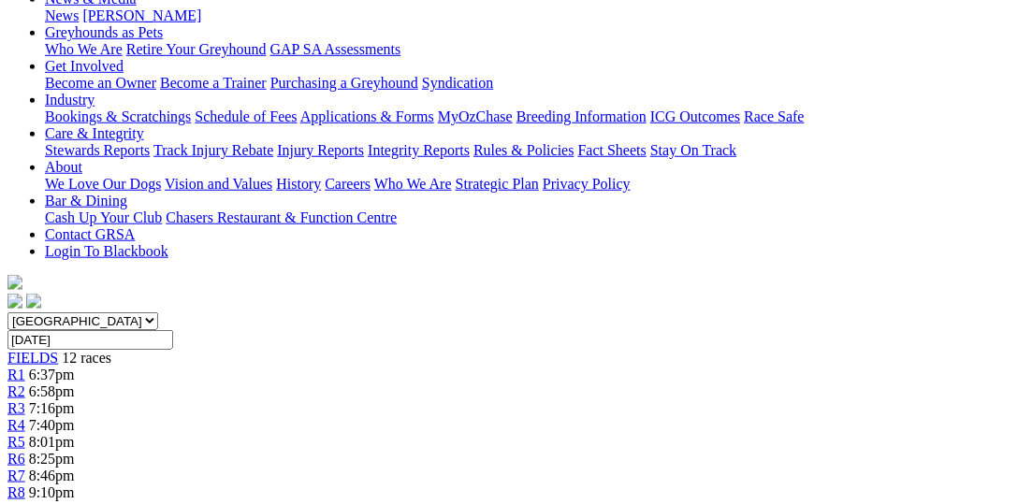
scroll to position [385, 0]
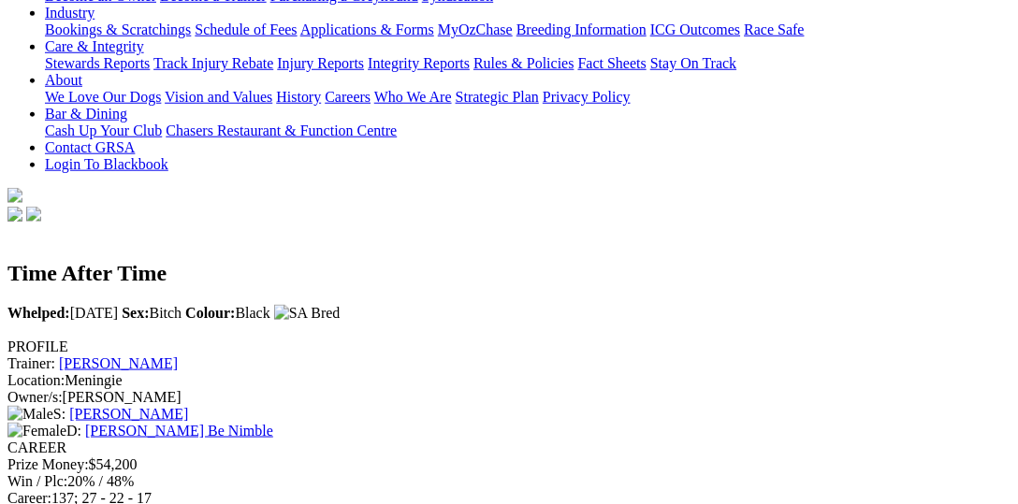
scroll to position [674, 0]
